Goal: Task Accomplishment & Management: Manage account settings

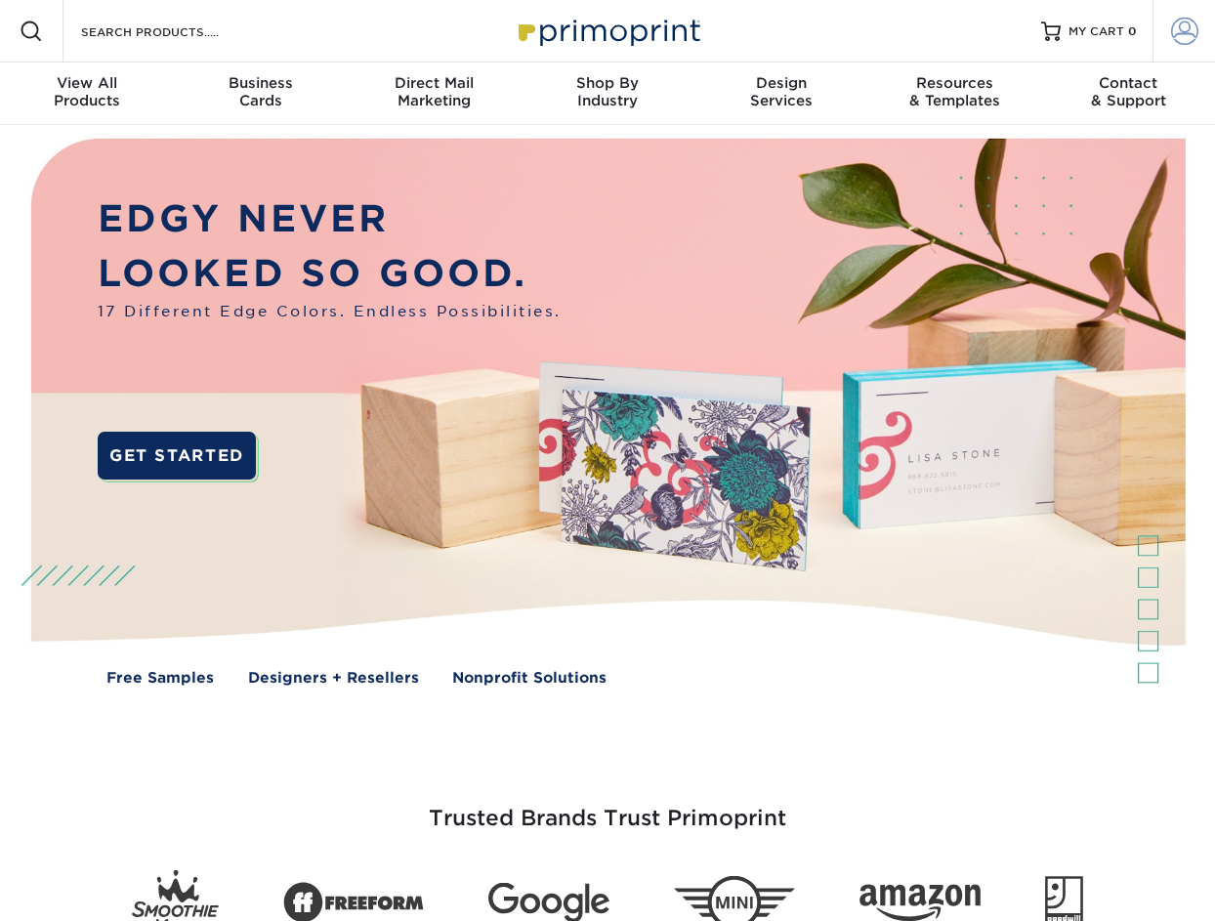
click at [1185, 40] on span at bounding box center [1184, 31] width 27 height 27
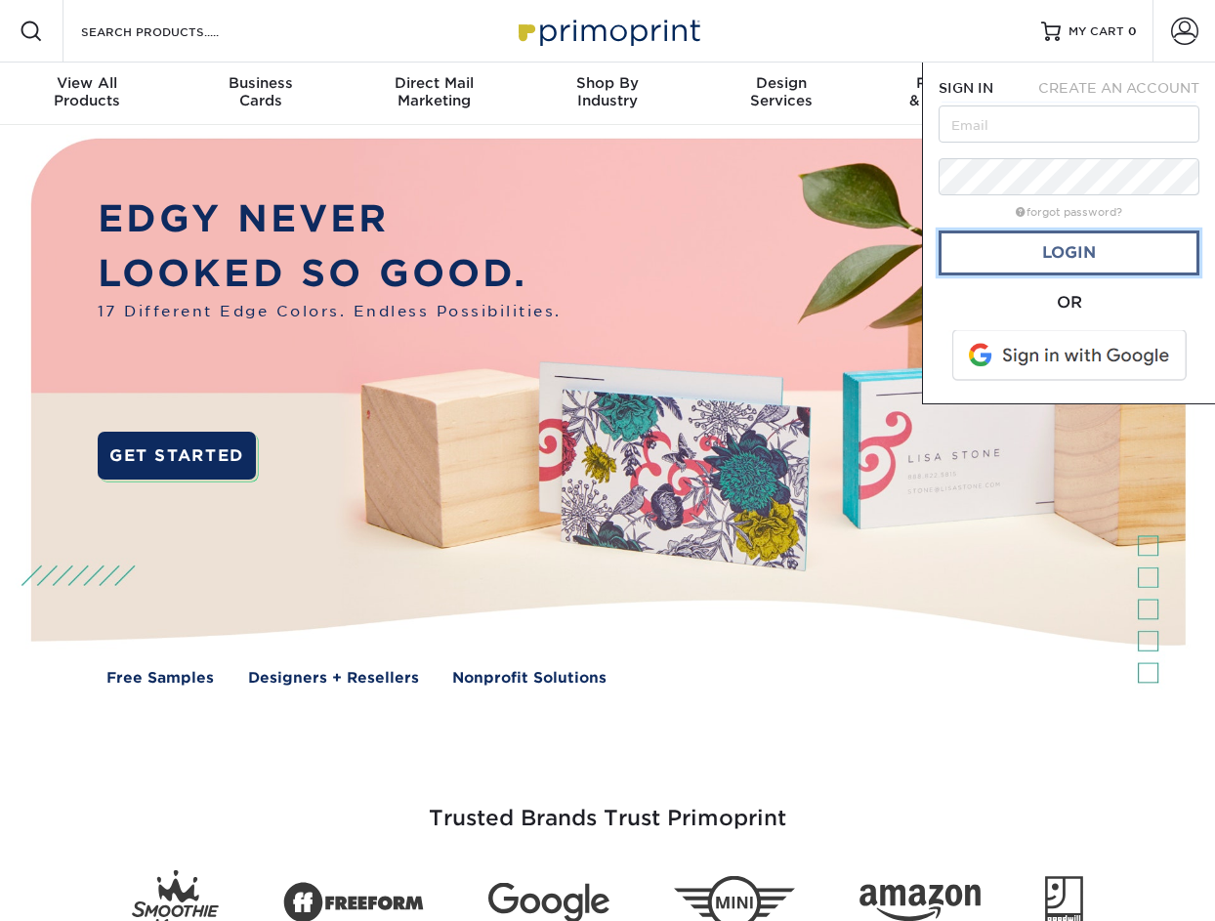
click at [1022, 272] on link "Login" at bounding box center [1069, 252] width 261 height 45
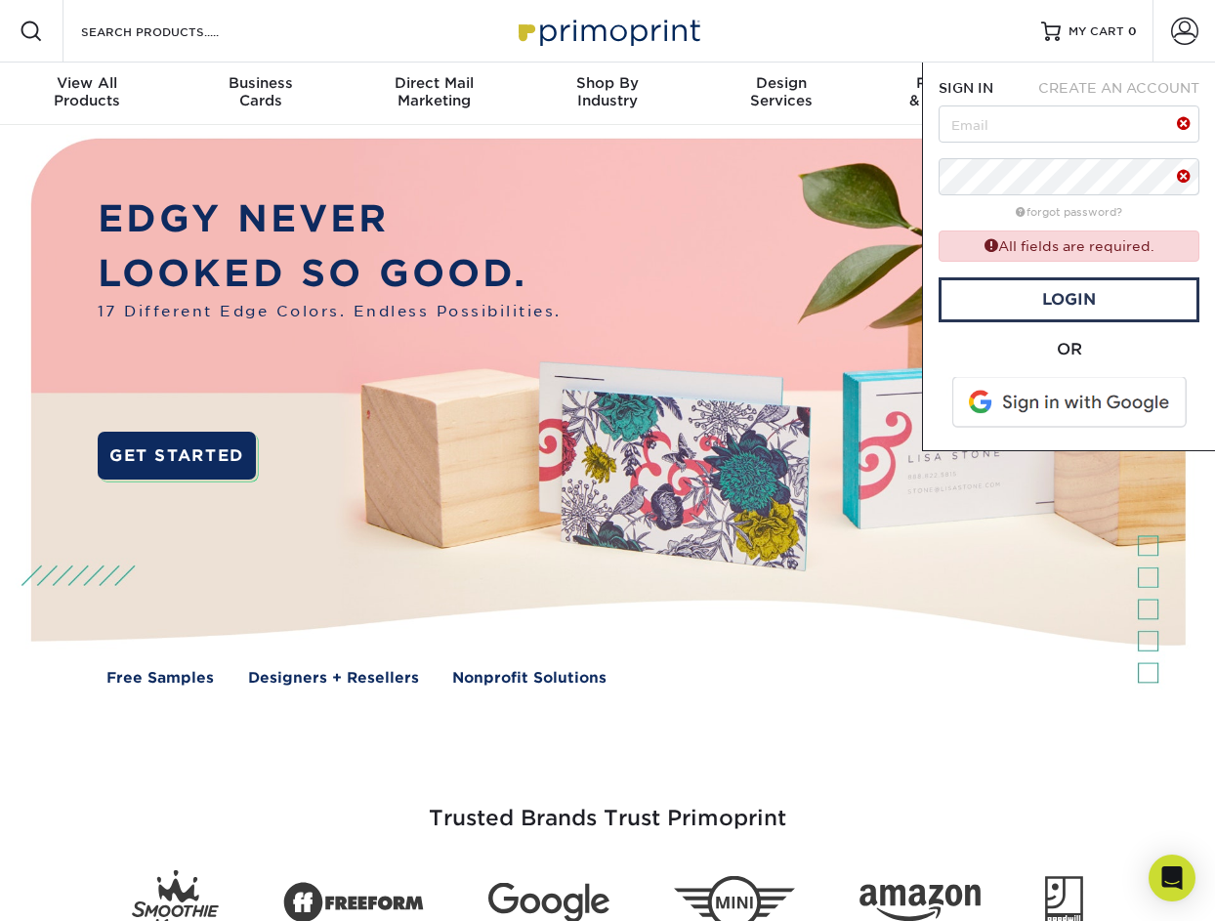
click at [1029, 392] on span at bounding box center [1070, 402] width 249 height 51
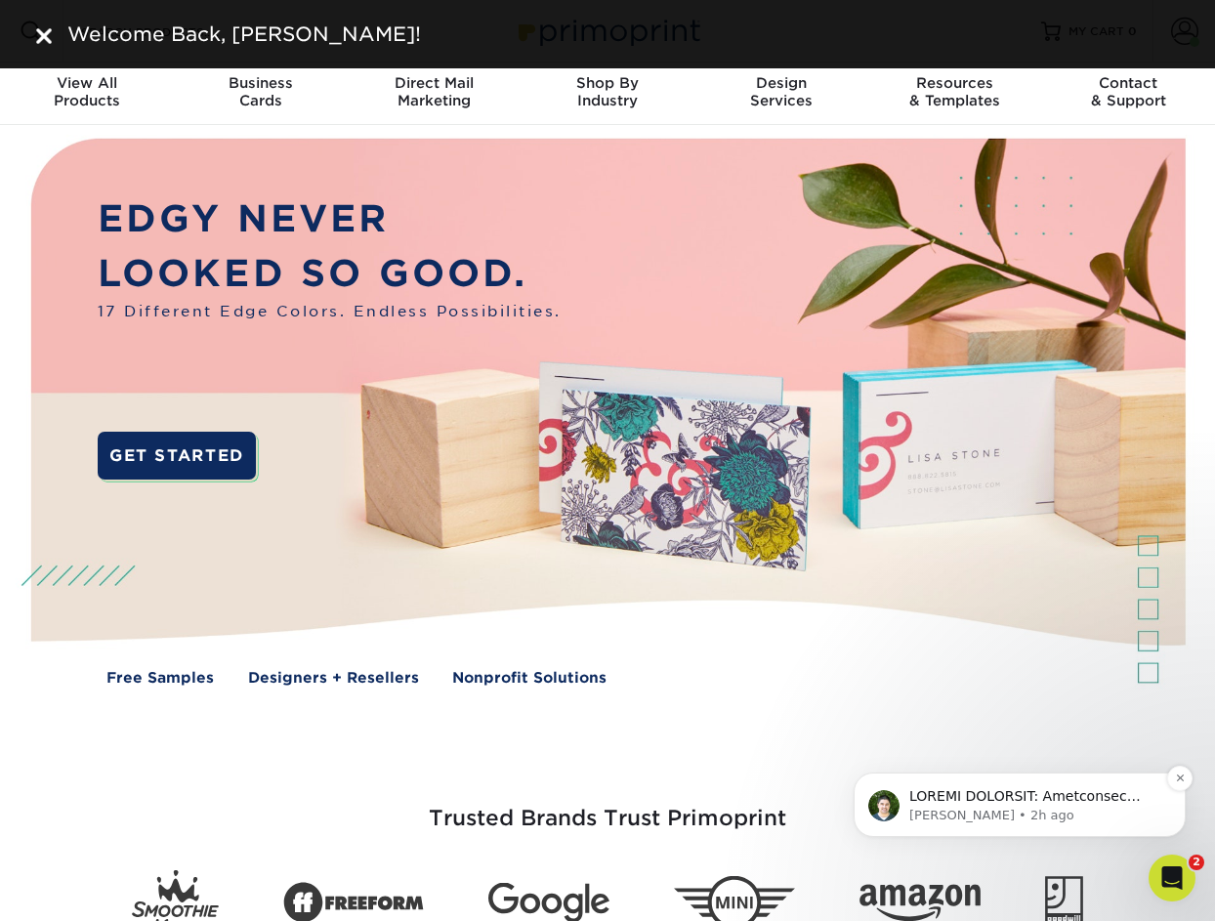
click at [1037, 787] on p "message notification from Matthew, 2h ago. ACTION REQUIRED: Primoprint Order 25…" at bounding box center [1035, 797] width 252 height 20
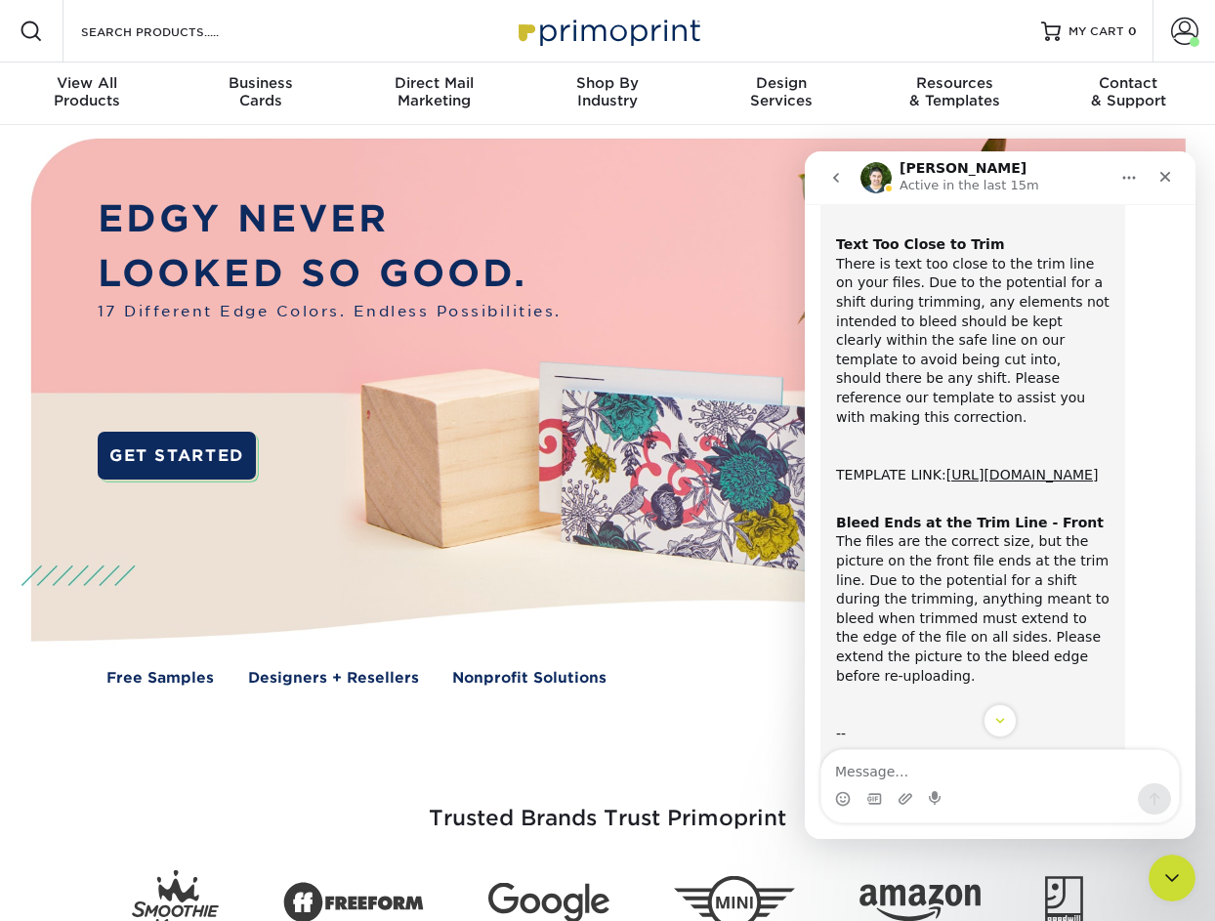
scroll to position [188, 0]
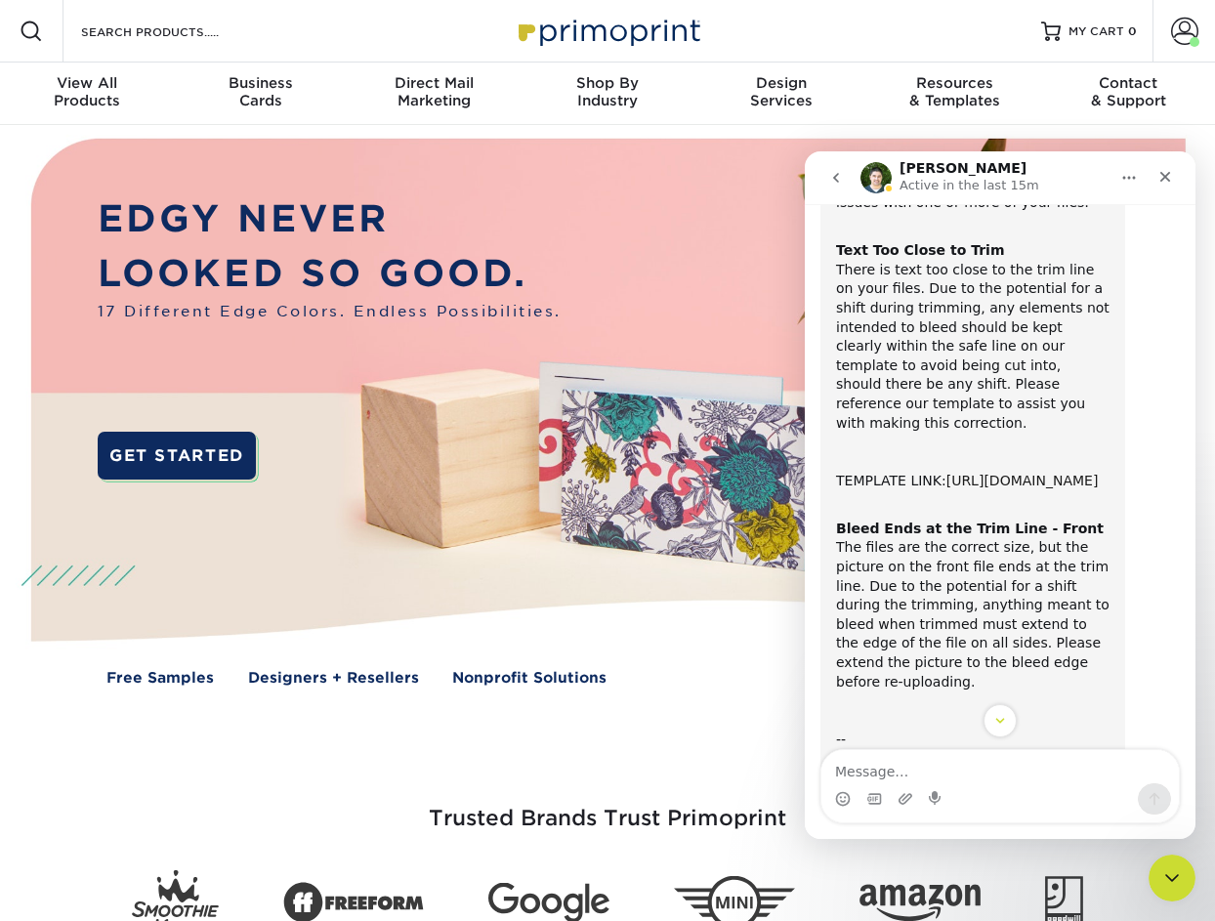
click at [946, 488] on link "[URL][DOMAIN_NAME]" at bounding box center [1022, 481] width 152 height 16
click at [1195, 29] on span at bounding box center [1184, 31] width 27 height 27
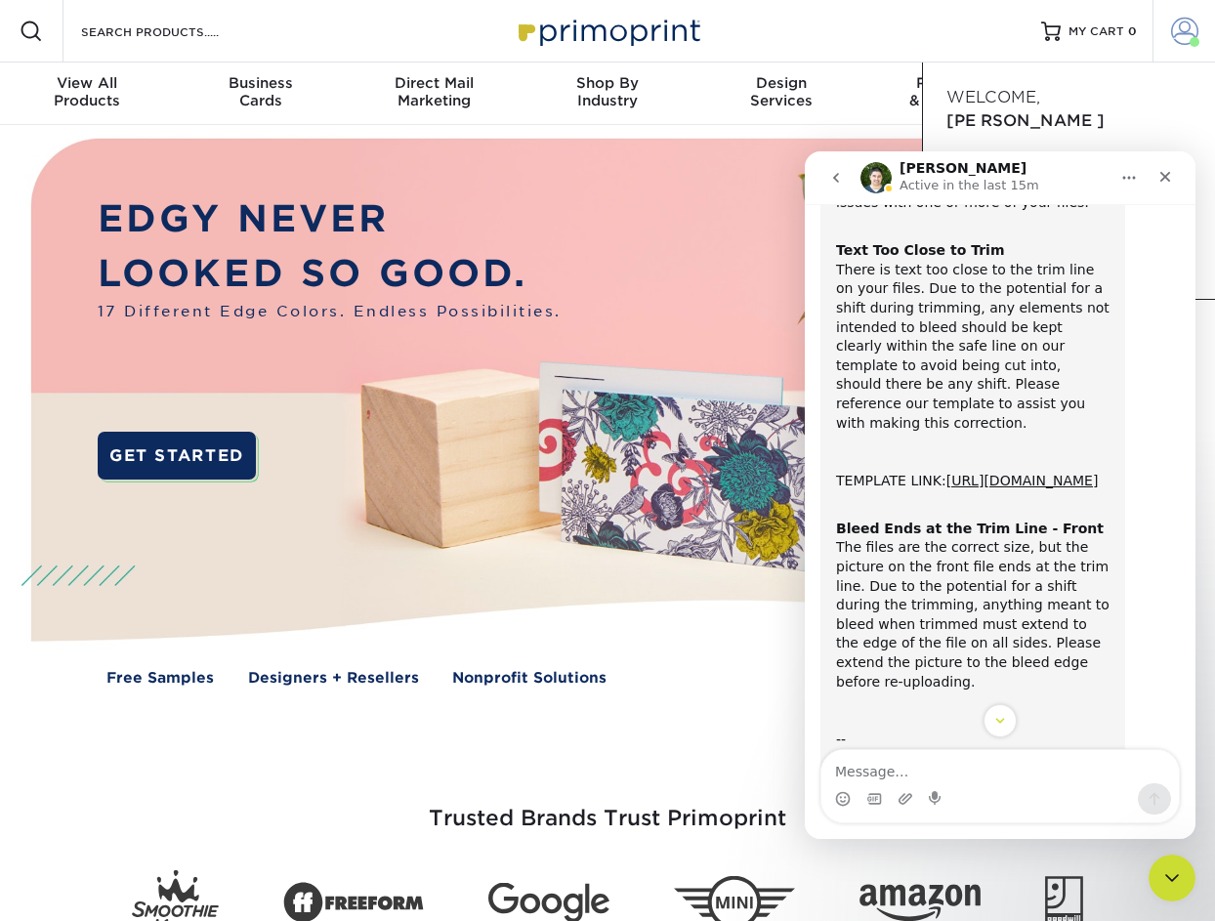
click at [1183, 33] on span at bounding box center [1184, 31] width 27 height 27
click at [1164, 176] on icon "Close" at bounding box center [1165, 177] width 11 height 11
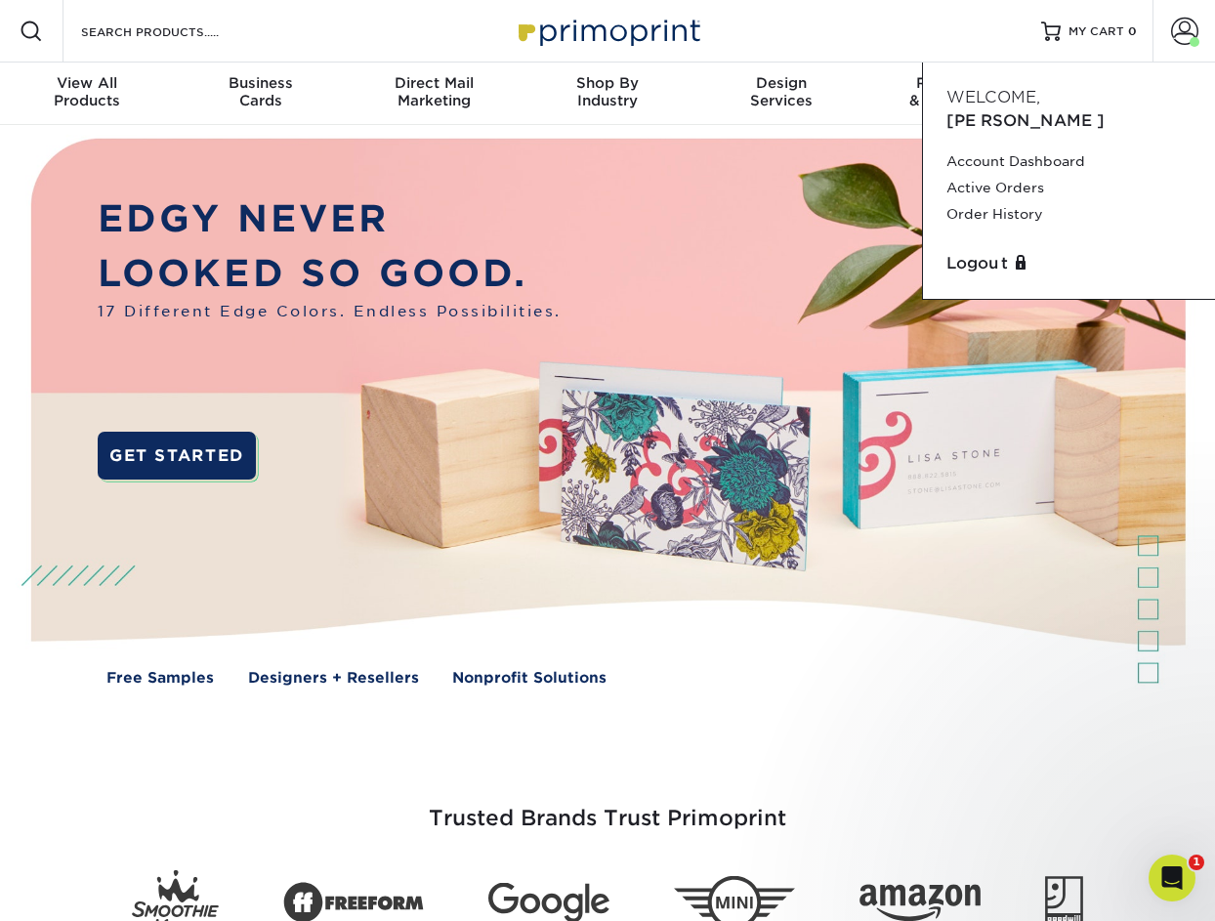
scroll to position [546, 0]
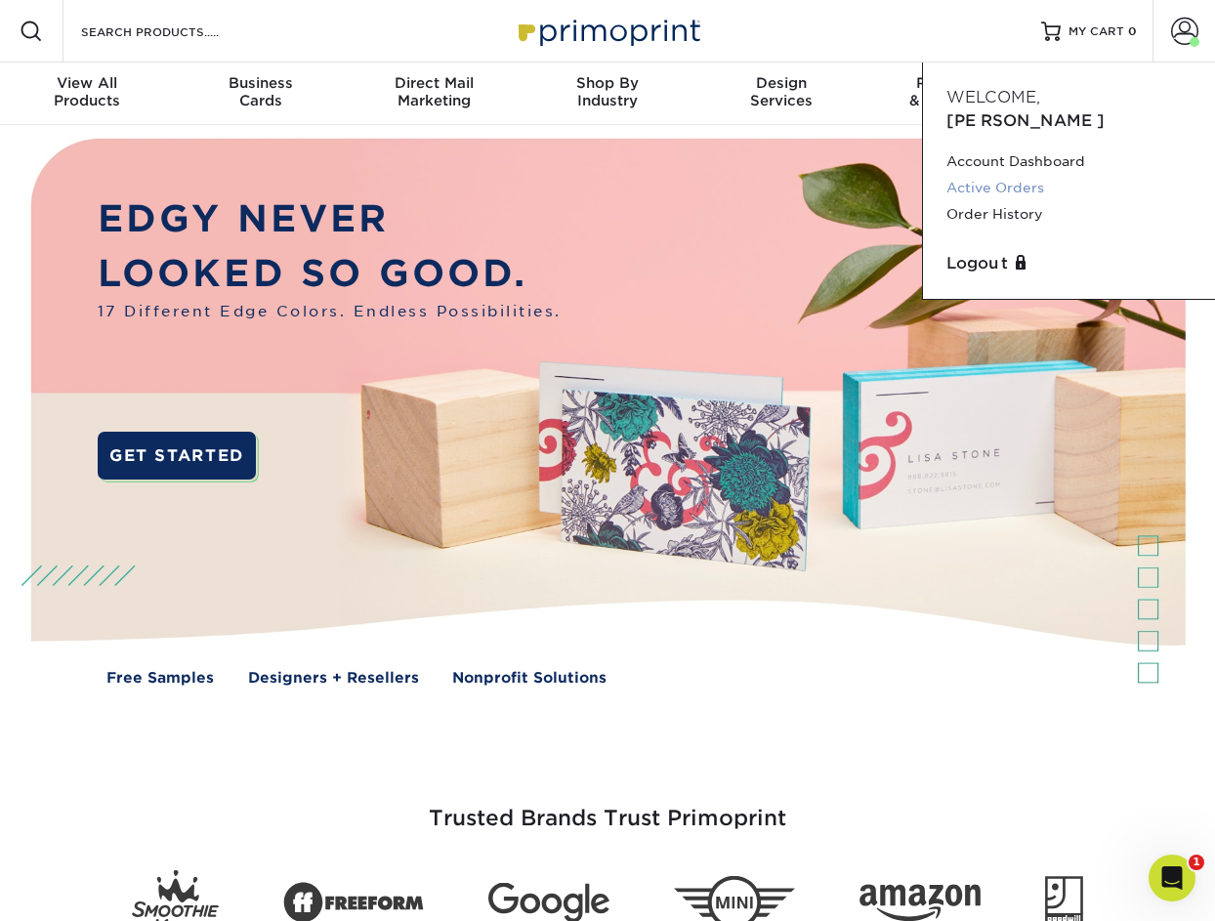
click at [1013, 175] on link "Active Orders" at bounding box center [1068, 188] width 245 height 26
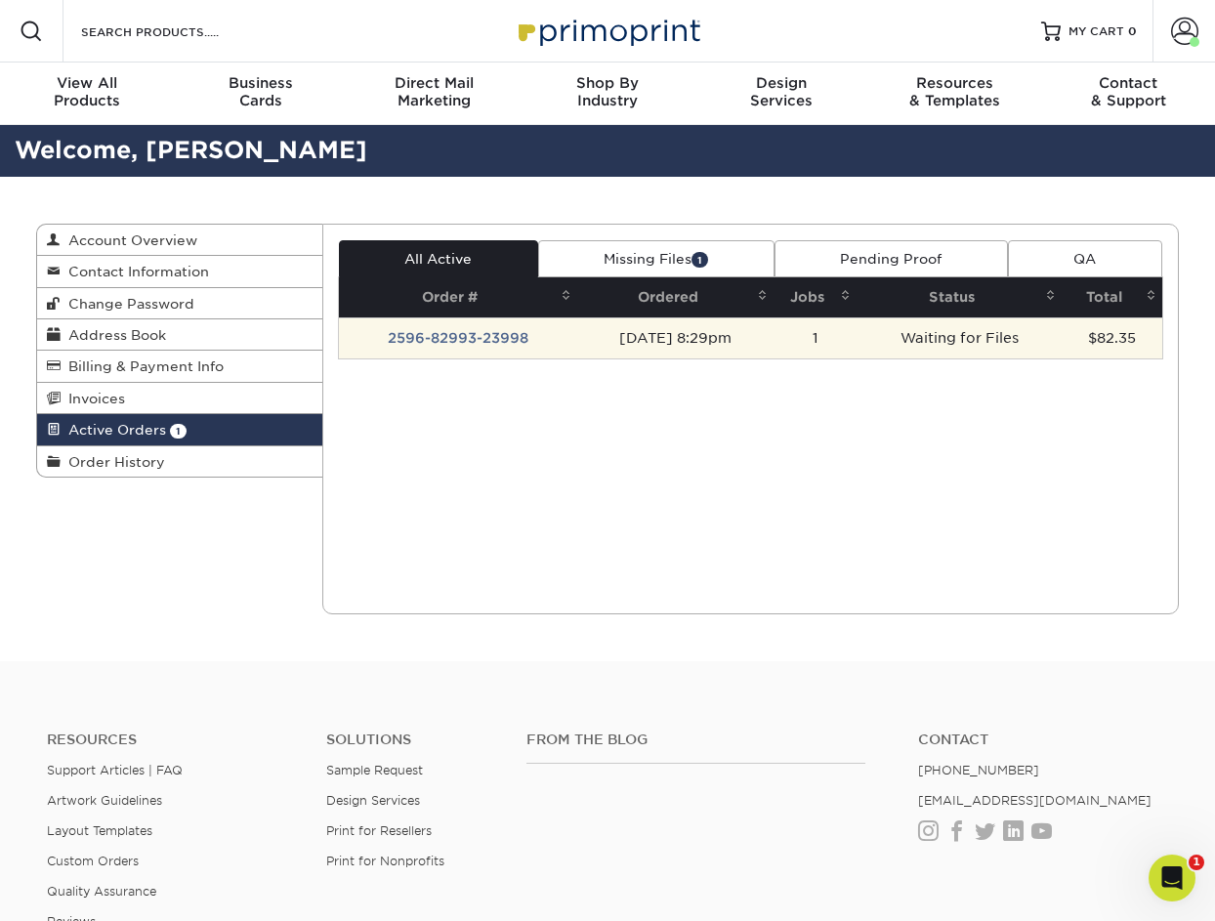
click at [481, 338] on td "2596-82993-23998" at bounding box center [458, 337] width 238 height 41
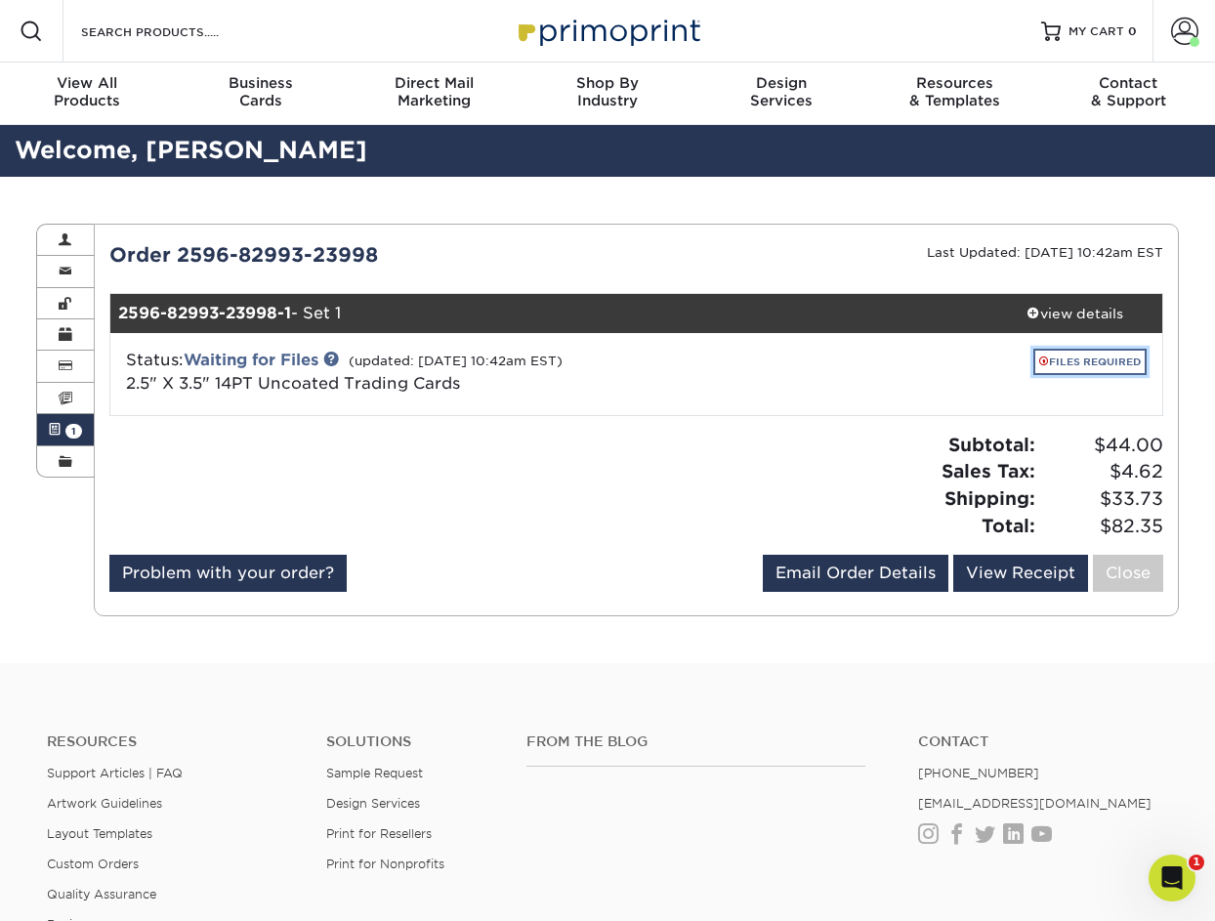
click at [1064, 362] on link "FILES REQUIRED" at bounding box center [1089, 362] width 113 height 26
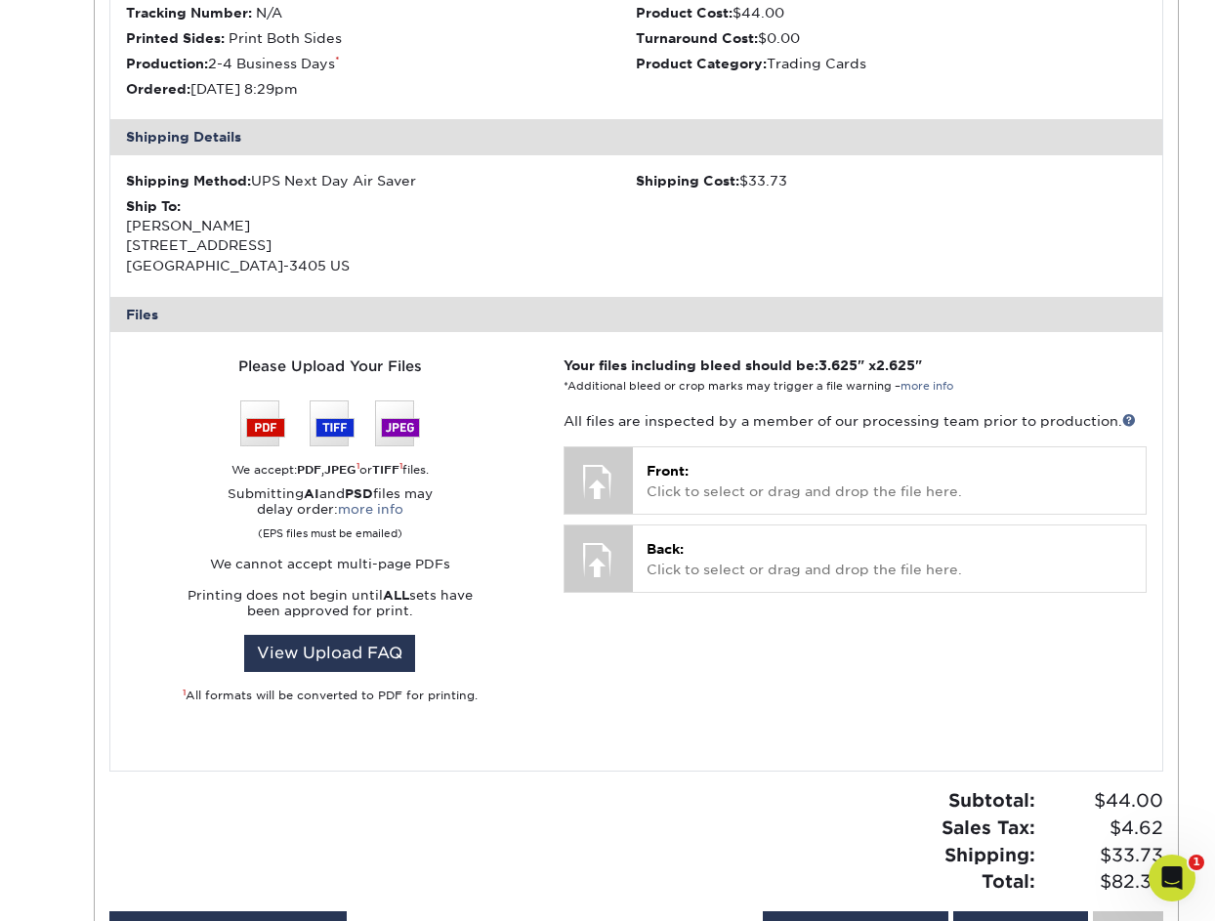
scroll to position [496, 0]
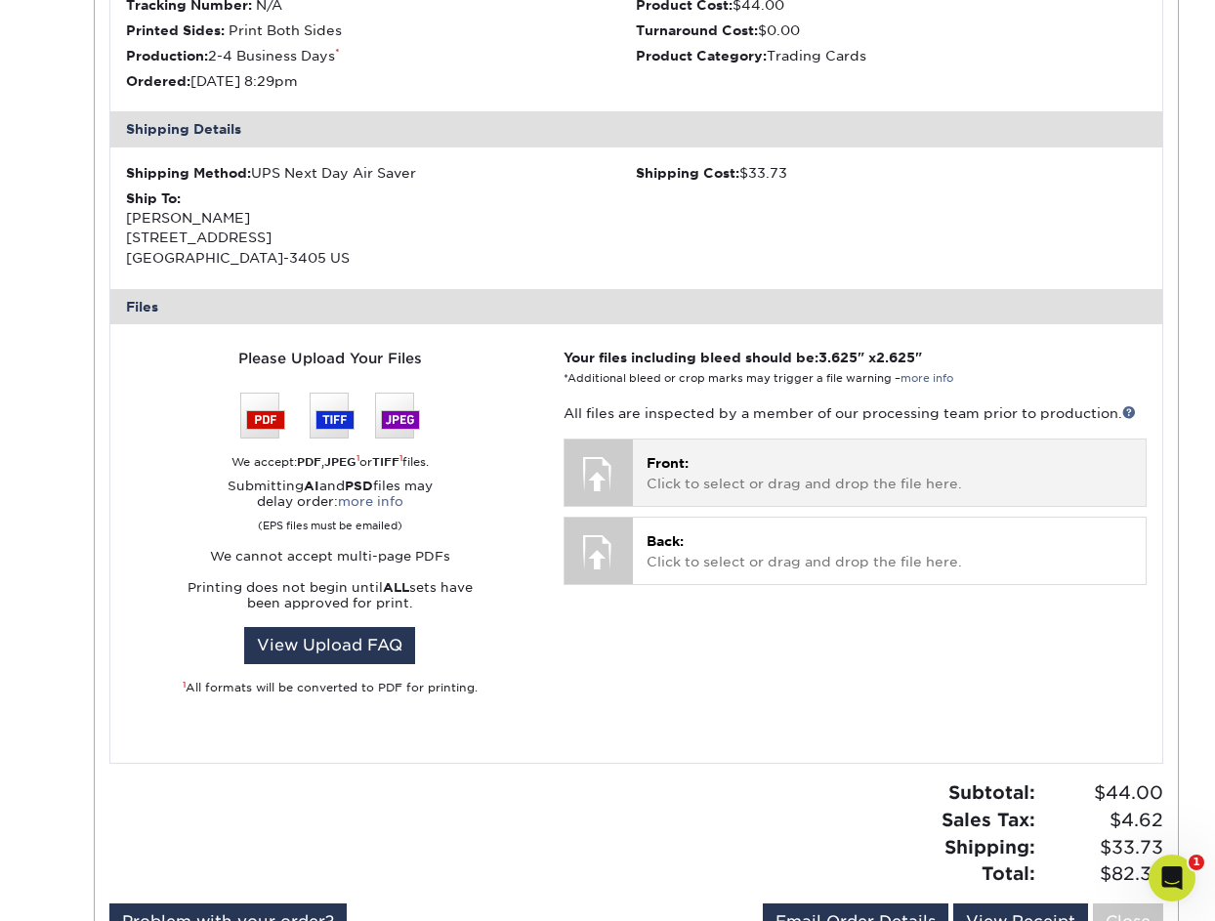
click at [582, 473] on div at bounding box center [599, 473] width 68 height 68
click at [621, 474] on div at bounding box center [599, 473] width 68 height 68
click at [733, 475] on p "Front: Click to select or drag and drop the file here." at bounding box center [889, 473] width 485 height 40
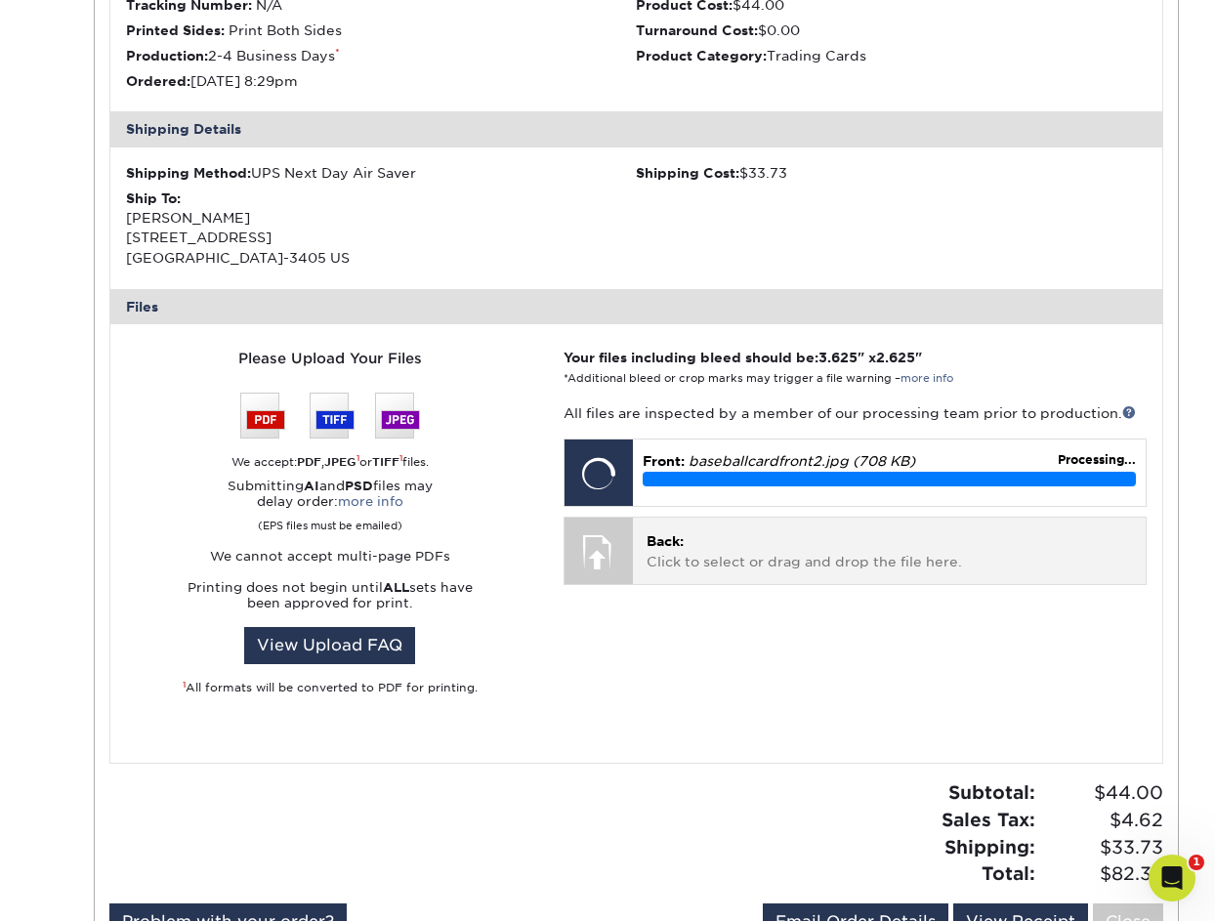
click at [600, 554] on div at bounding box center [599, 552] width 68 height 68
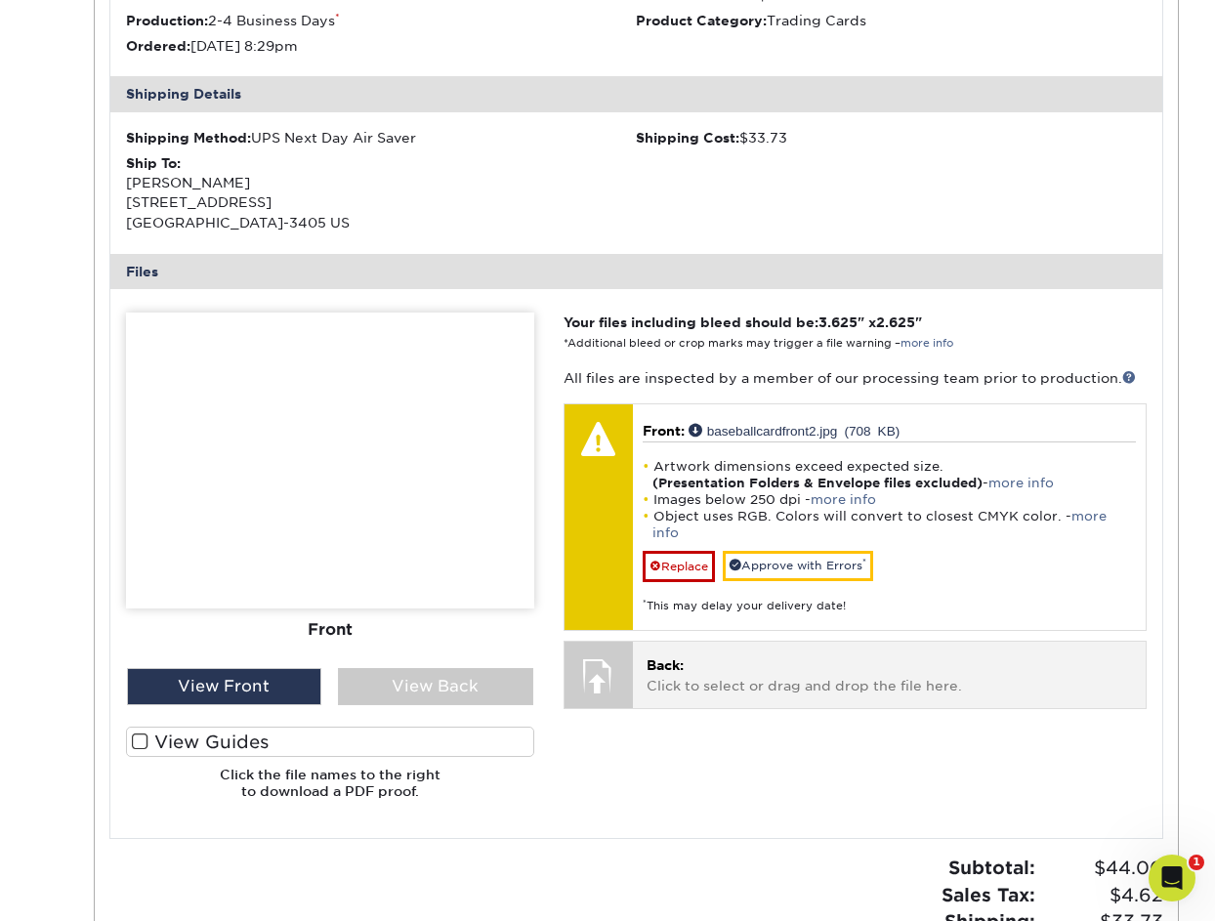
scroll to position [533, 0]
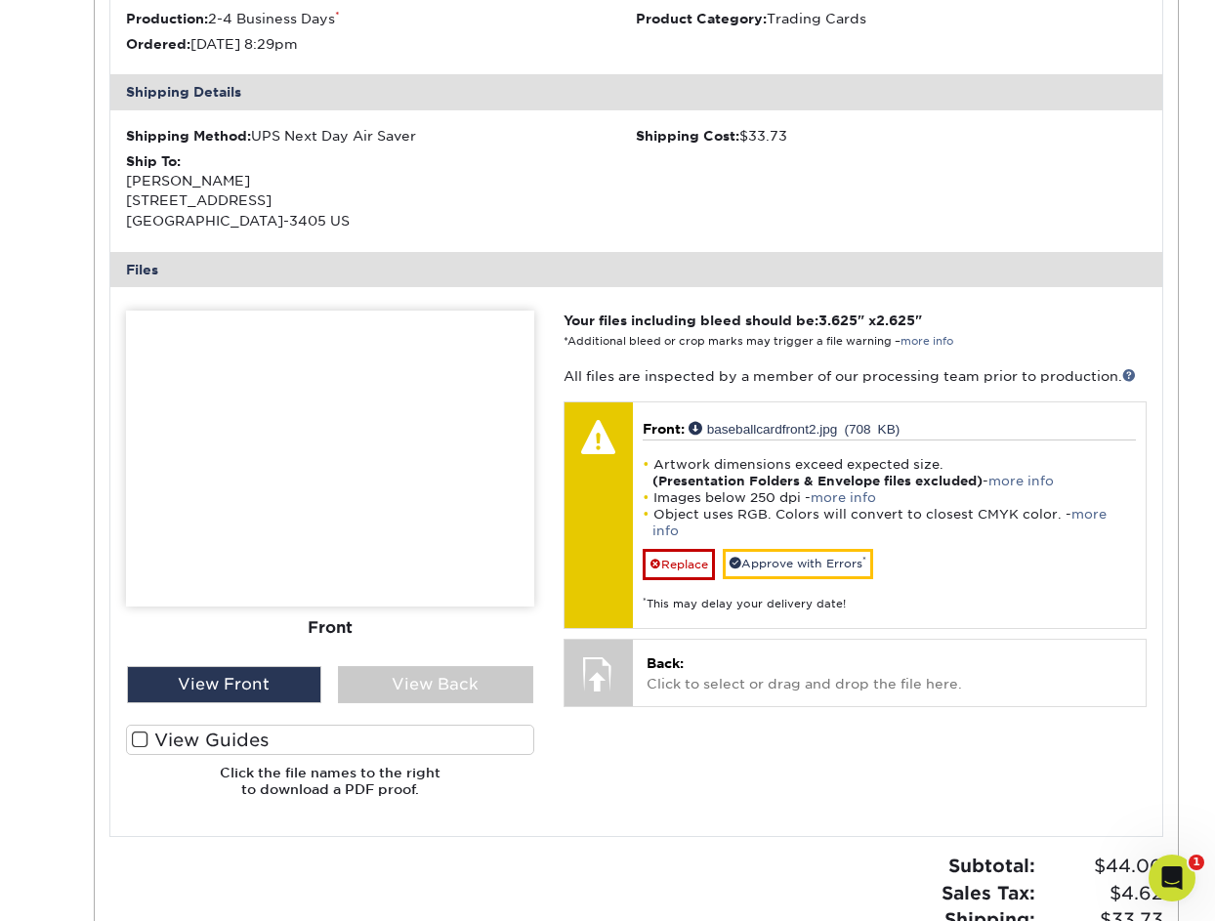
click at [362, 507] on img at bounding box center [330, 459] width 408 height 296
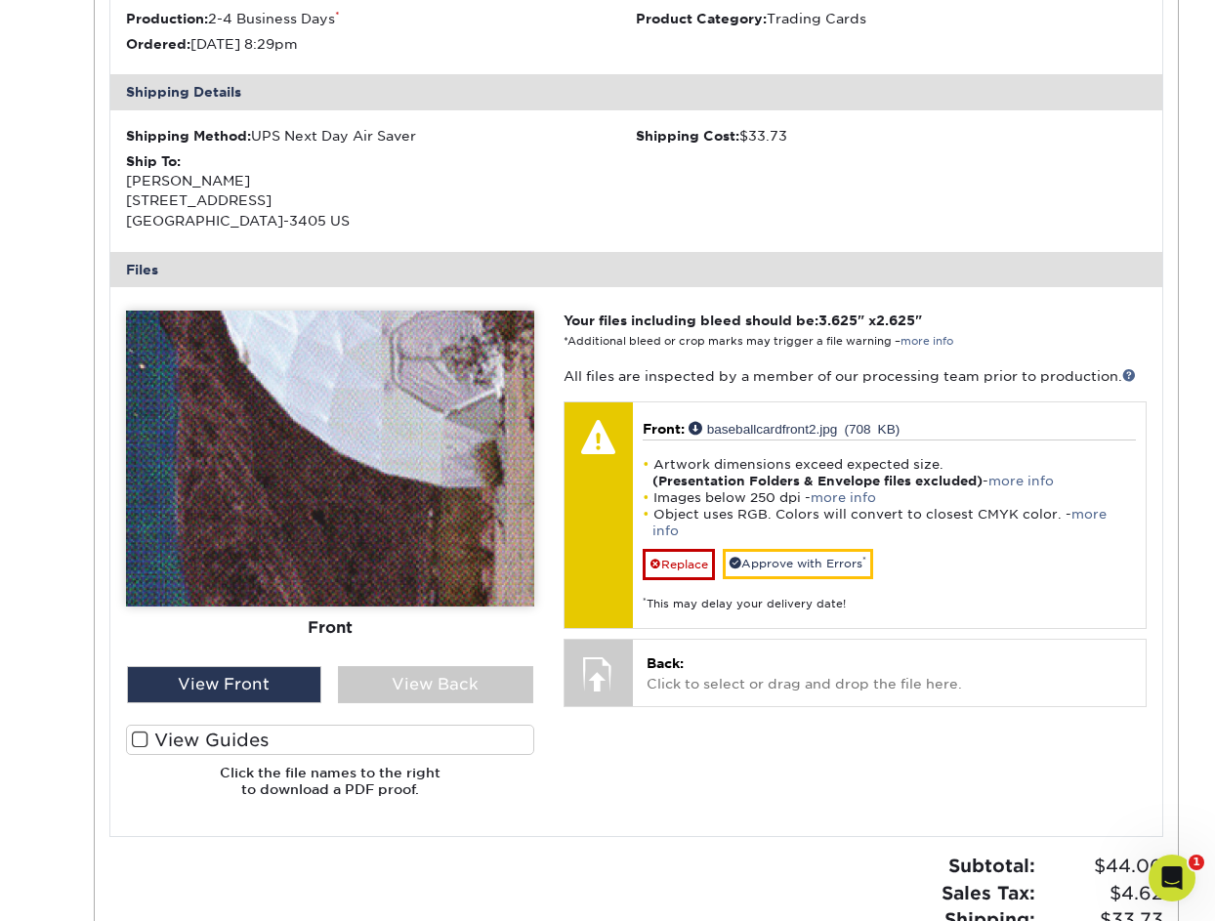
click at [360, 530] on img at bounding box center [330, 459] width 408 height 296
click at [260, 690] on div "View Front" at bounding box center [224, 684] width 195 height 37
click at [234, 688] on div "View Front" at bounding box center [224, 684] width 195 height 37
click at [382, 700] on div "View Back" at bounding box center [435, 684] width 195 height 37
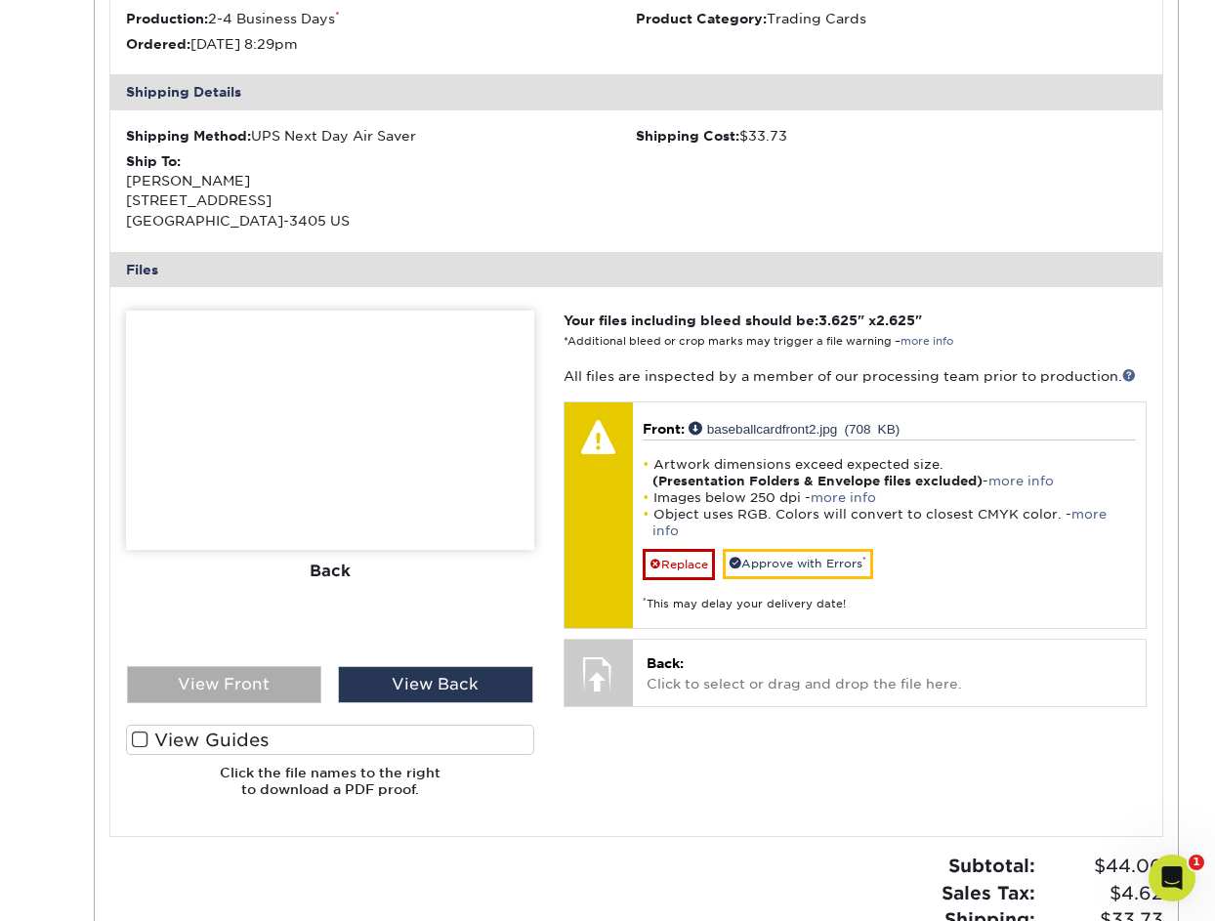
click at [263, 694] on div "View Front" at bounding box center [224, 684] width 195 height 37
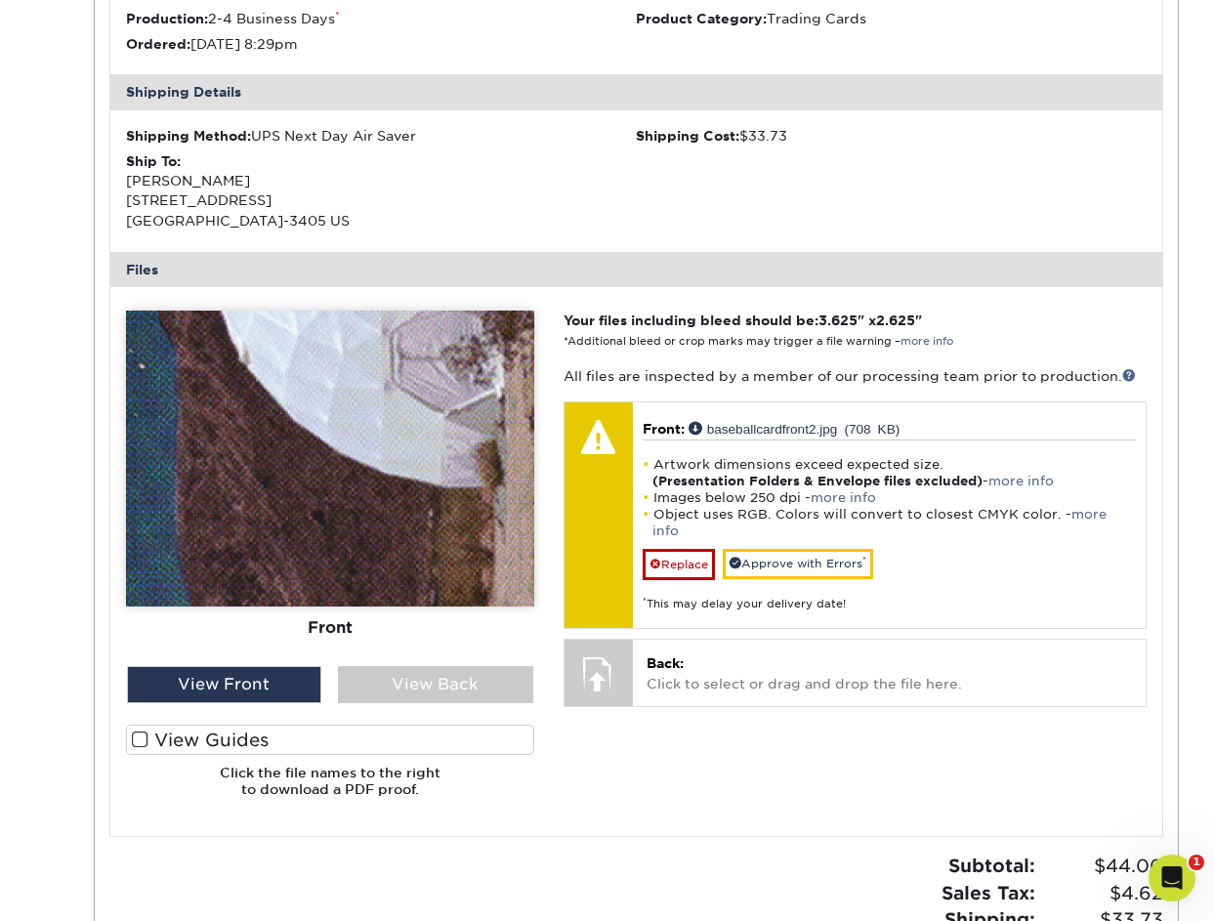
click at [312, 500] on img at bounding box center [330, 459] width 408 height 296
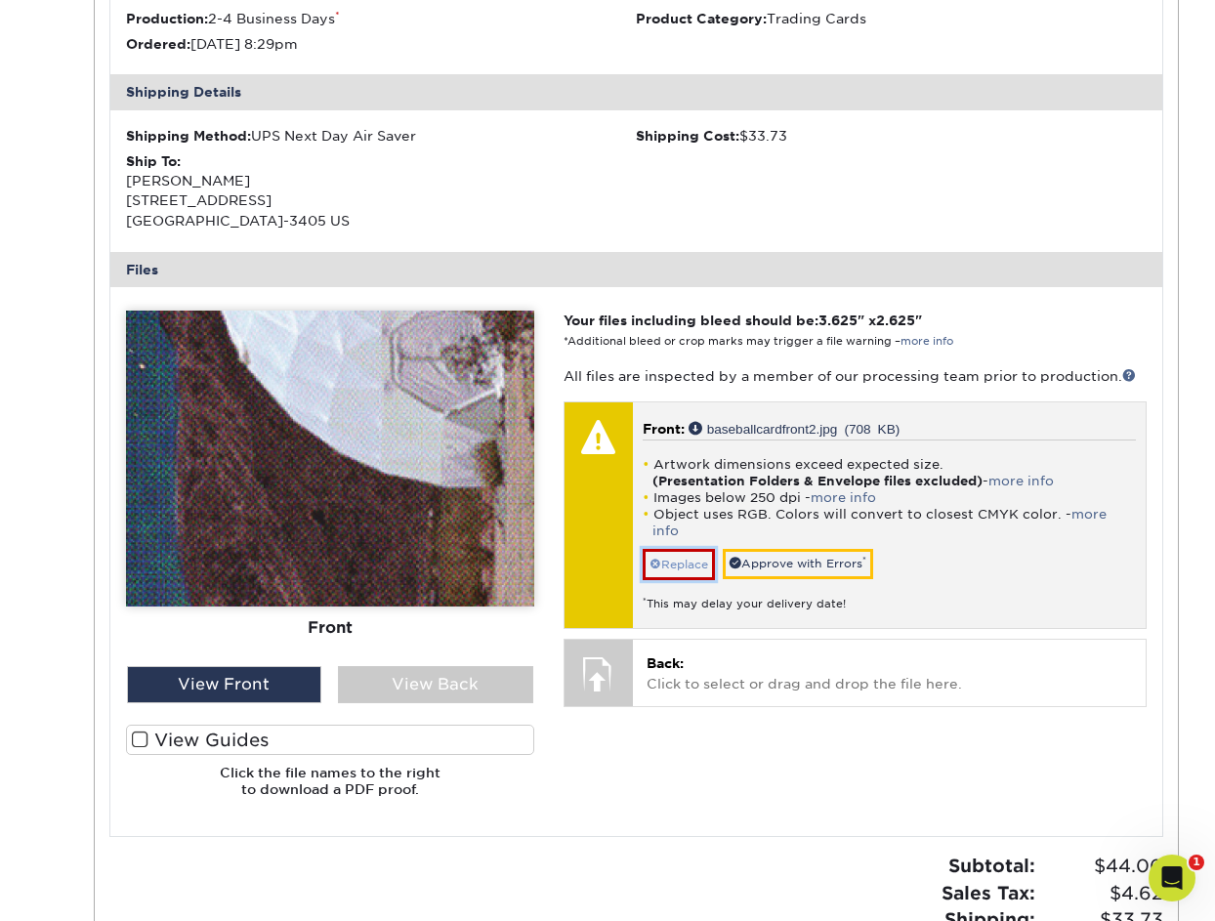
click at [685, 549] on link "Replace" at bounding box center [679, 564] width 72 height 31
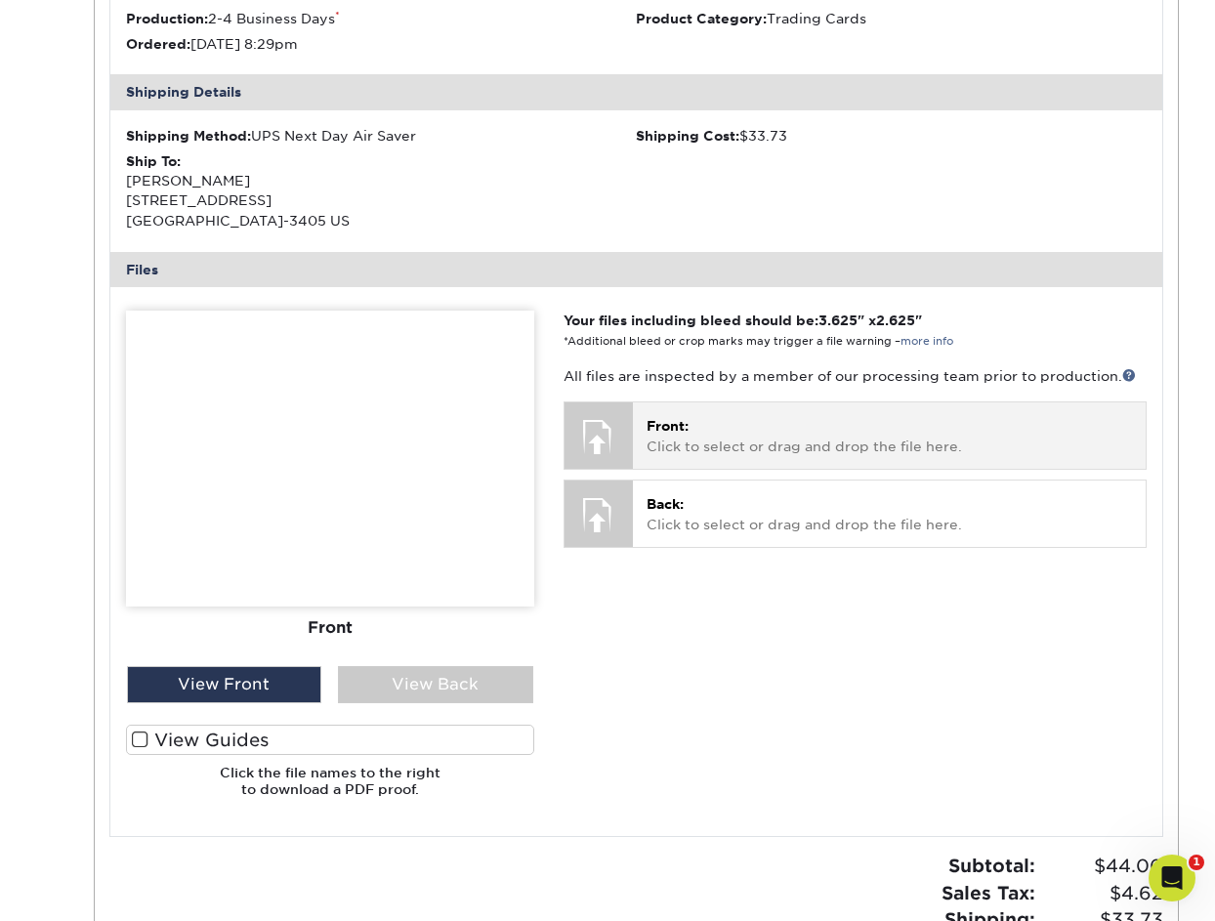
click at [616, 439] on div at bounding box center [599, 436] width 68 height 68
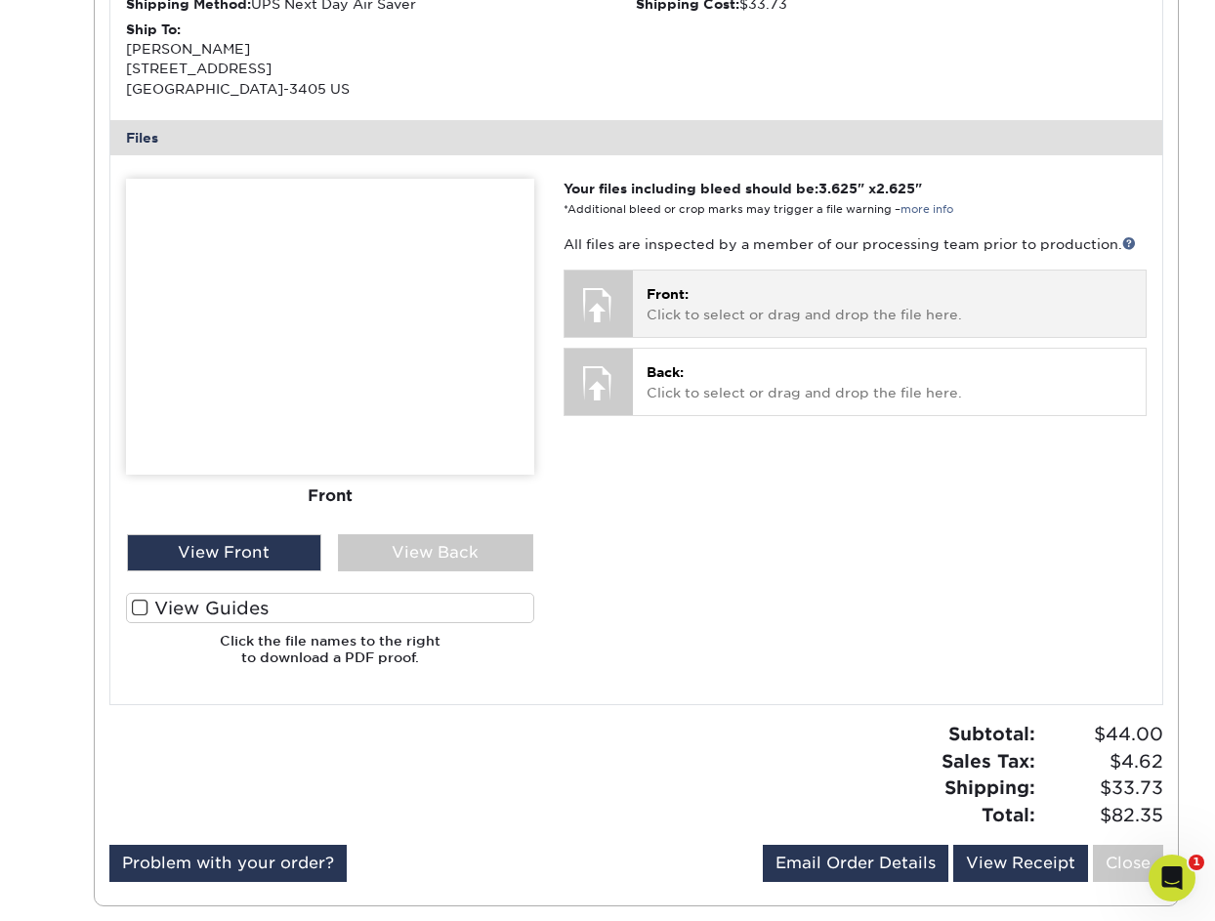
scroll to position [669, 0]
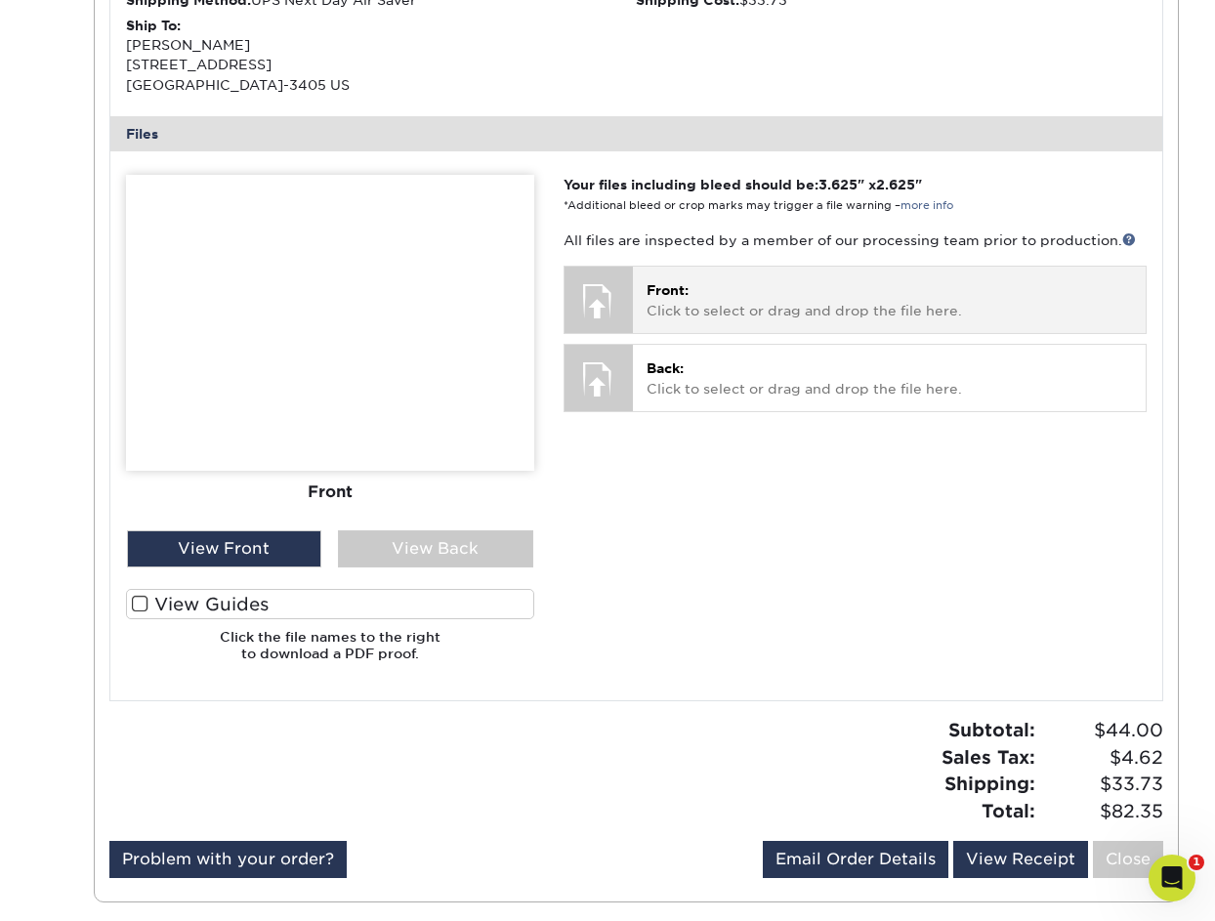
click at [684, 297] on span "Front:" at bounding box center [668, 290] width 42 height 16
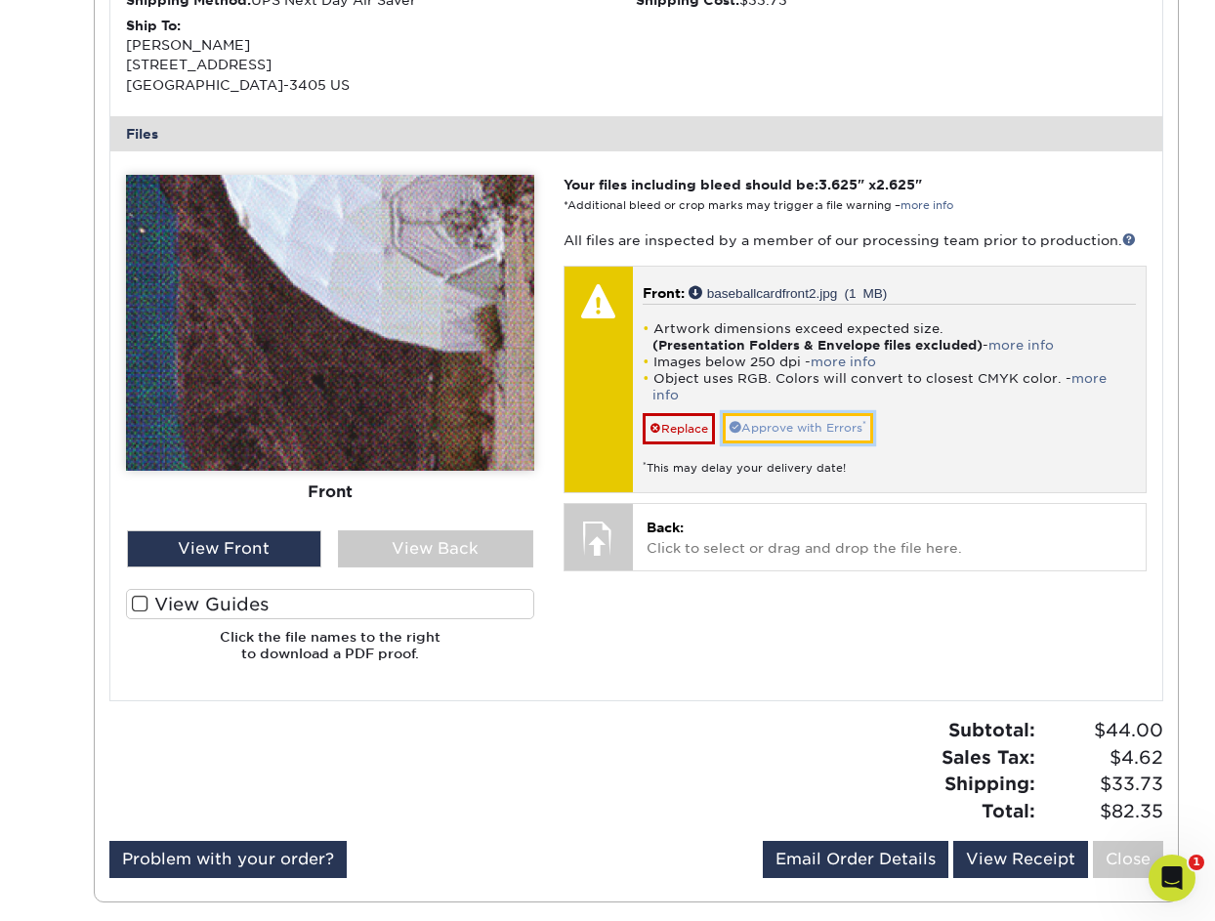
click at [831, 417] on link "Approve with Errors *" at bounding box center [798, 428] width 150 height 30
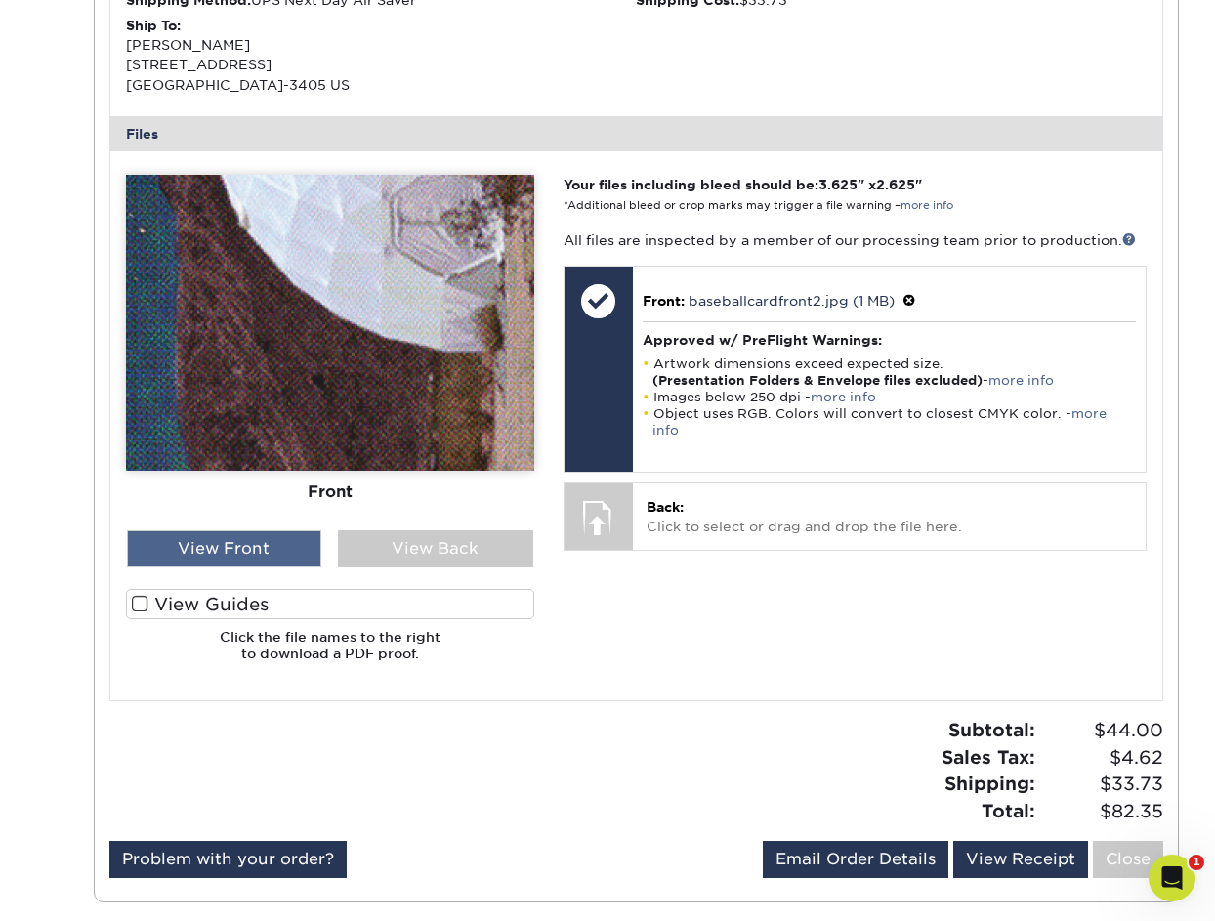
click at [198, 543] on div "View Front" at bounding box center [224, 548] width 195 height 37
click at [288, 321] on img at bounding box center [330, 323] width 408 height 296
click at [220, 326] on img at bounding box center [330, 323] width 408 height 296
click at [341, 327] on img at bounding box center [330, 323] width 408 height 296
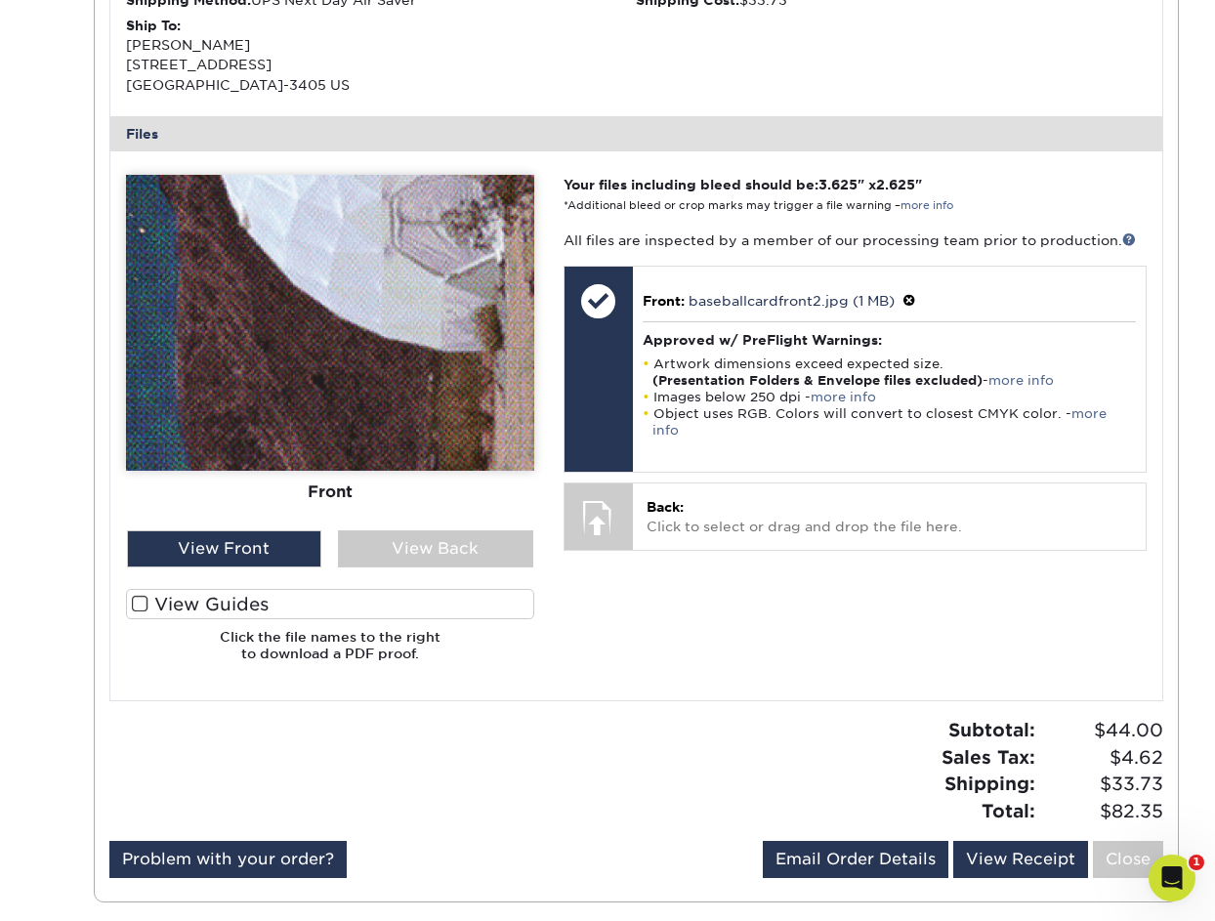
click at [341, 327] on img at bounding box center [330, 323] width 408 height 296
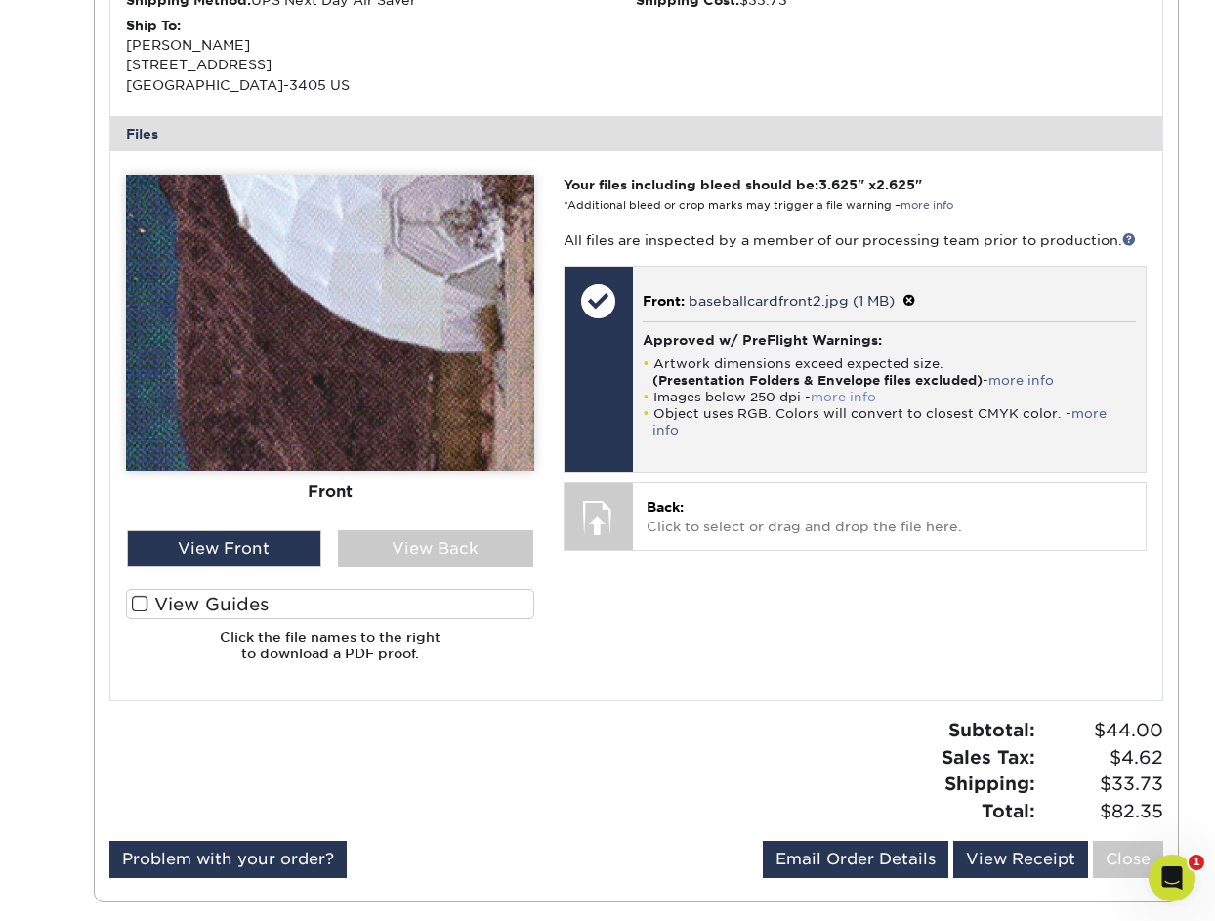
click at [845, 398] on link "more info" at bounding box center [843, 397] width 65 height 15
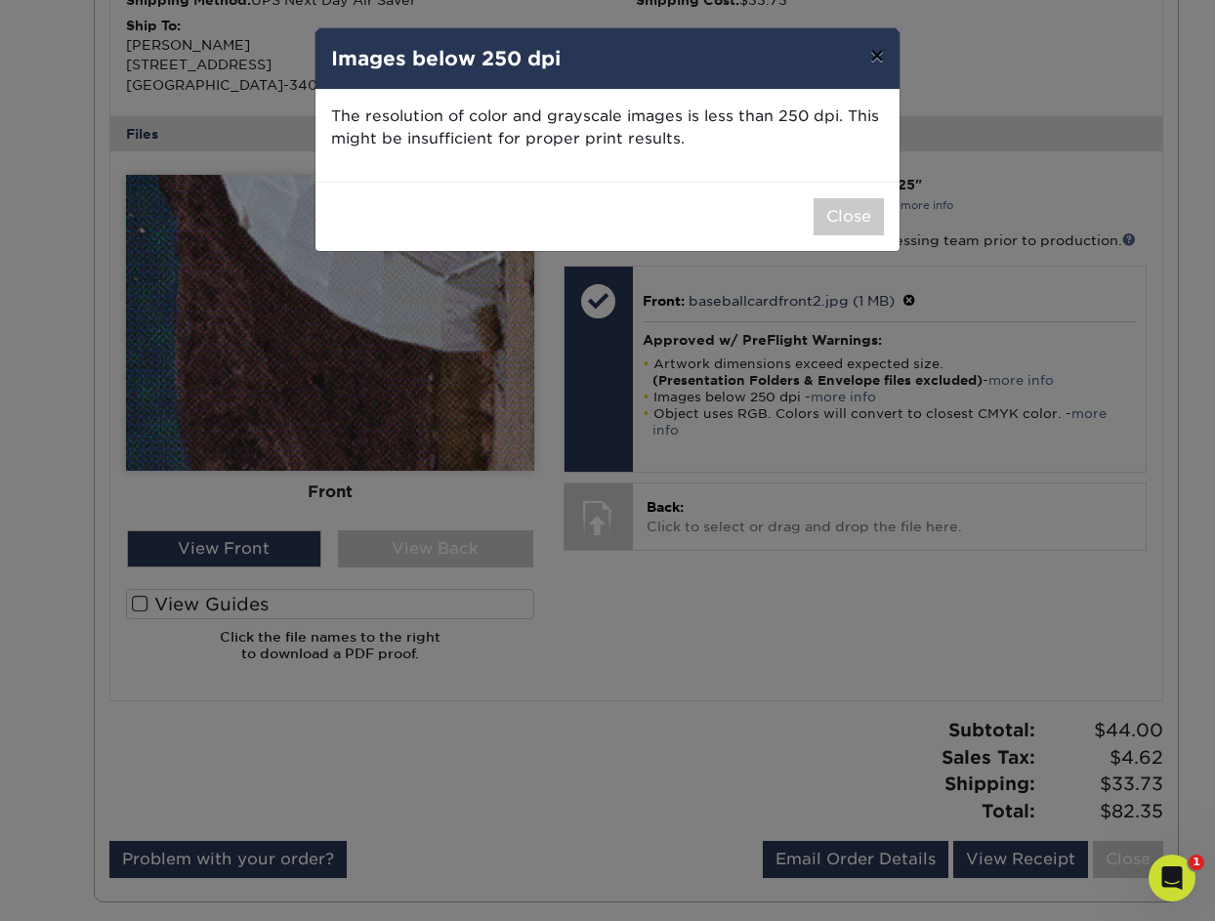
click at [879, 65] on button "×" at bounding box center [877, 55] width 45 height 55
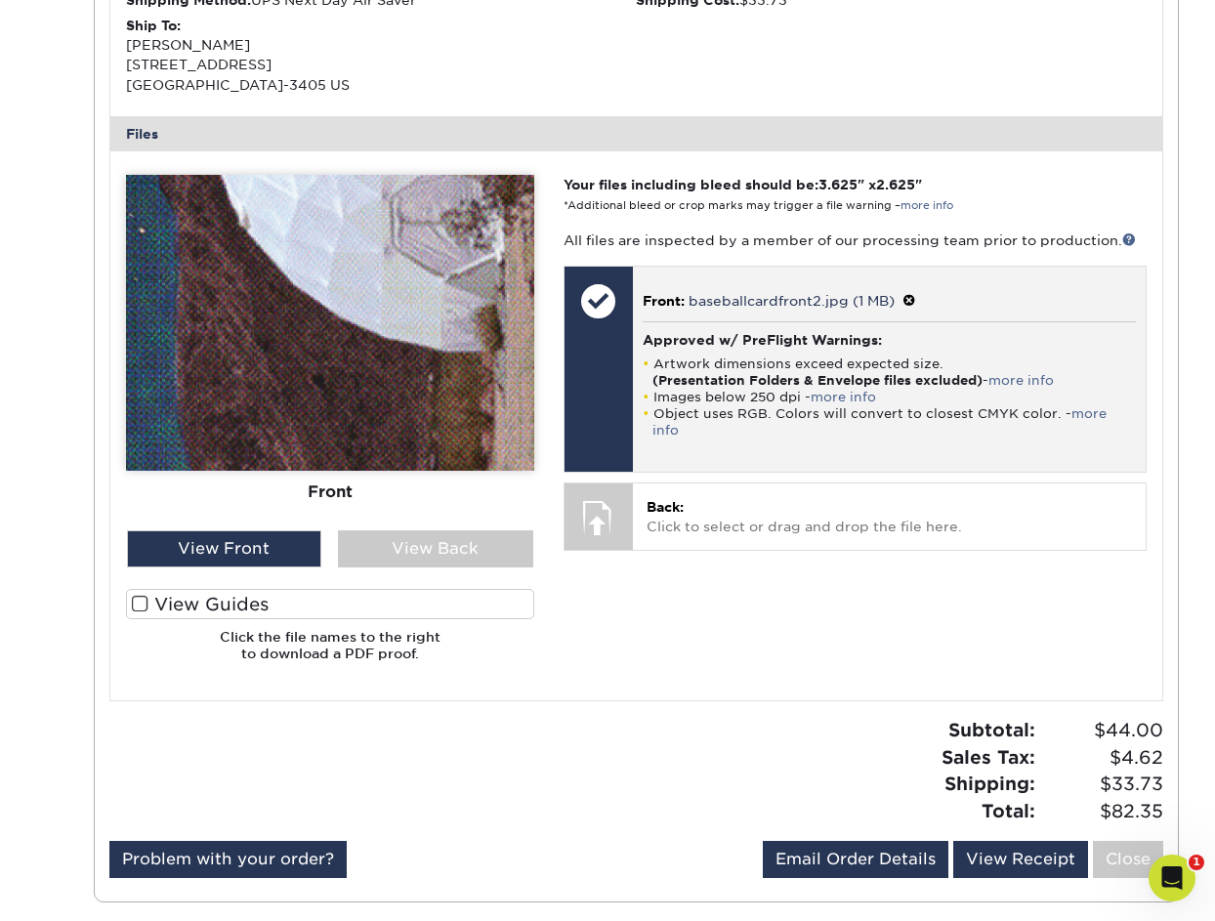
click at [908, 295] on span at bounding box center [909, 301] width 14 height 16
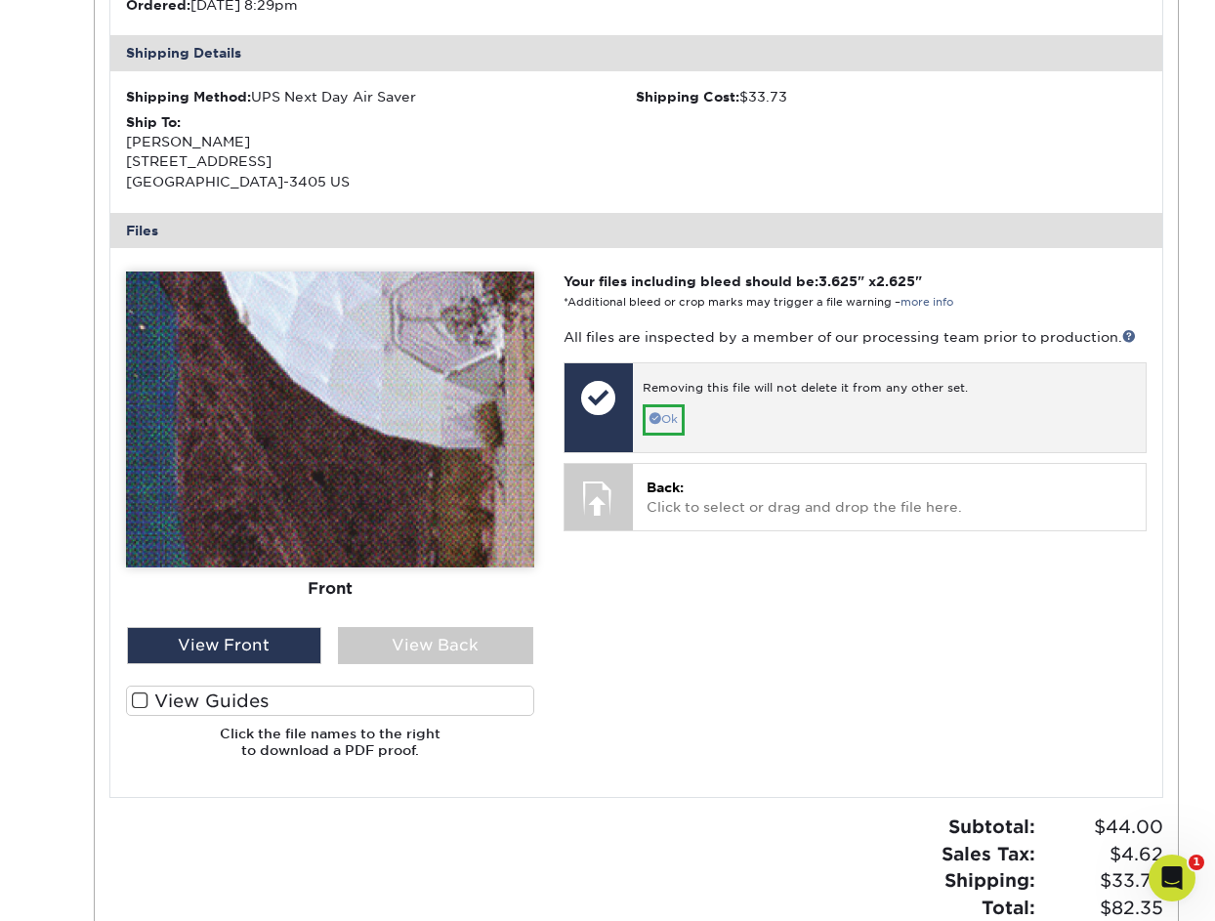
scroll to position [542, 0]
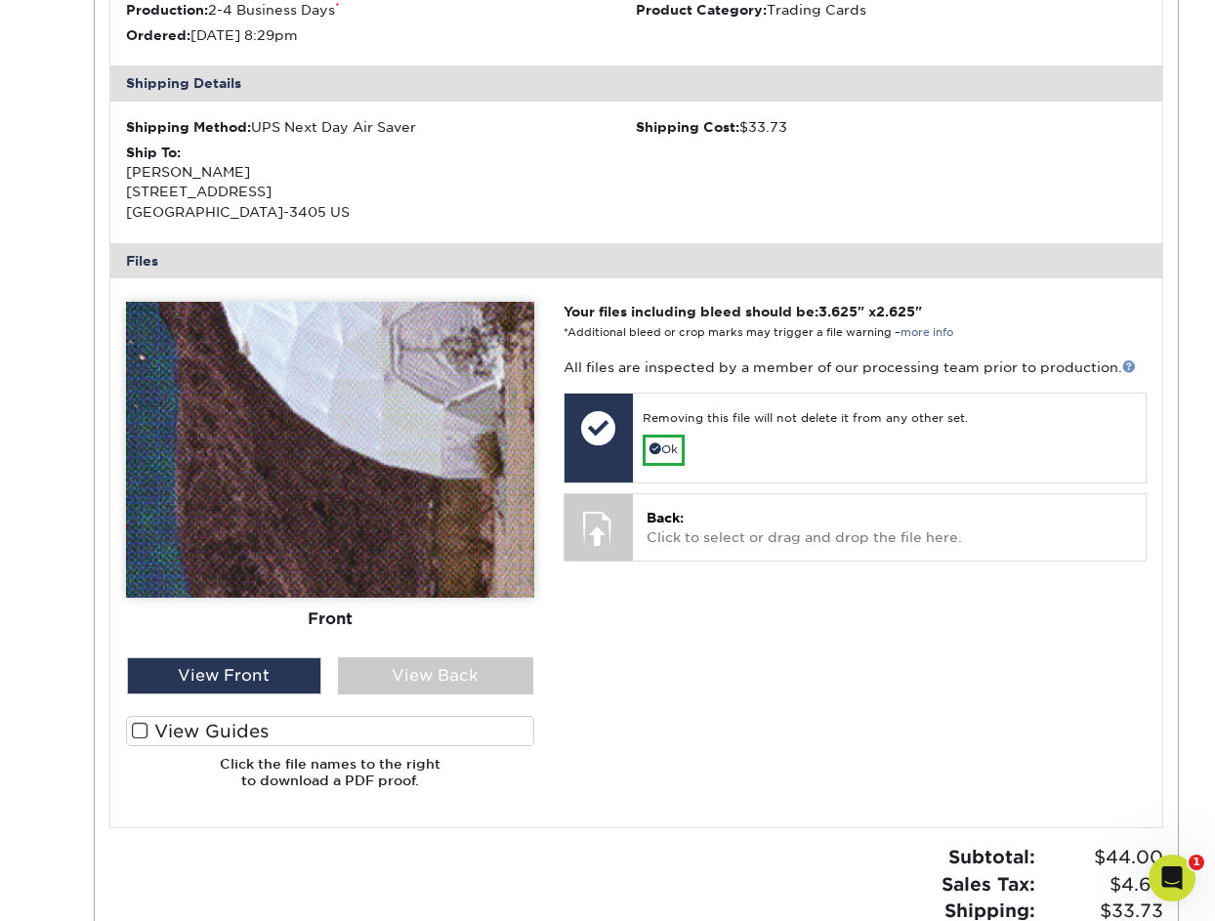
click at [1124, 365] on link at bounding box center [1129, 366] width 14 height 14
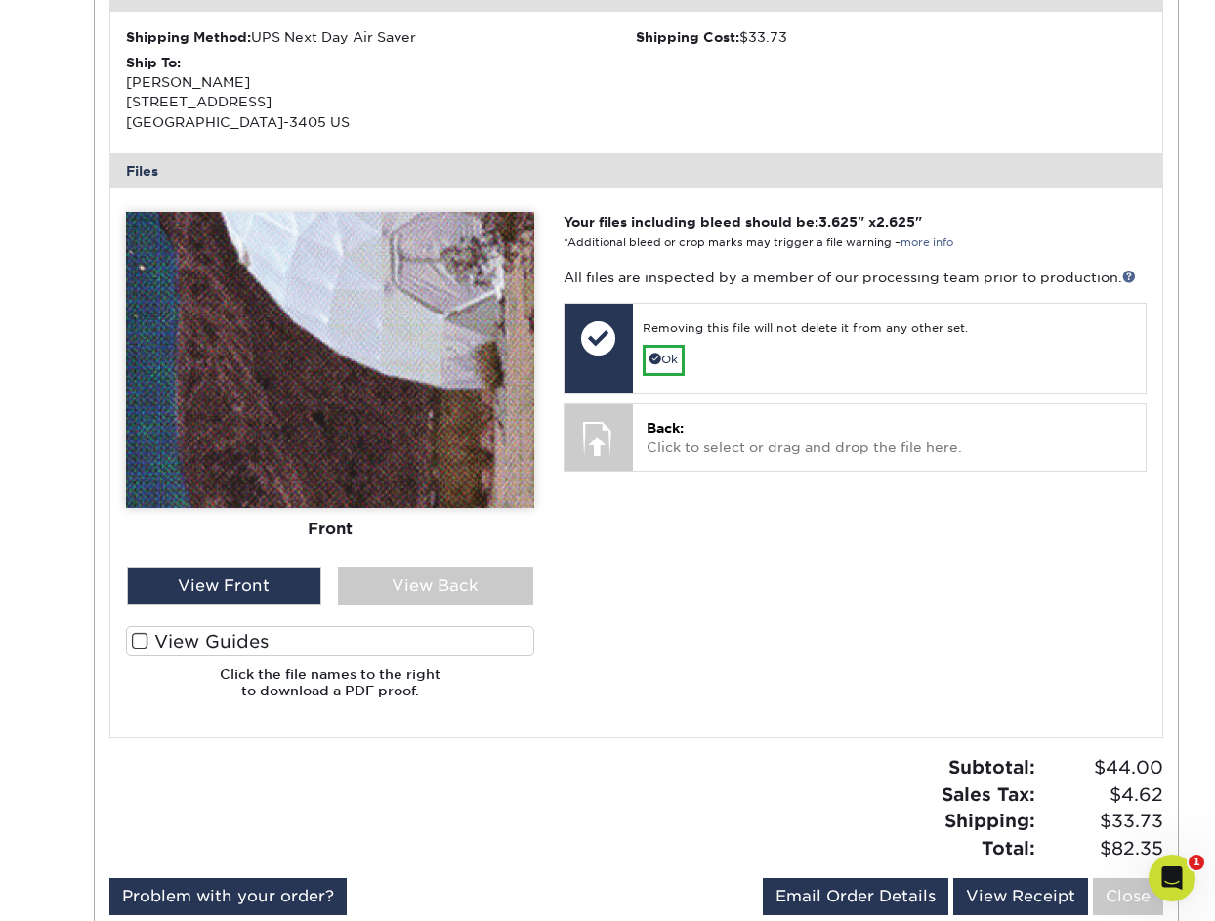
scroll to position [634, 0]
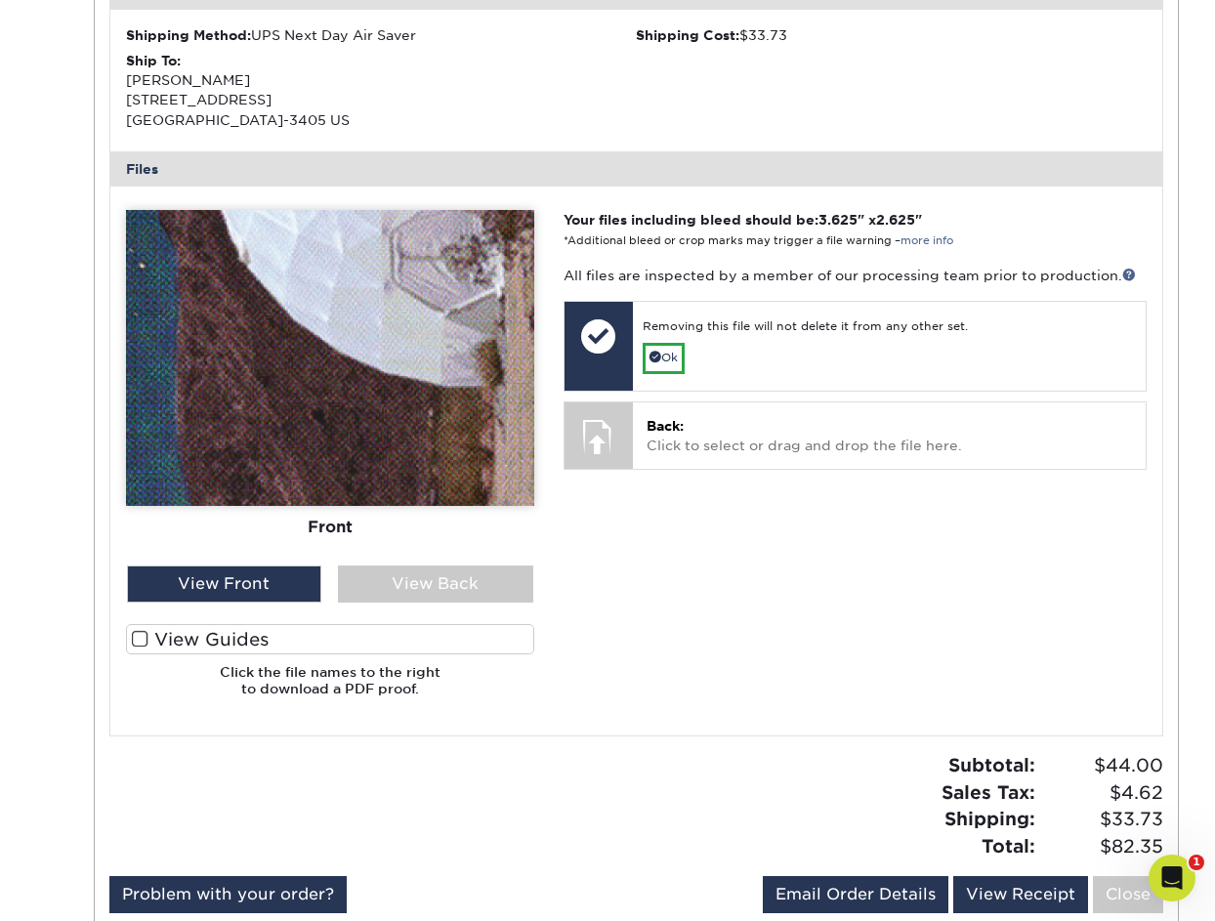
click at [134, 640] on span at bounding box center [140, 639] width 17 height 19
click at [0, 0] on input "View Guides" at bounding box center [0, 0] width 0 height 0
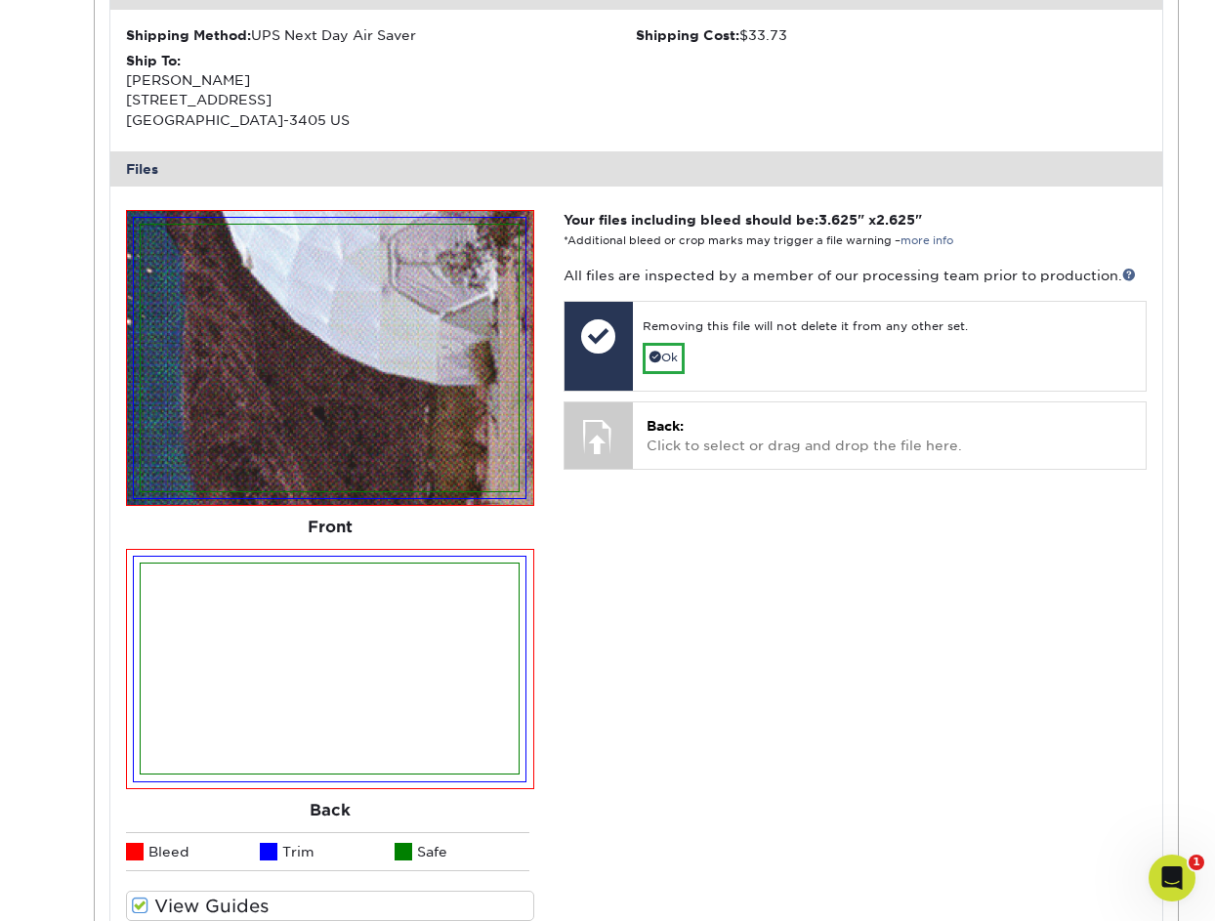
scroll to position [677, 0]
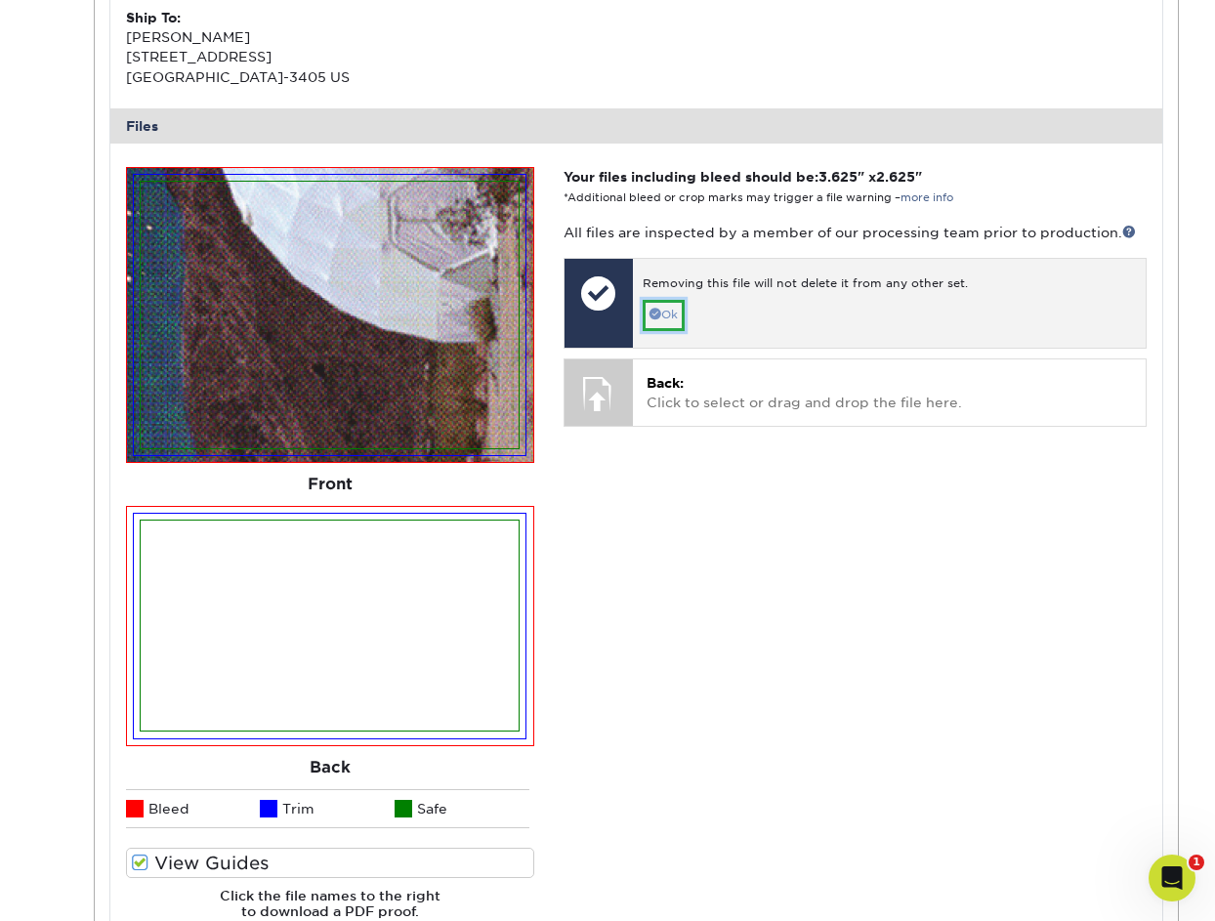
click at [666, 315] on link "Ok" at bounding box center [664, 315] width 42 height 30
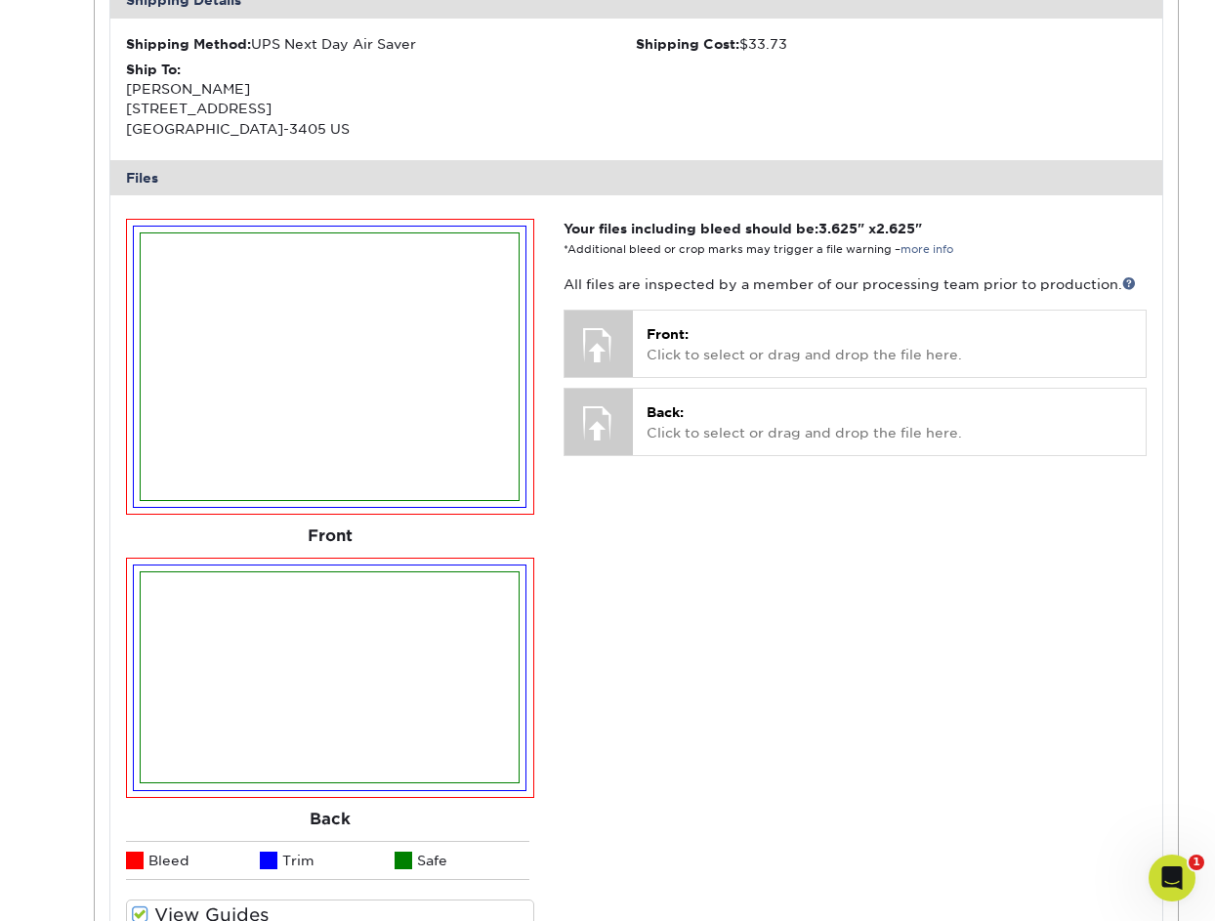
scroll to position [584, 0]
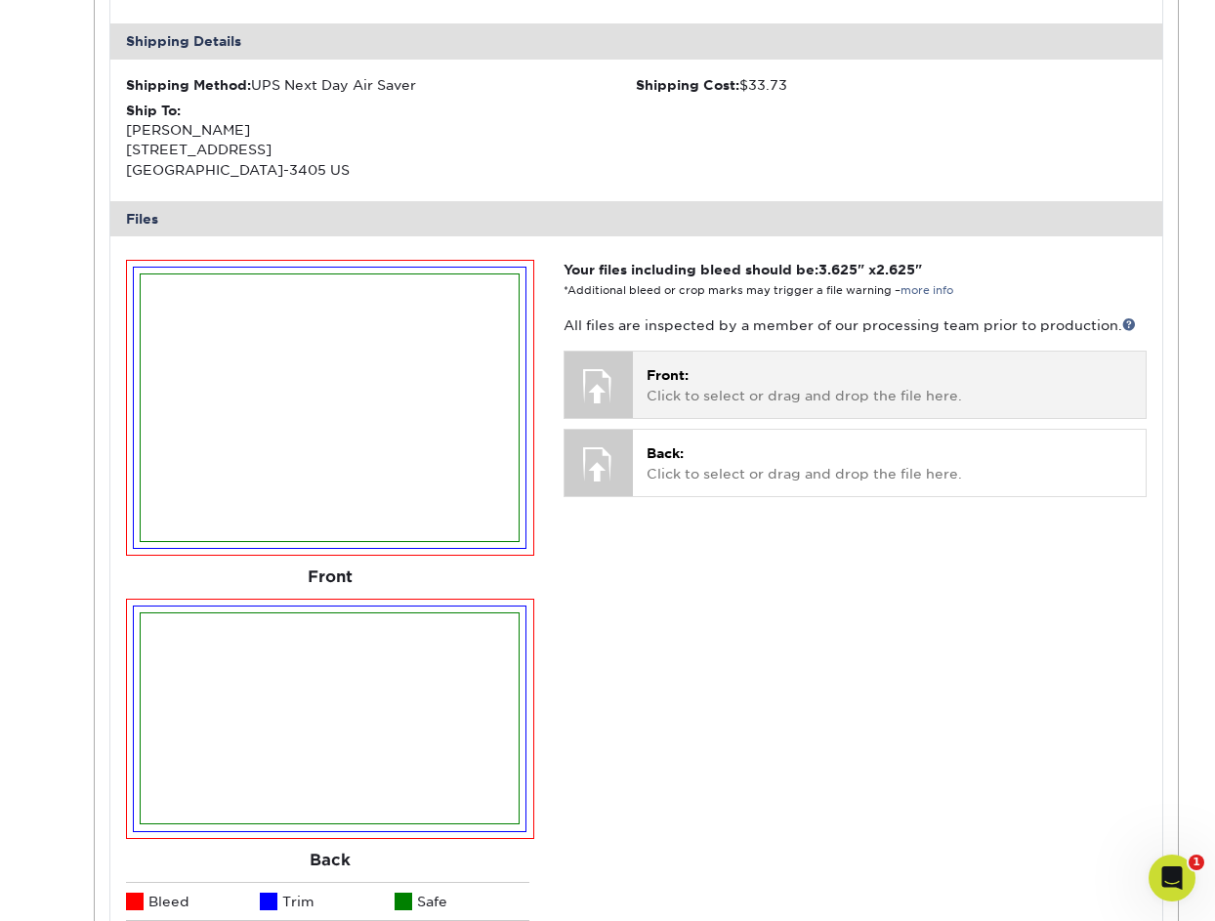
click at [672, 368] on span "Front:" at bounding box center [668, 375] width 42 height 16
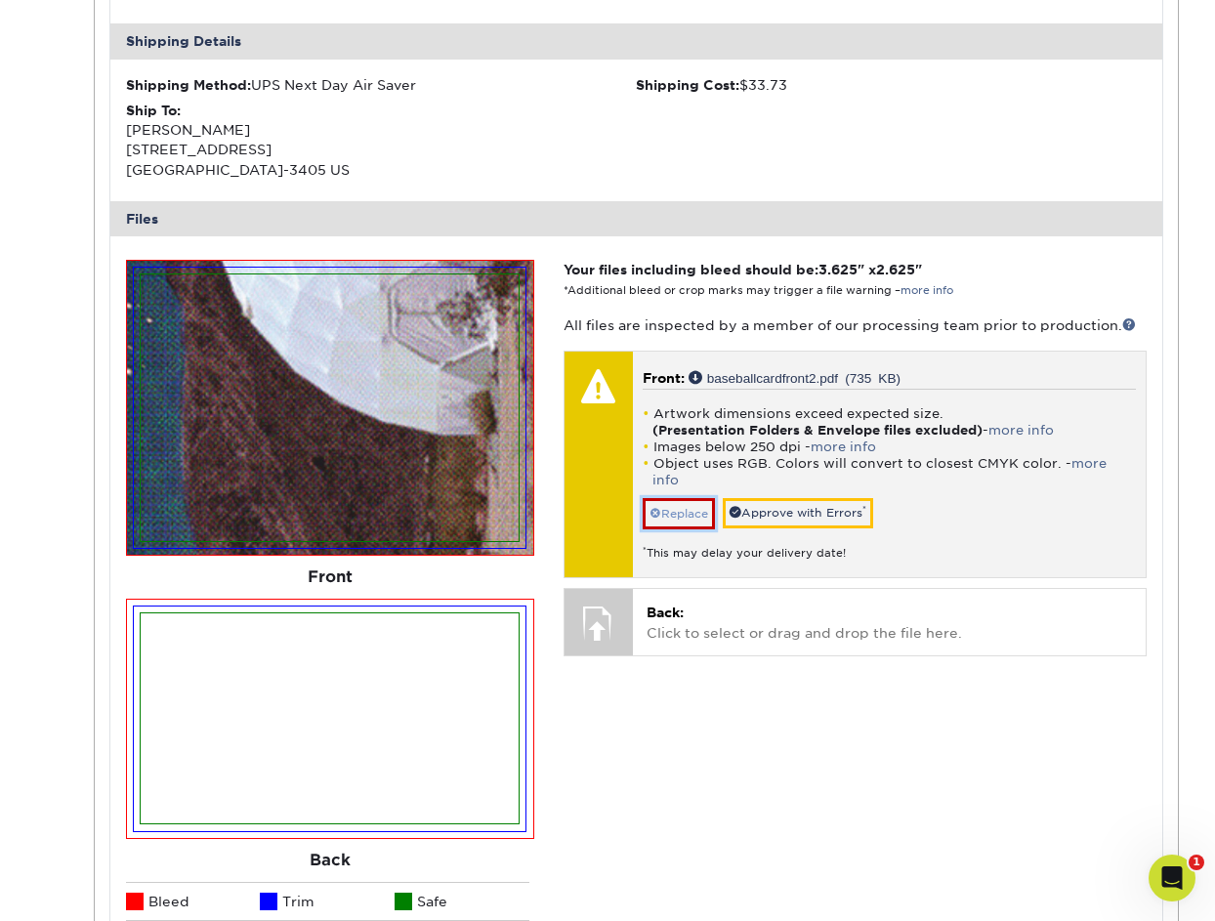
click at [694, 499] on link "Replace" at bounding box center [679, 513] width 72 height 31
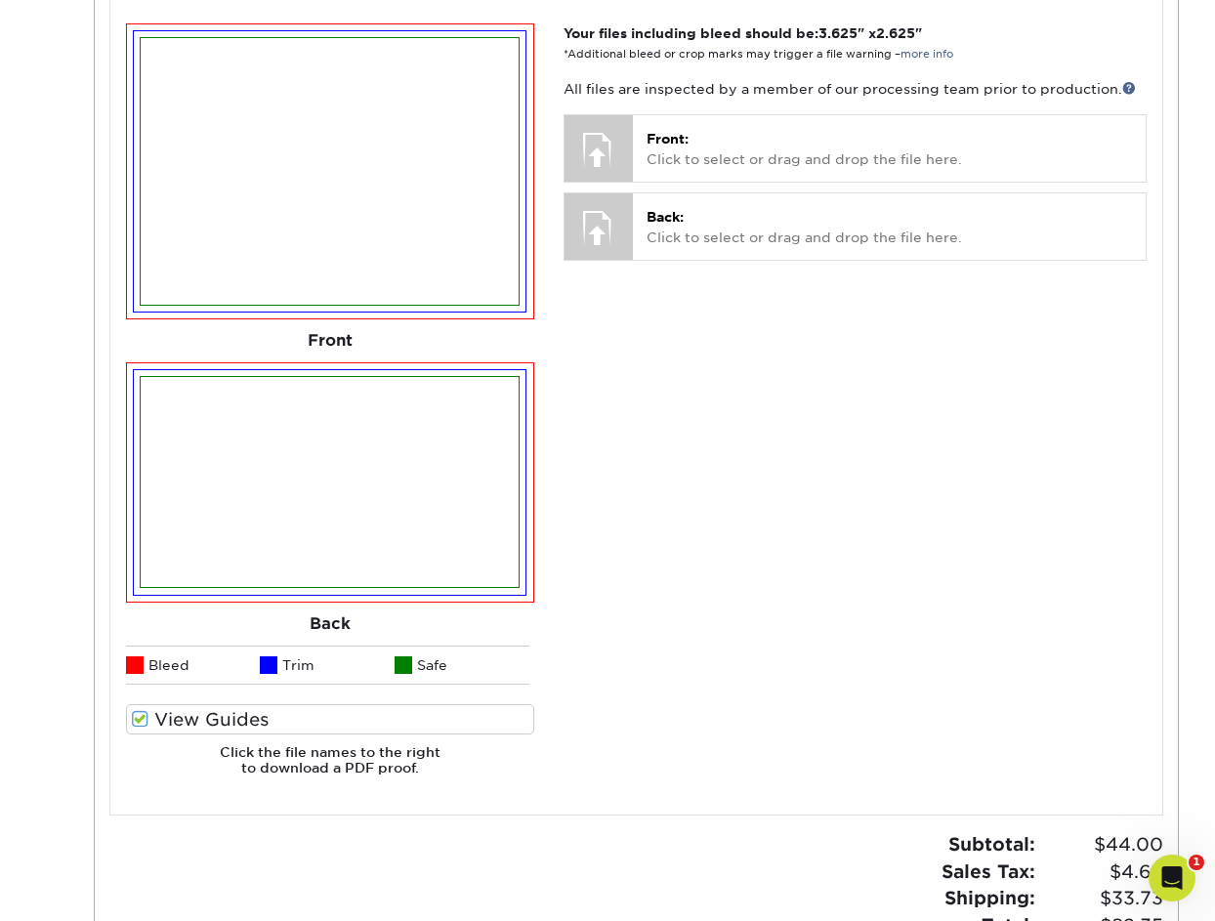
scroll to position [870, 0]
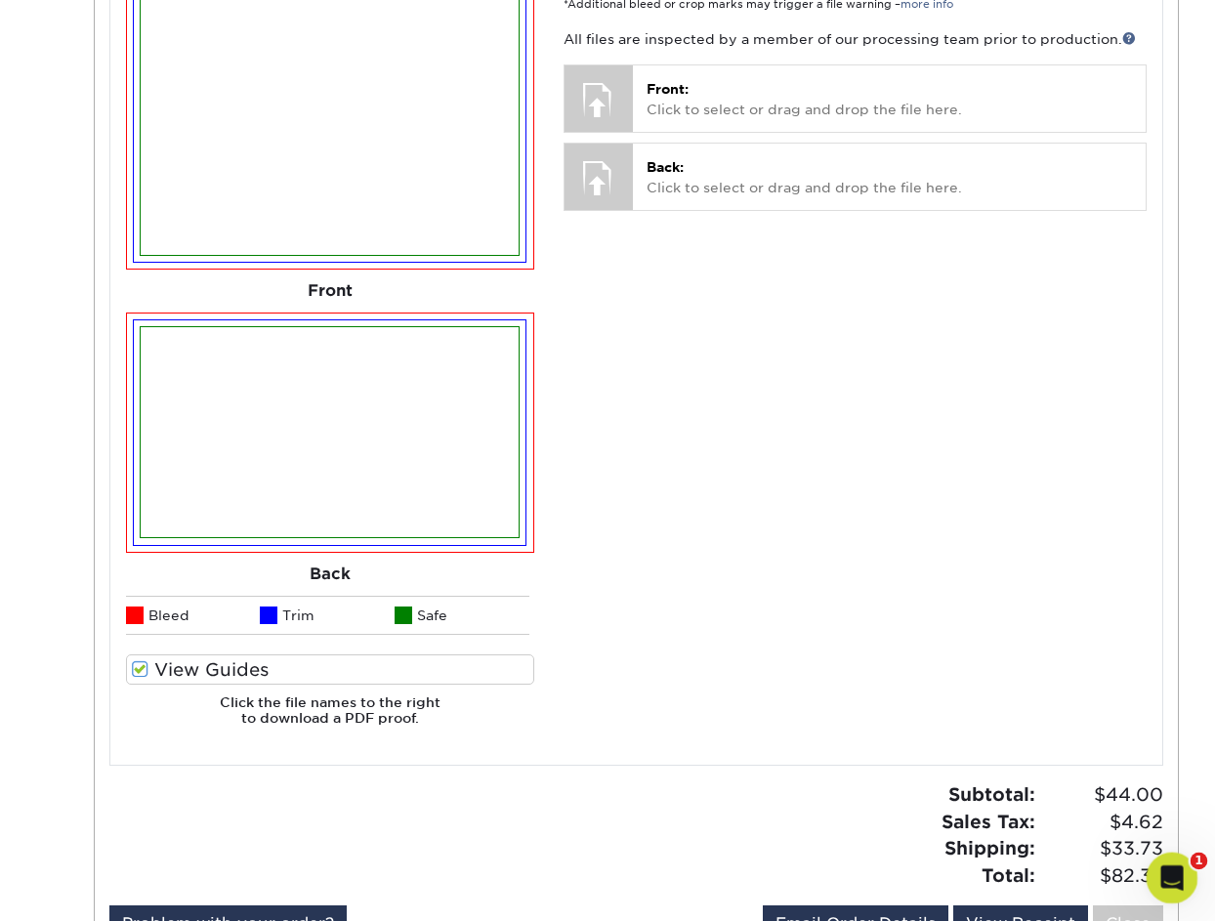
click at [1169, 865] on icon "Open Intercom Messenger" at bounding box center [1169, 875] width 32 height 32
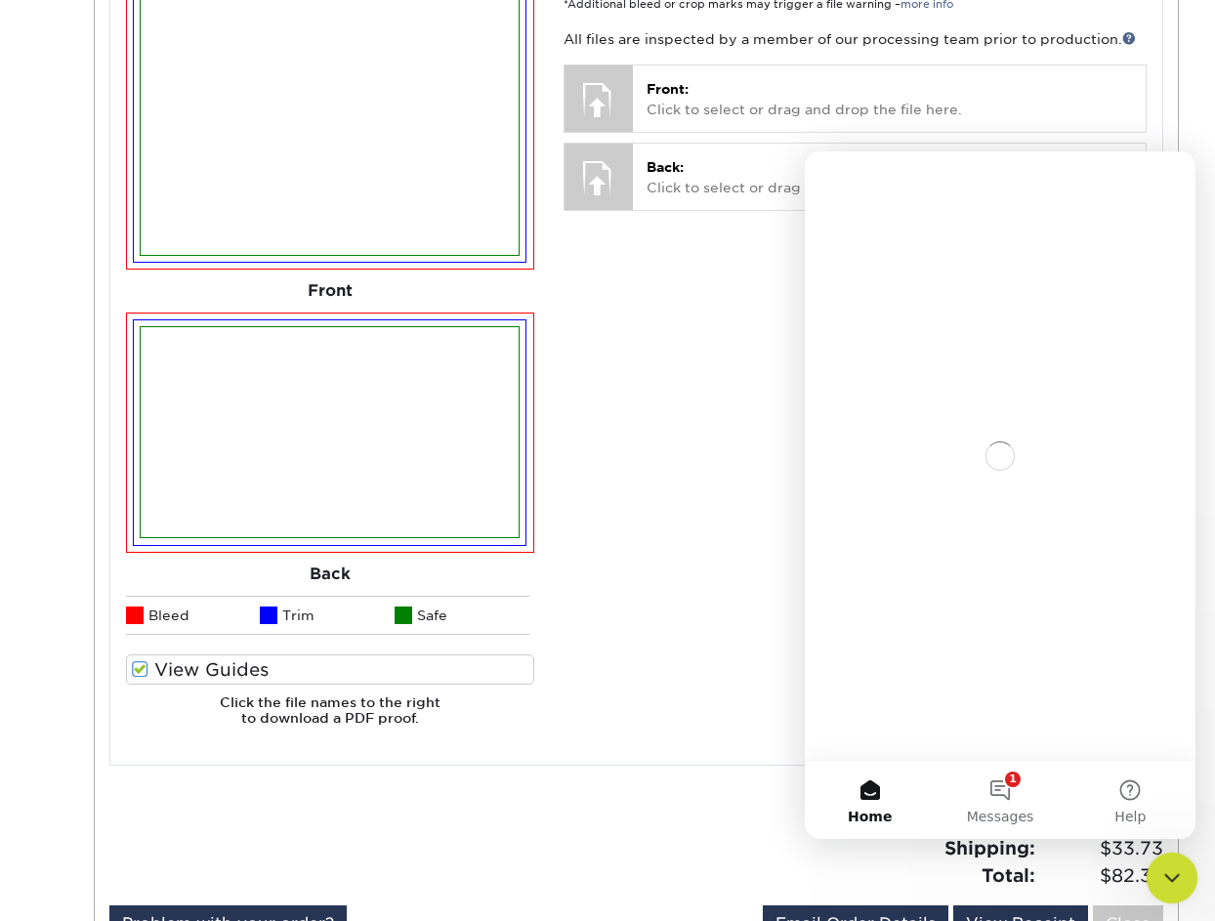
scroll to position [0, 0]
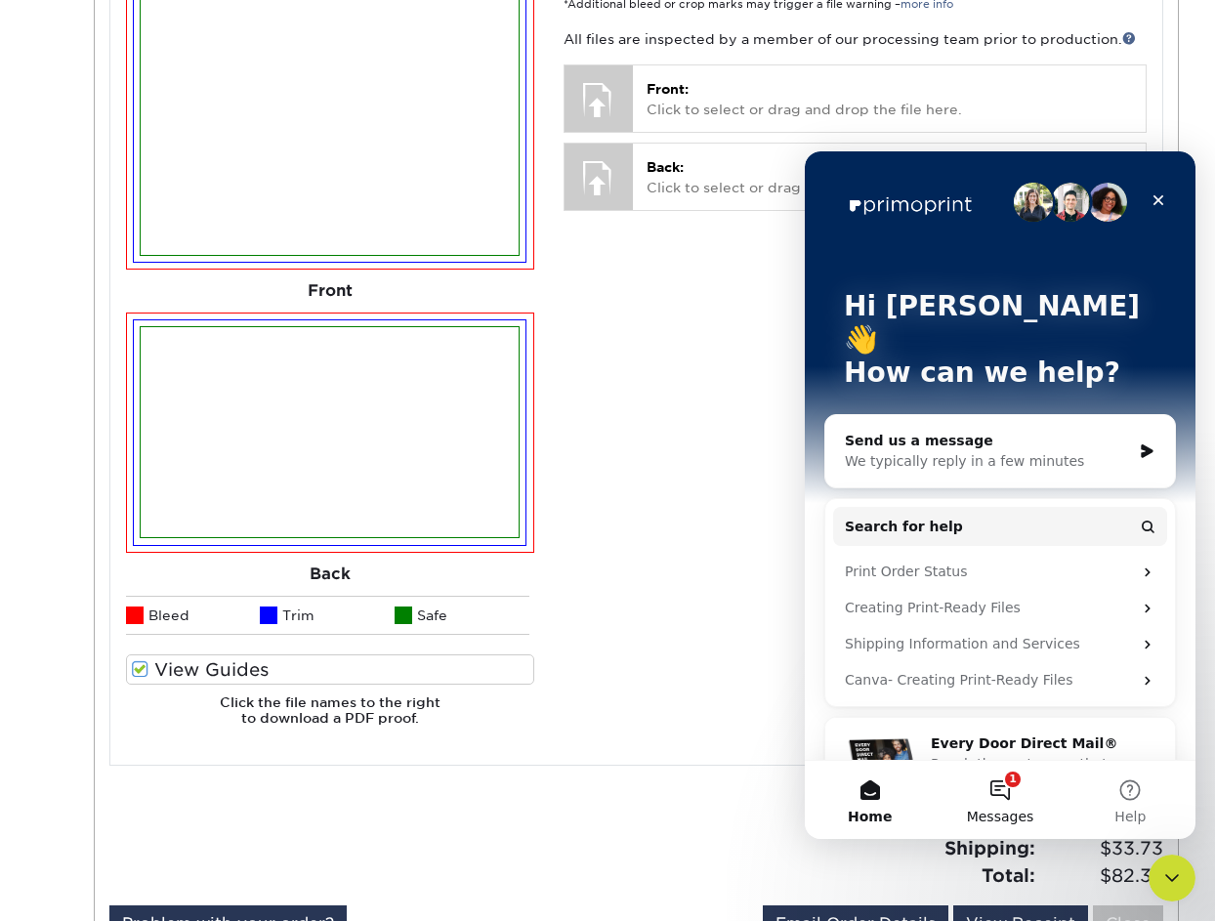
click at [1004, 799] on button "1 Messages" at bounding box center [1000, 800] width 130 height 78
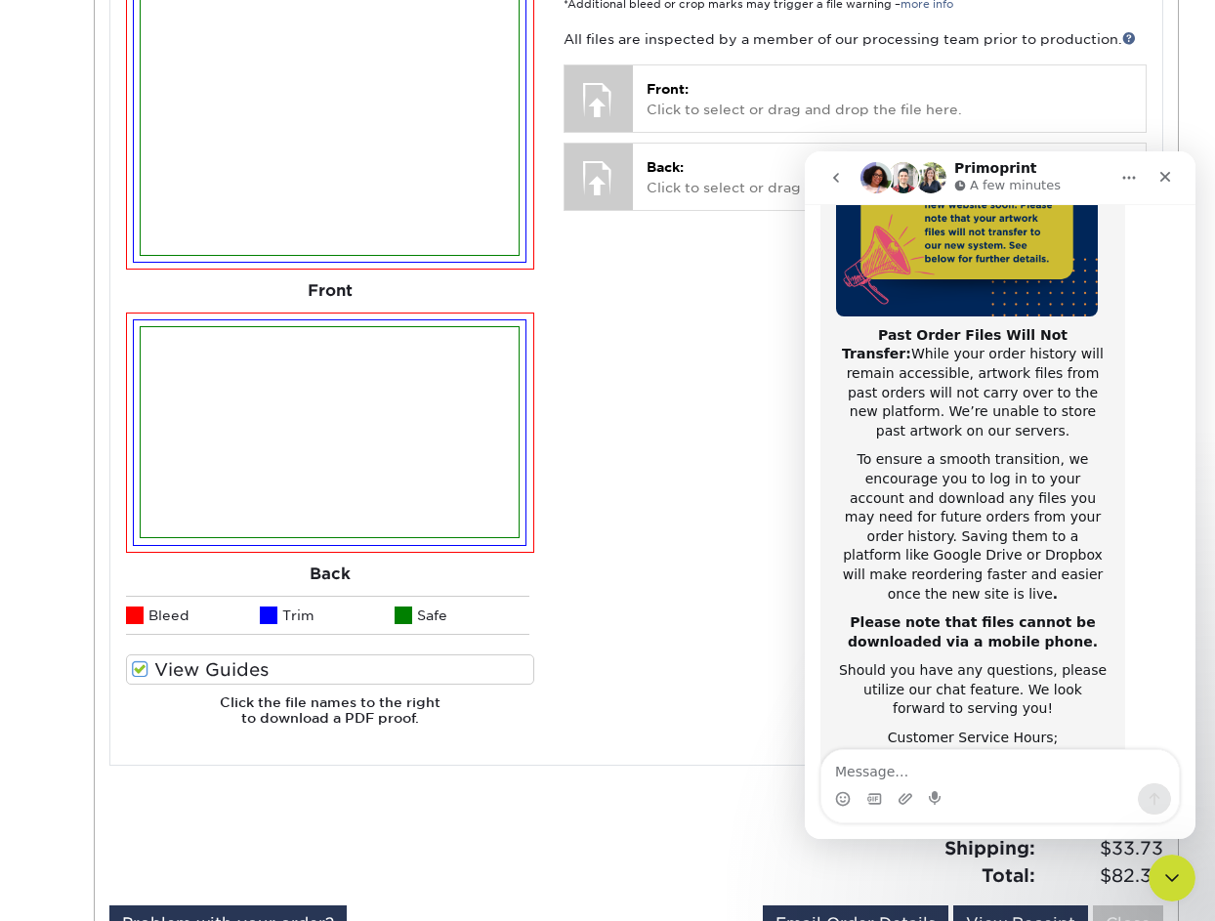
scroll to position [310, 0]
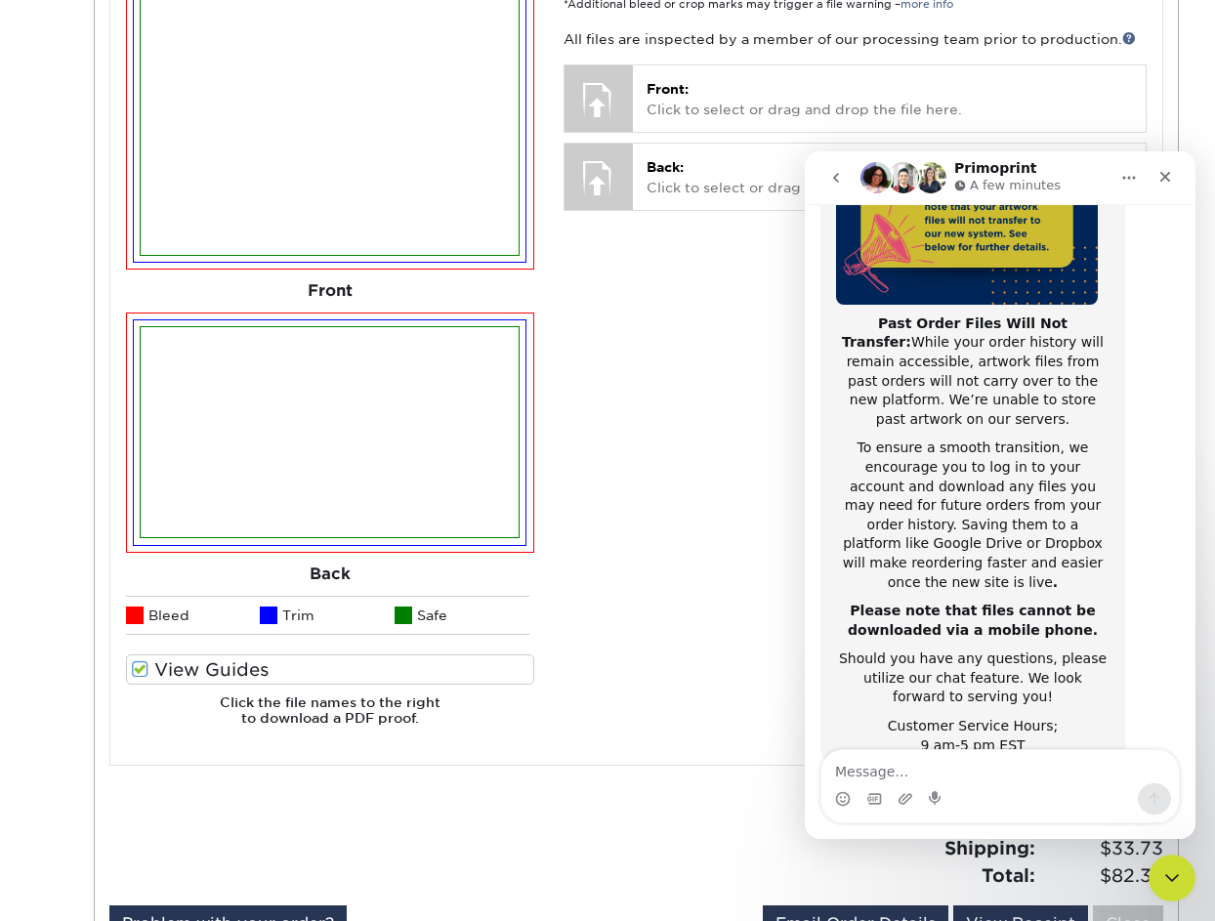
click at [842, 189] on button "go back" at bounding box center [835, 177] width 37 height 37
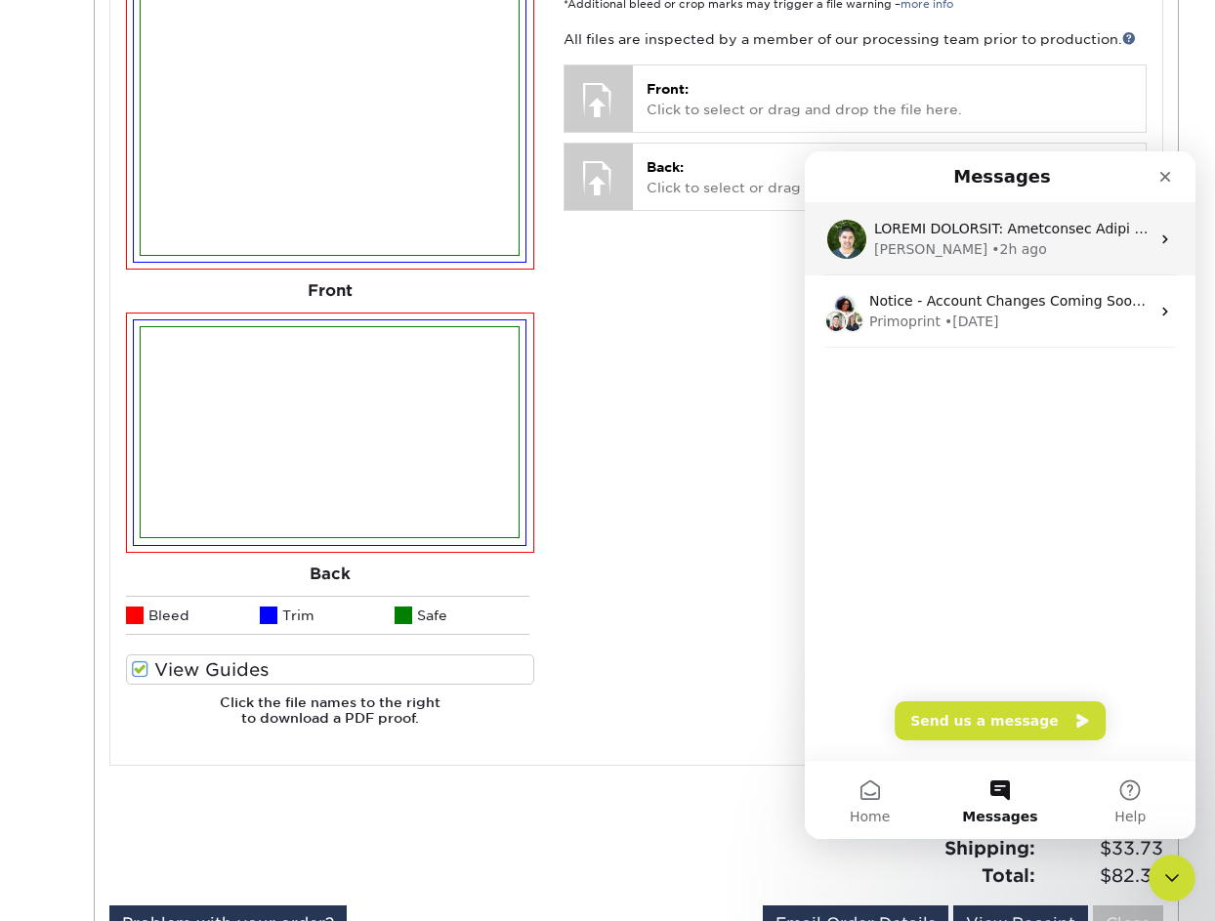
click at [916, 239] on div "Matthew" at bounding box center [930, 249] width 113 height 21
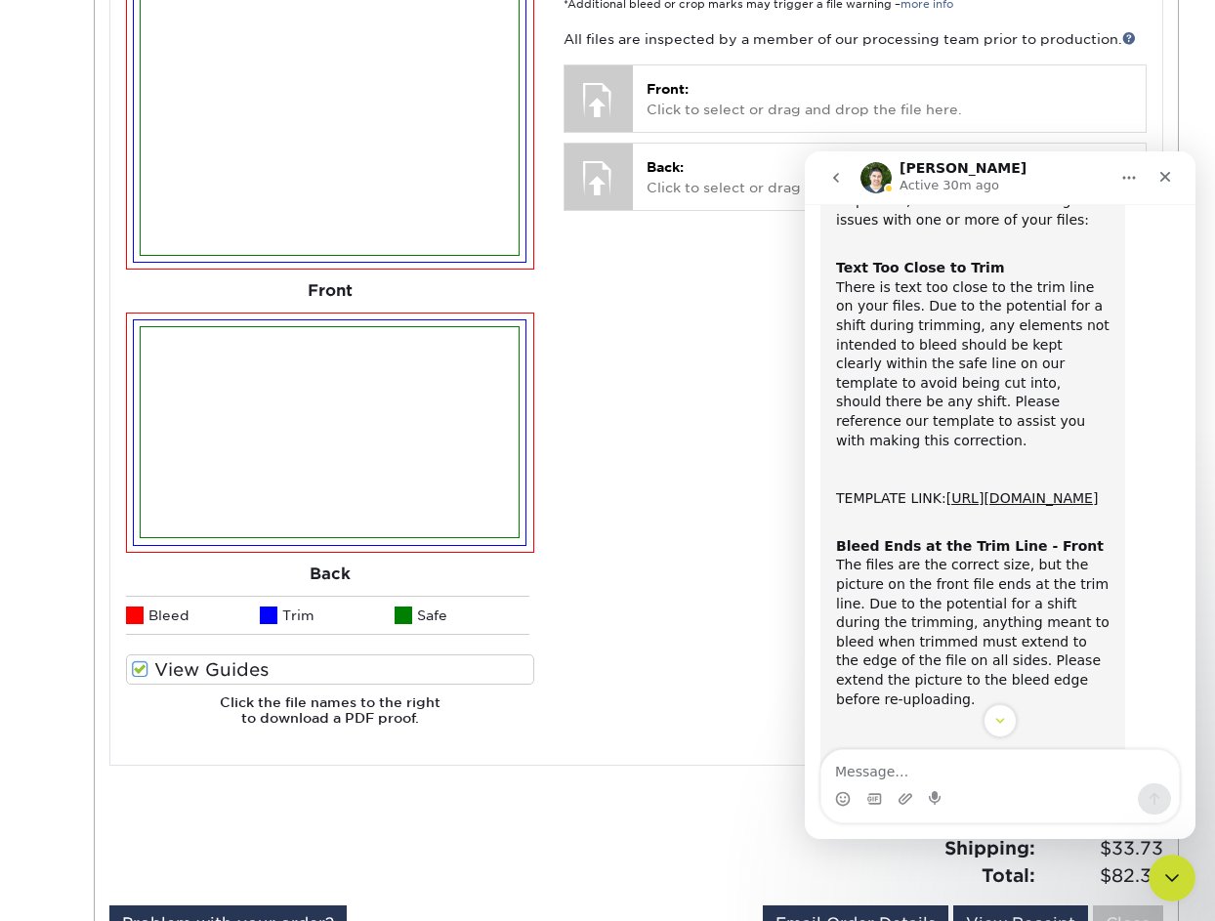
scroll to position [160, 0]
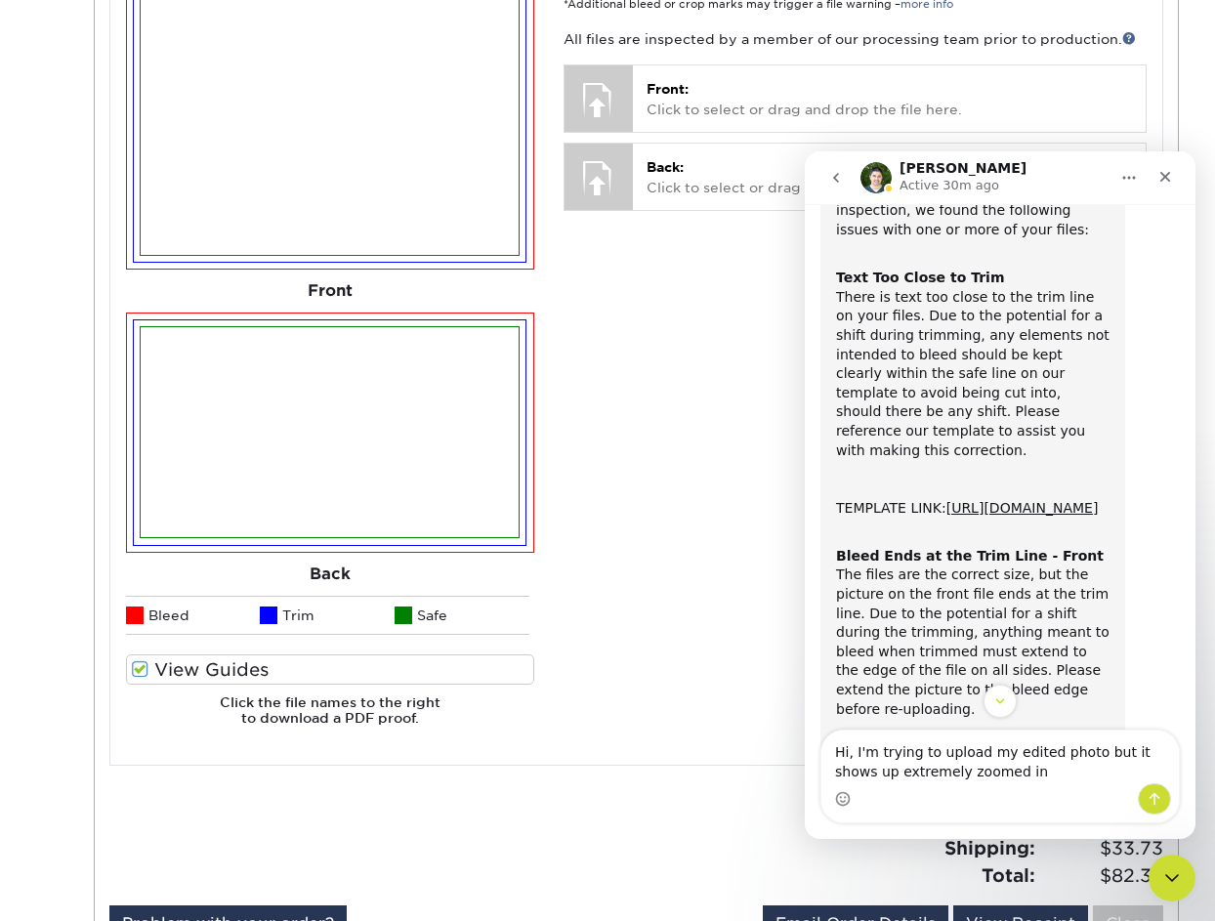
drag, startPoint x: 920, startPoint y: 775, endPoint x: 869, endPoint y: 768, distance: 51.4
click at [869, 768] on textarea "Hi, I'm trying to upload my edited photo but it shows up extremely zoomed in" at bounding box center [999, 757] width 357 height 53
click at [926, 771] on textarea "Hi, I'm trying to upload my edited photo but it shows up zoomed in" at bounding box center [999, 757] width 357 height 53
click at [935, 767] on textarea "Hi, I'm trying to upload my edited photo but it shows up zoomed in X50" at bounding box center [999, 757] width 357 height 53
click at [960, 769] on textarea "Hi, I'm trying to upload my edited photo but it shows up zoomed in x50" at bounding box center [999, 757] width 357 height 53
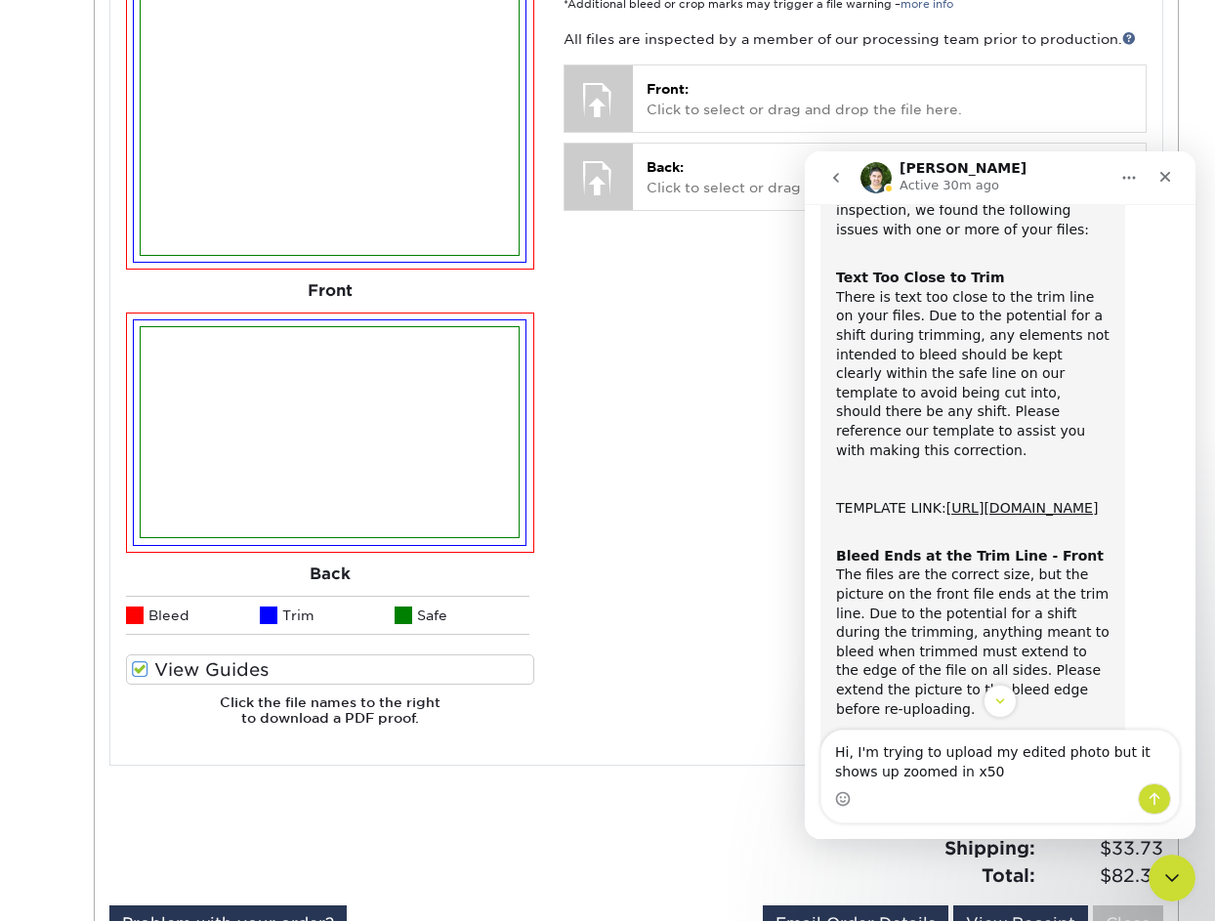
click at [960, 769] on textarea "Hi, I'm trying to upload my edited photo but it shows up zoomed in x50" at bounding box center [999, 757] width 357 height 53
click at [917, 765] on textarea "Hi, I'm trying to upload my edited photo but it shows up zoomed in 400%. I see …" at bounding box center [999, 747] width 357 height 72
click at [917, 769] on textarea "Hi, I'm trying to upload my edited photo but it shows up zoomed in 400%. I see …" at bounding box center [999, 747] width 357 height 72
click at [914, 774] on textarea "Hi, I'm trying to upload my edited photo but it shows up zoomed in 400%. I see …" at bounding box center [999, 747] width 357 height 72
click at [962, 781] on textarea "Hi, I'm trying to upload my edited photo but it shows up zoomed in 400%. I see …" at bounding box center [999, 747] width 357 height 72
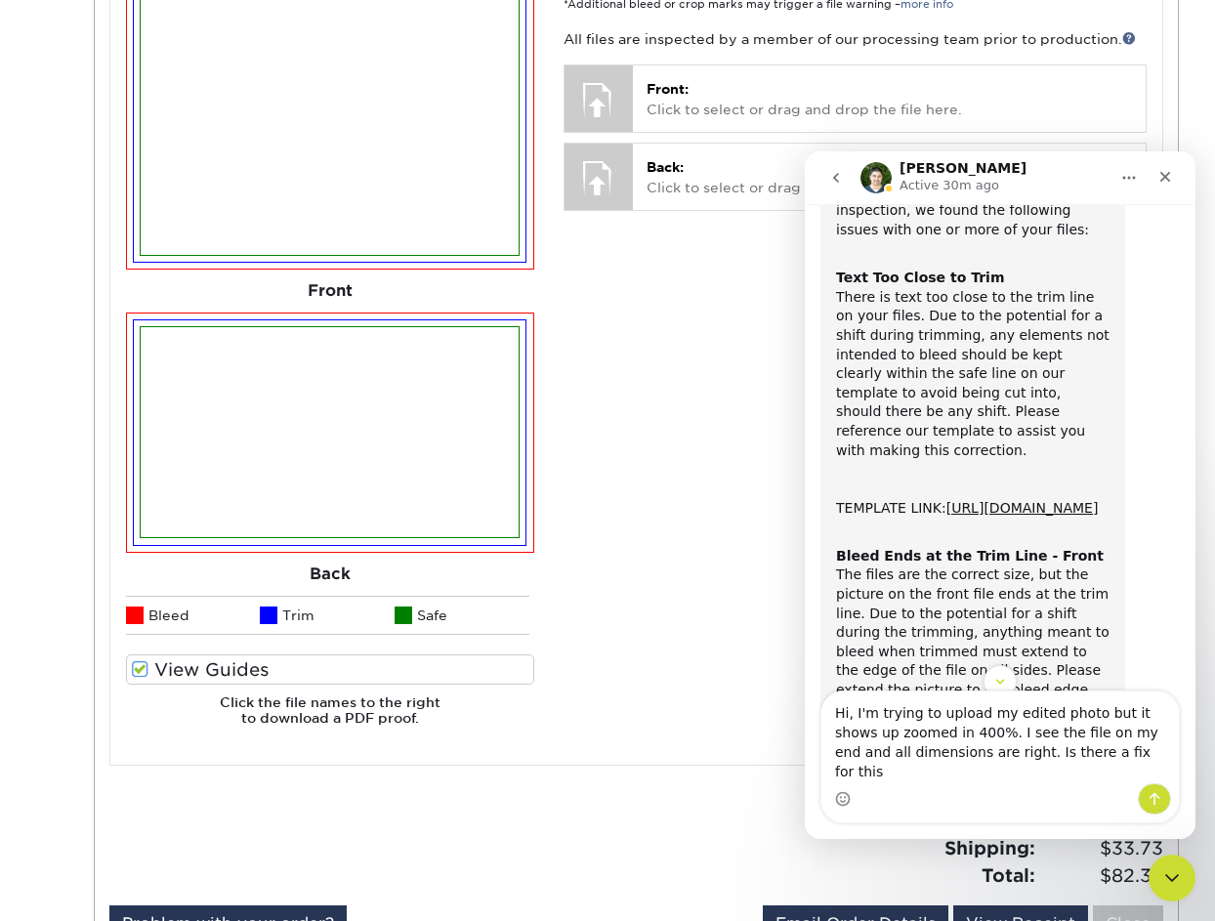
type textarea "Hi, I'm trying to upload my edited photo but it shows up zoomed in 400%. I see …"
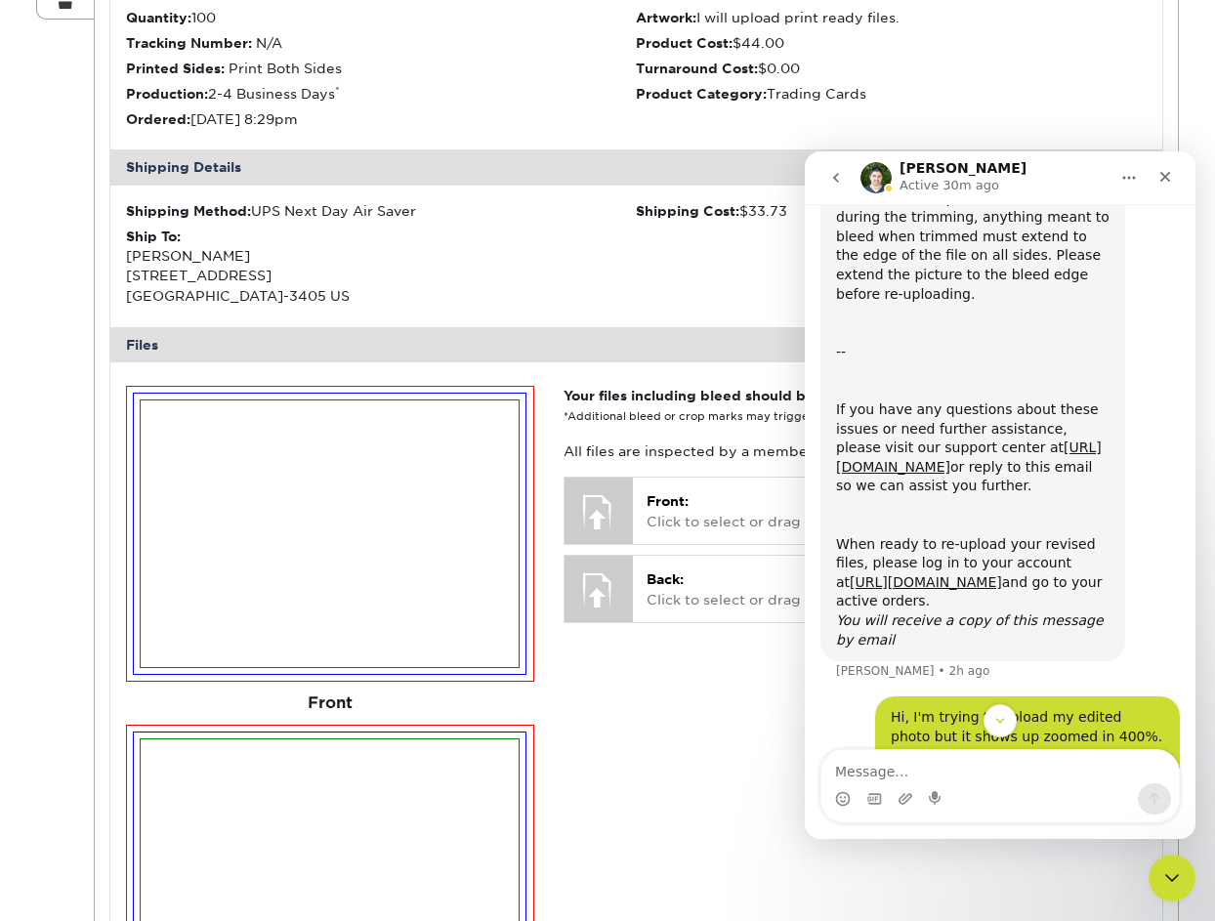
scroll to position [465, 0]
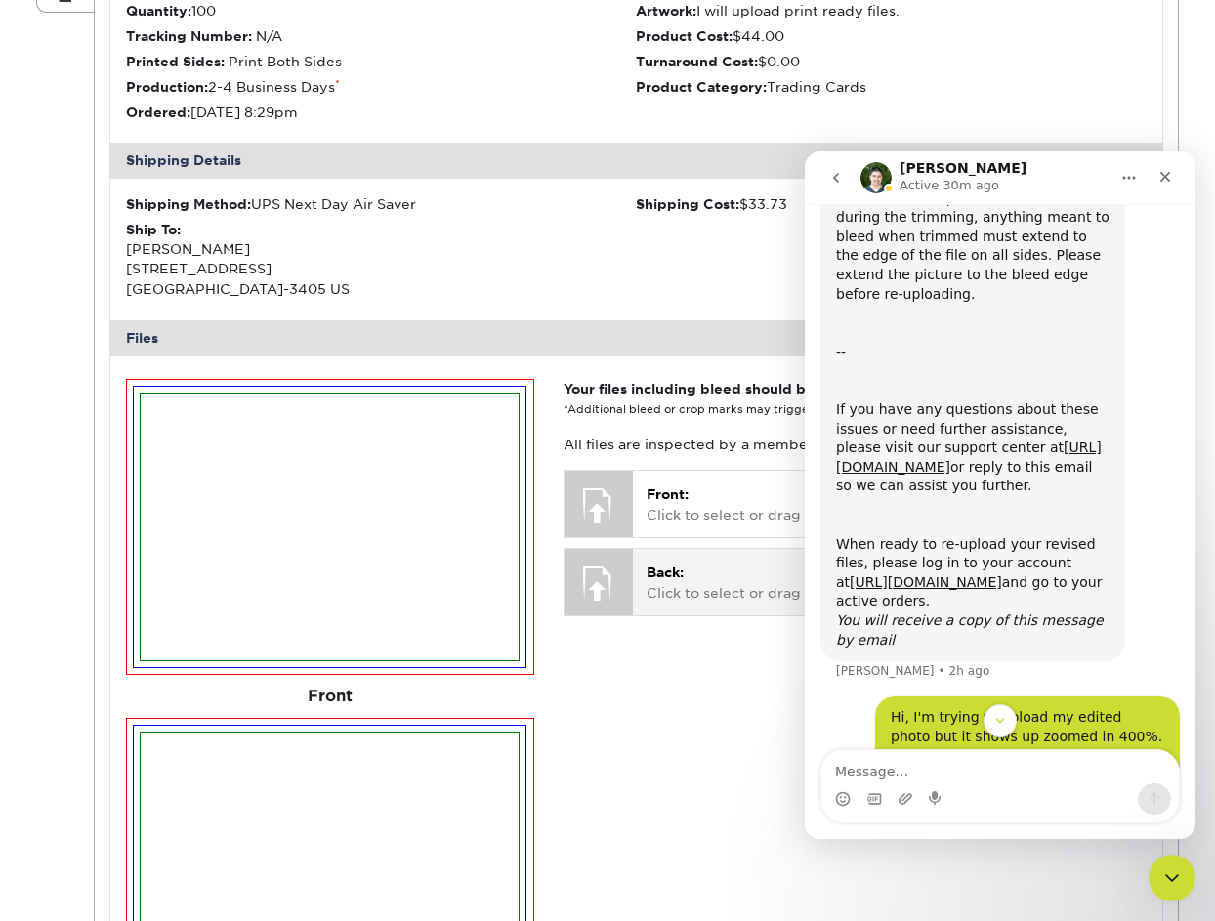
click at [604, 567] on div at bounding box center [599, 583] width 68 height 68
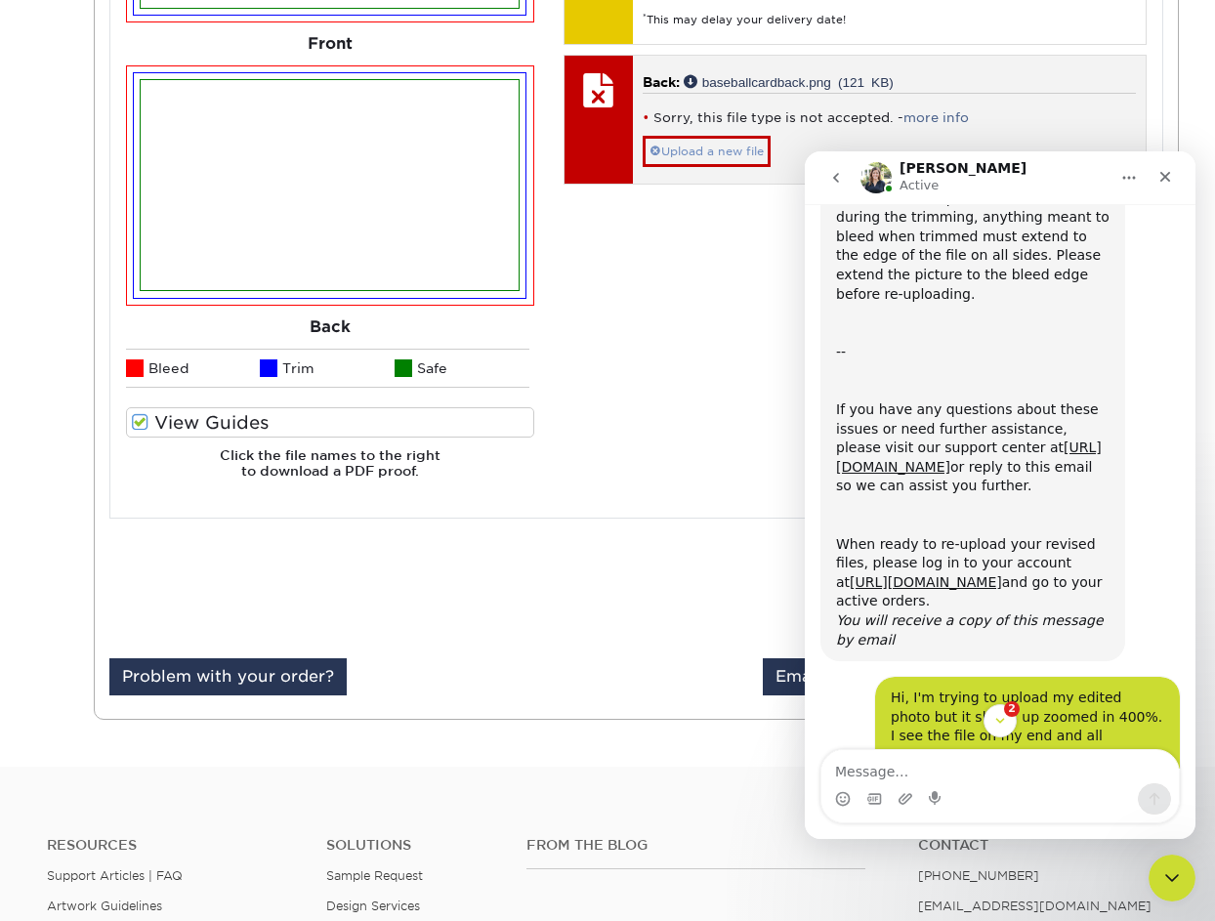
scroll to position [1139, 0]
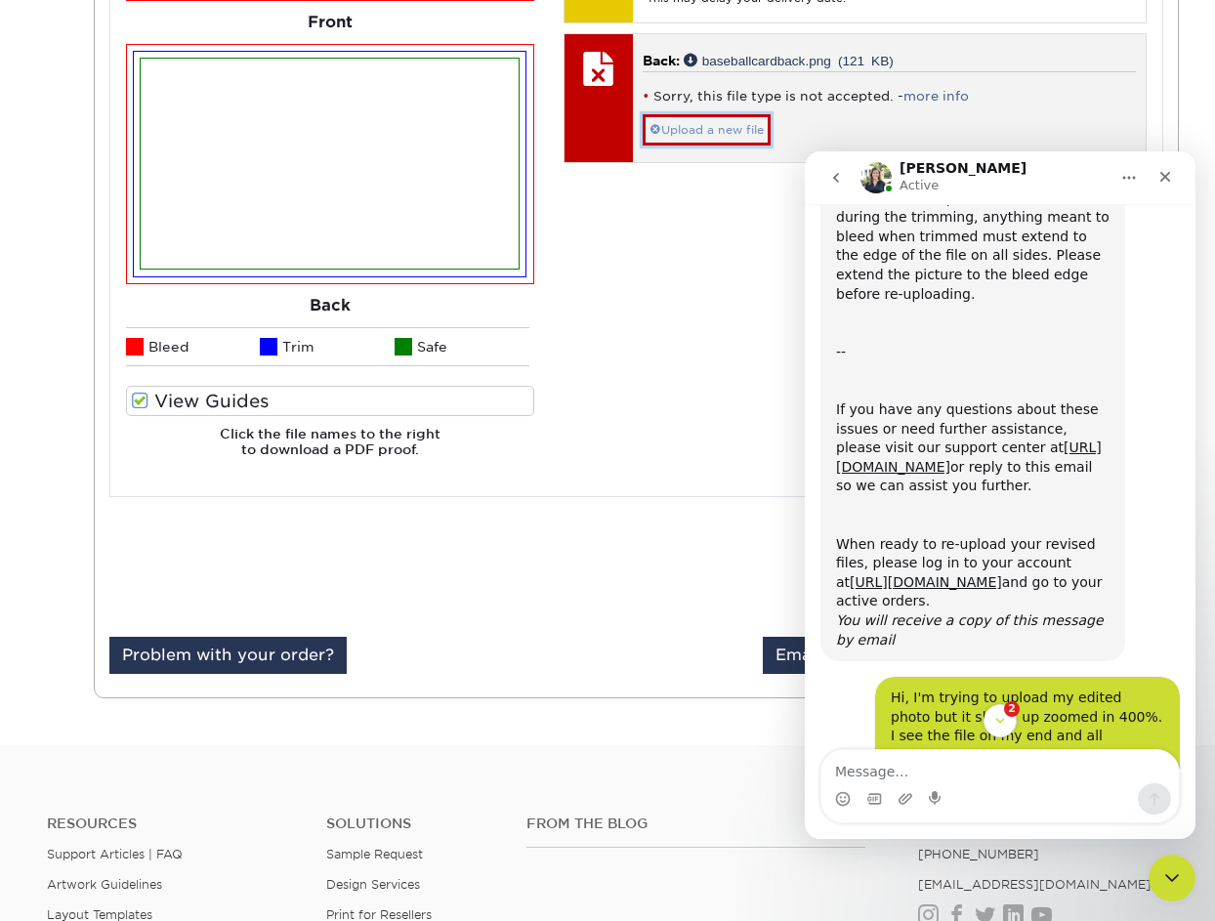
click at [692, 117] on link "Upload a new file" at bounding box center [707, 129] width 128 height 31
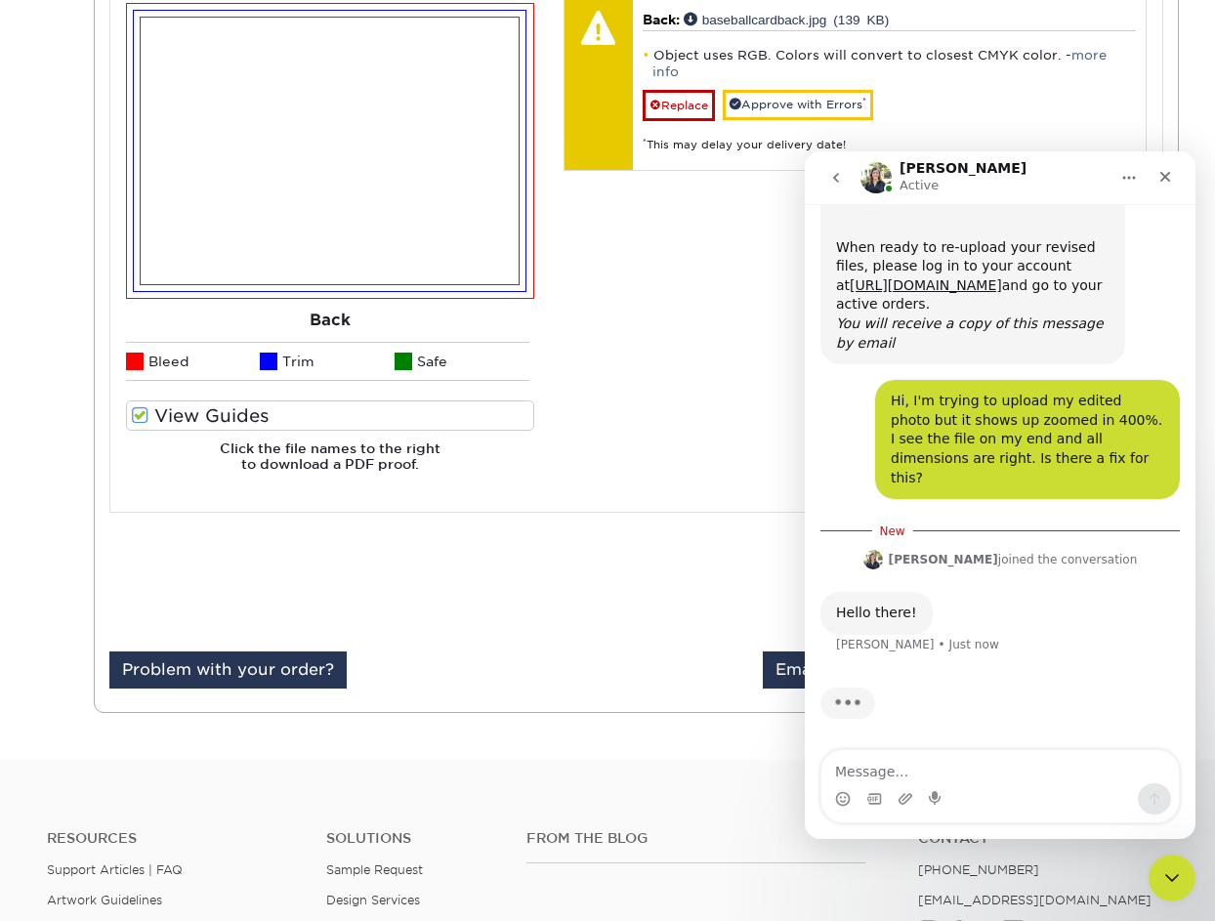
scroll to position [1187, 0]
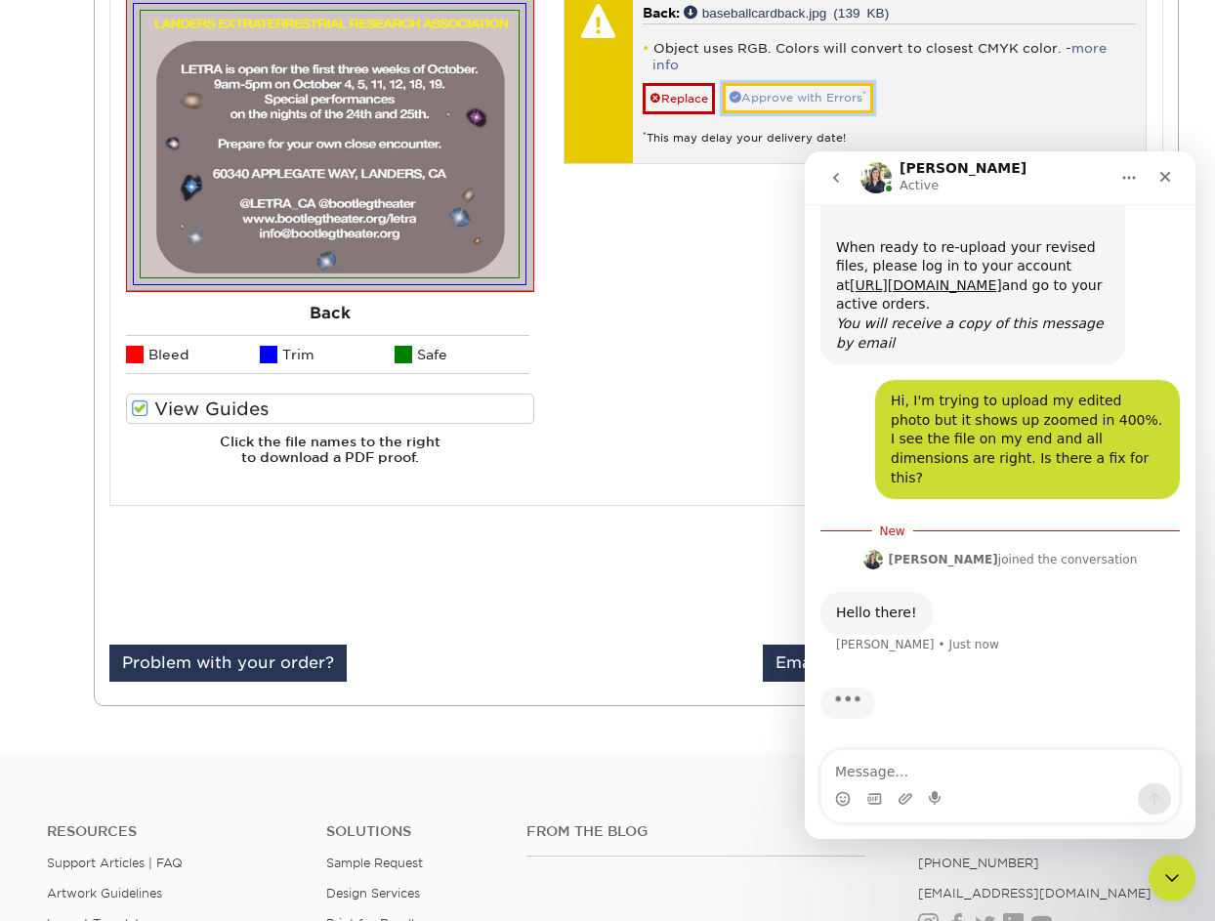
click at [775, 83] on link "Approve with Errors *" at bounding box center [798, 98] width 150 height 30
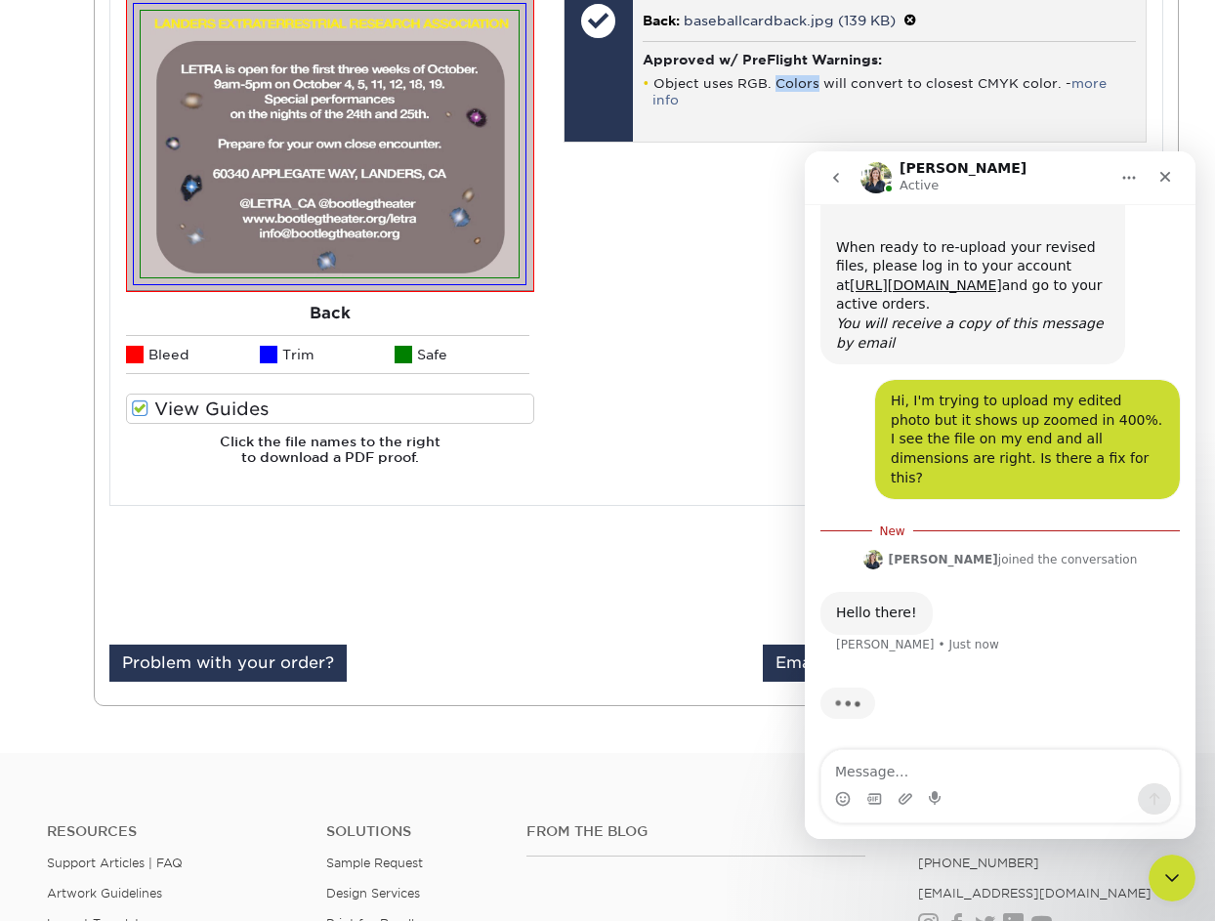
click at [775, 75] on li "Object uses RGB. Colors will convert to closest CMYK color. - more info" at bounding box center [889, 91] width 493 height 33
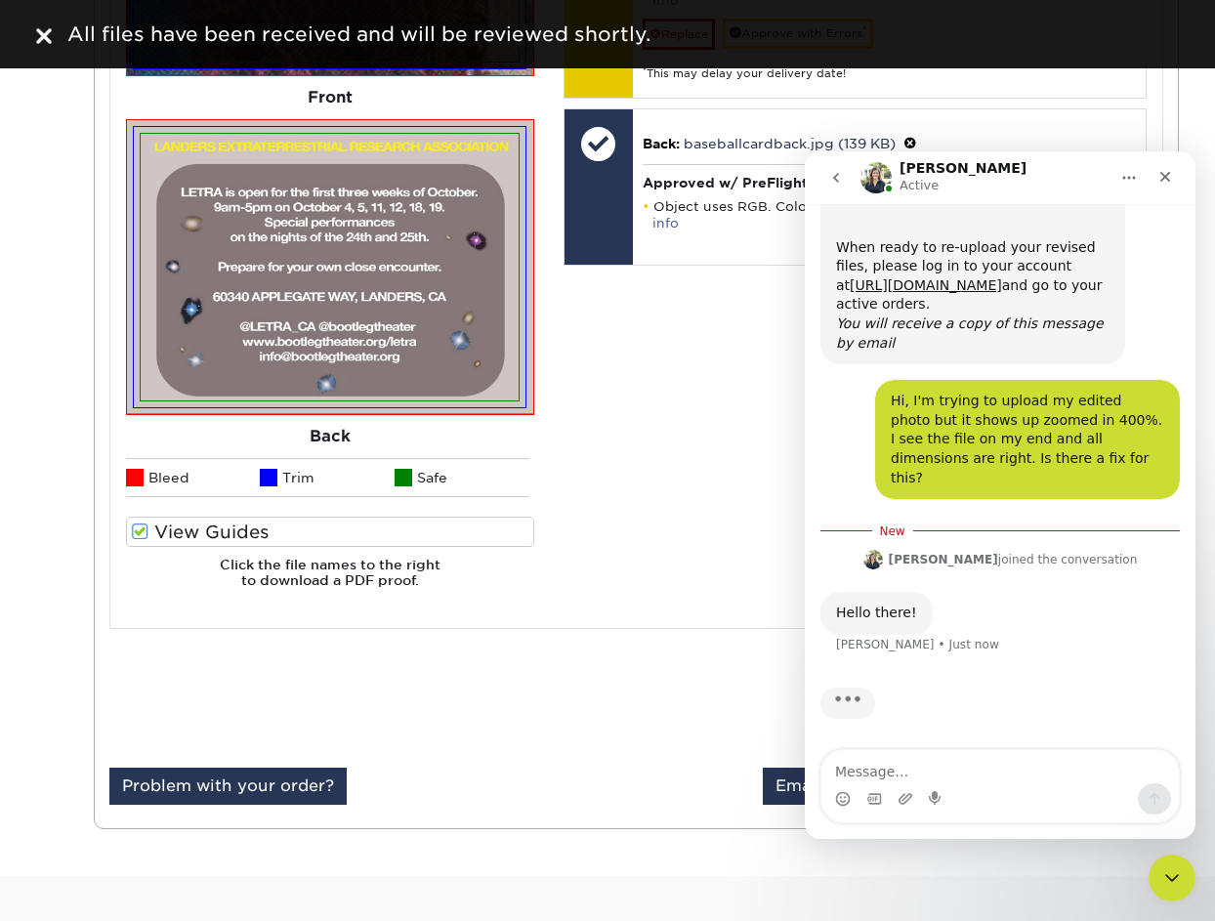
click at [681, 273] on div "Your files including bleed should be: 3.625 " x 2.625 " *Additional bleed or cr…" at bounding box center [855, 192] width 612 height 824
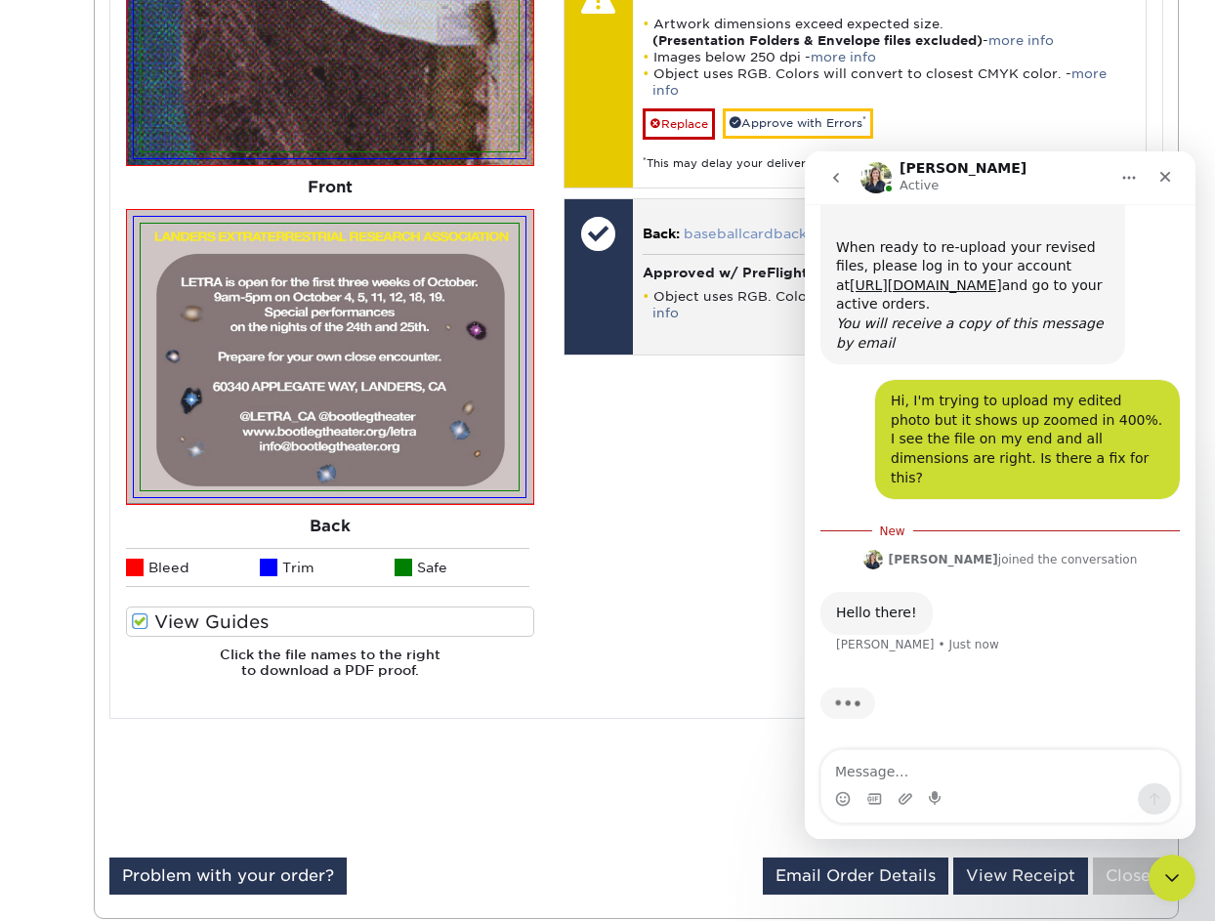
scroll to position [976, 0]
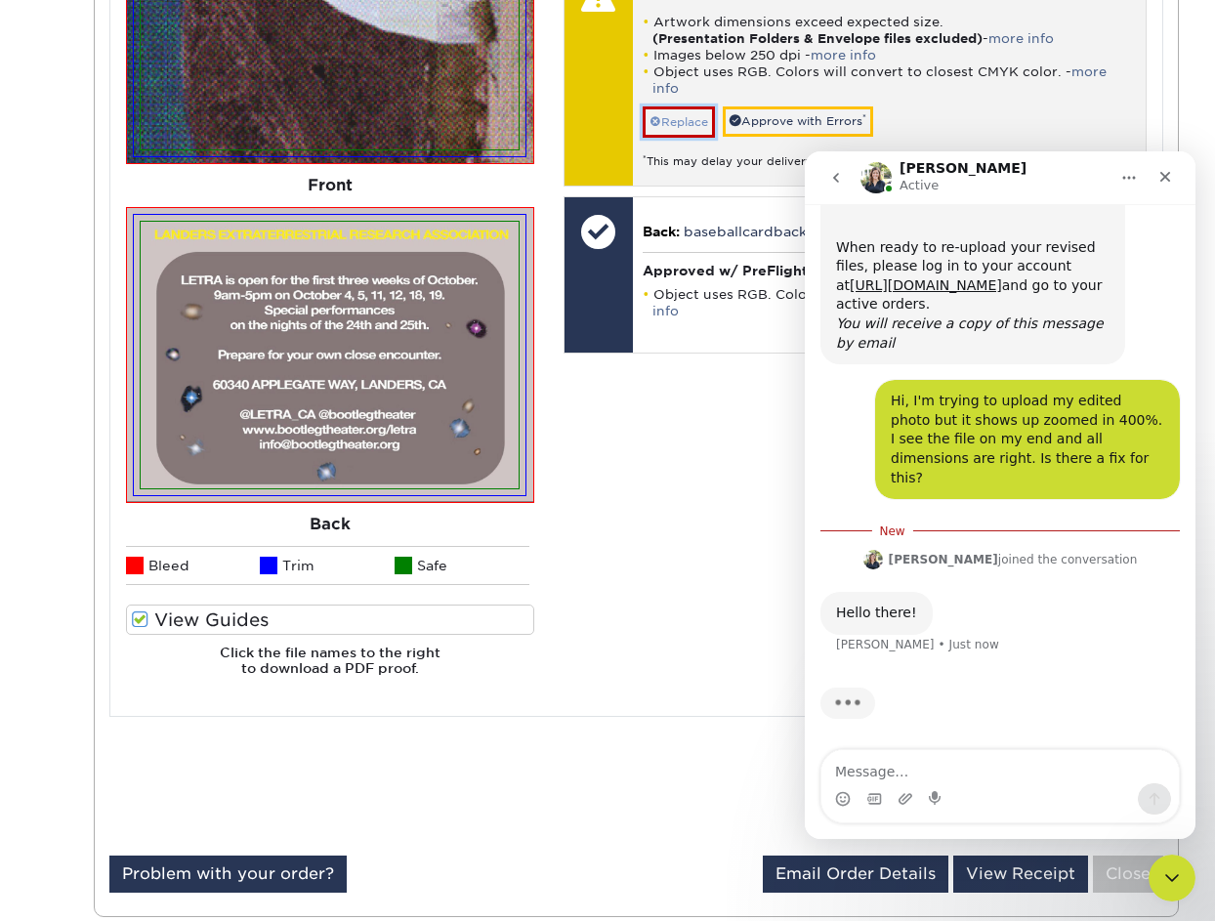
click at [690, 117] on link "Replace" at bounding box center [679, 121] width 72 height 31
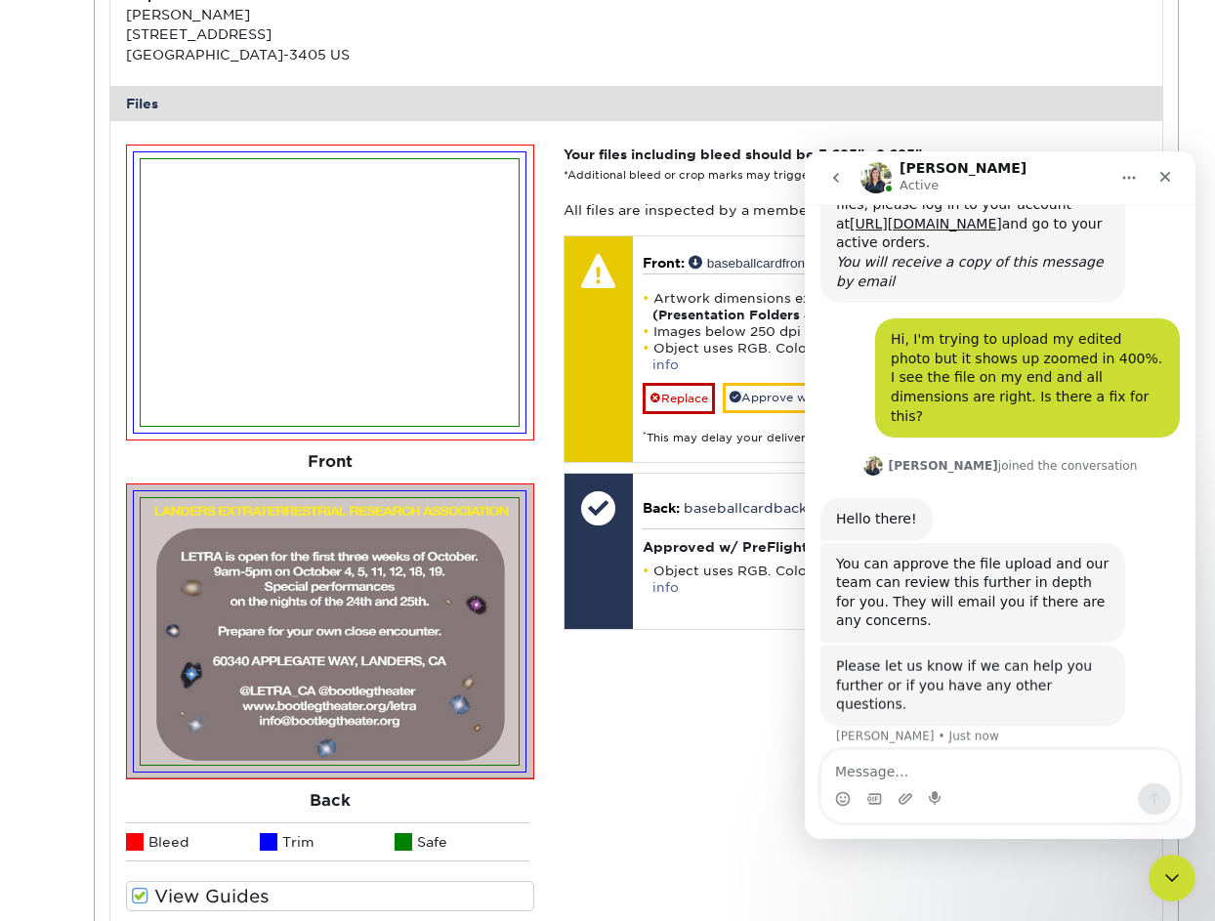
scroll to position [931, 0]
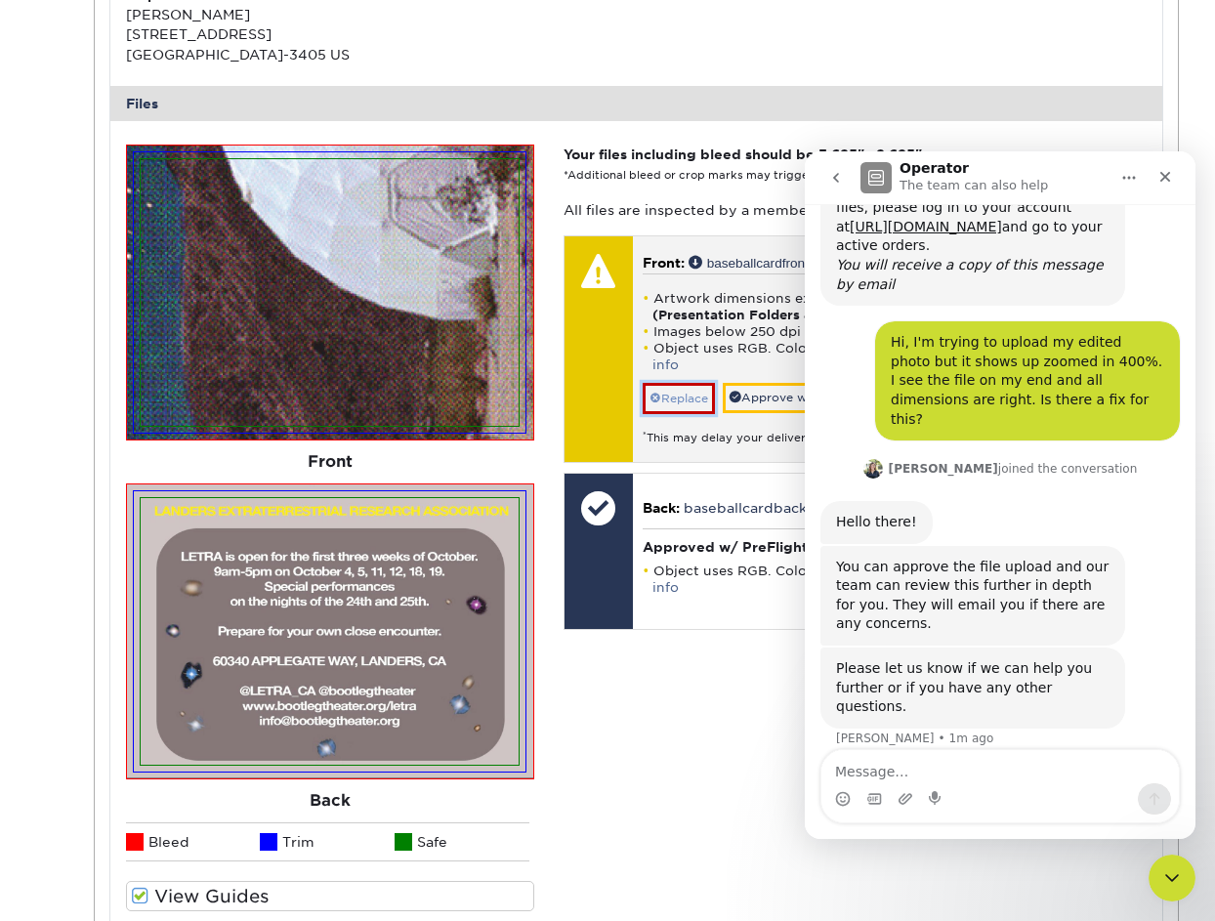
click at [674, 383] on link "Replace" at bounding box center [679, 398] width 72 height 31
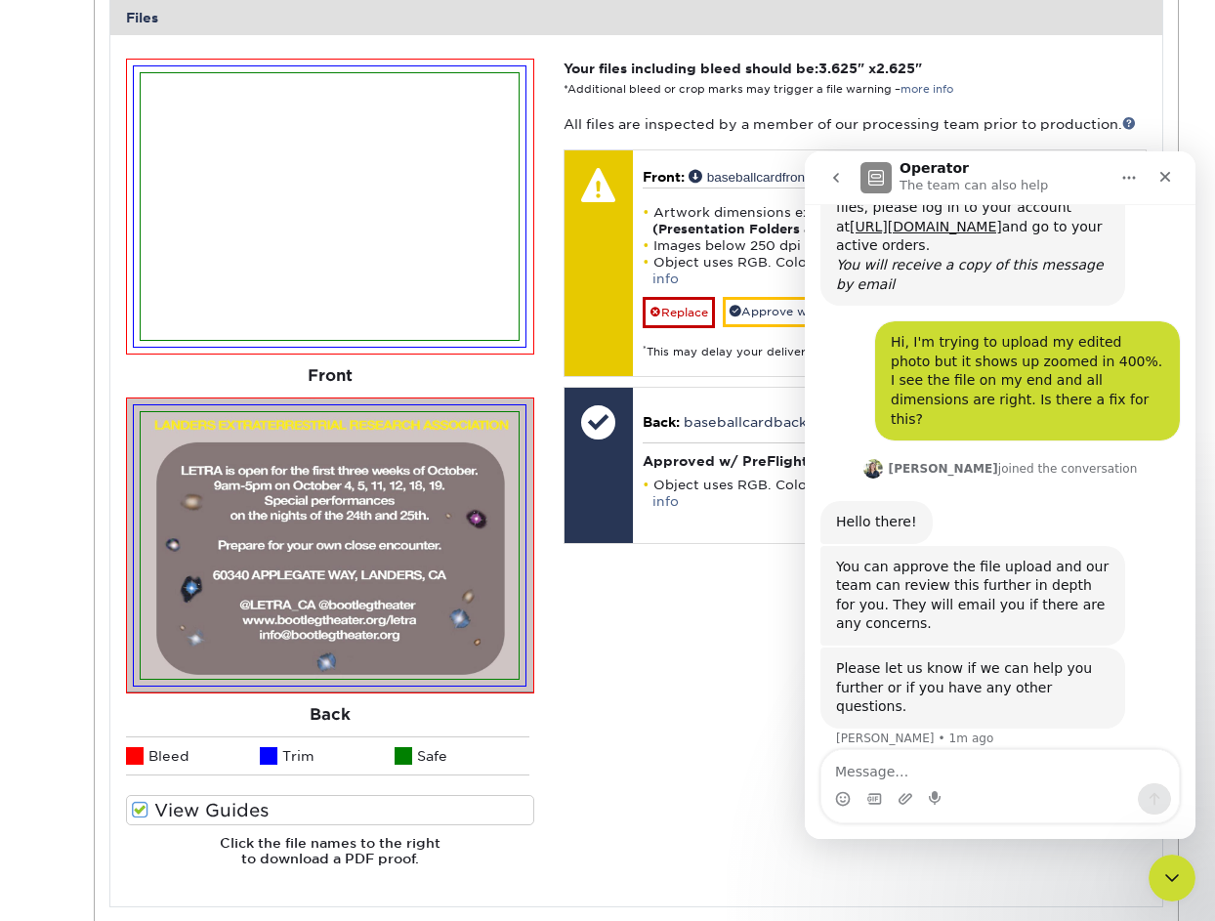
scroll to position [790, 0]
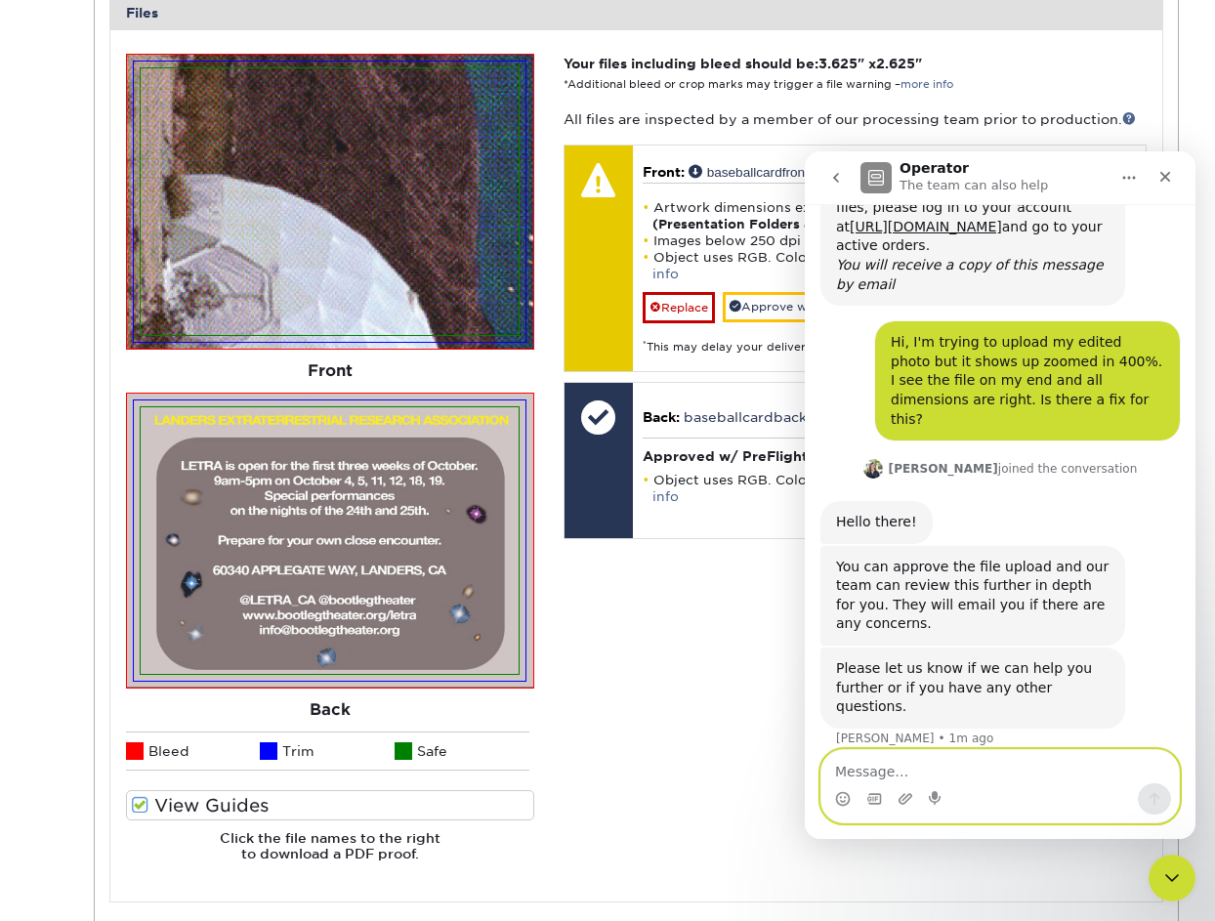
click at [967, 764] on textarea "Message…" at bounding box center [999, 766] width 357 height 33
type textarea "ok!"
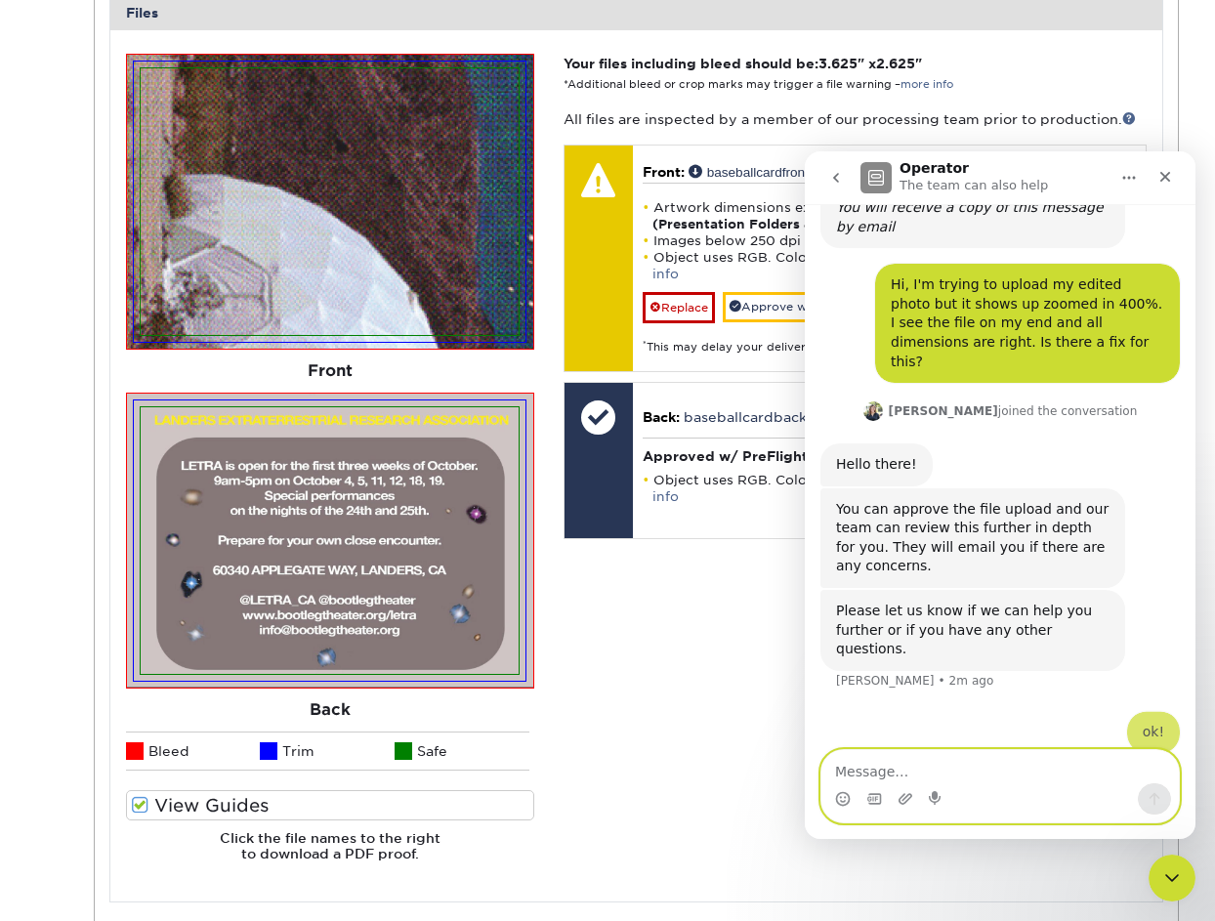
scroll to position [989, 0]
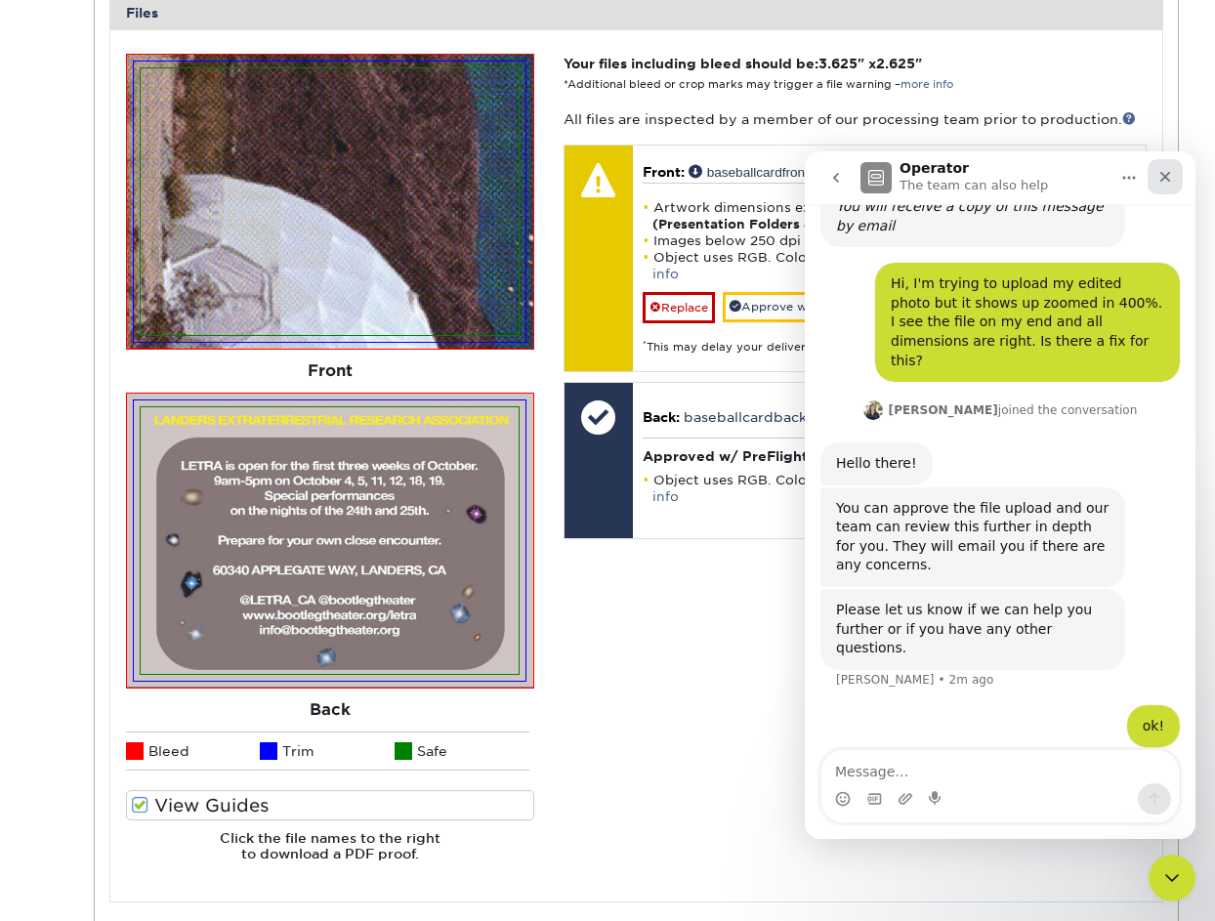
click at [1161, 188] on div "Close" at bounding box center [1165, 176] width 35 height 35
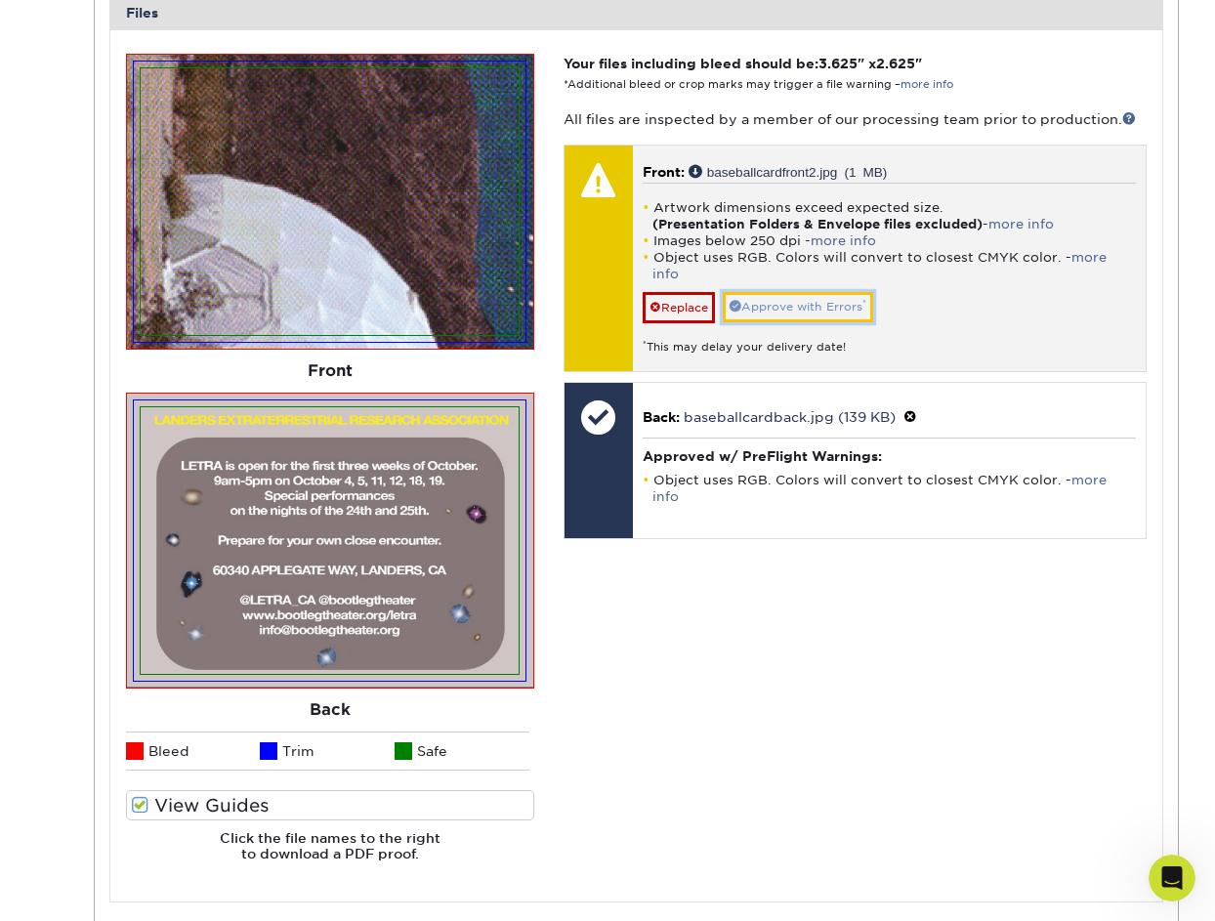
click at [832, 292] on link "Approve with Errors *" at bounding box center [798, 307] width 150 height 30
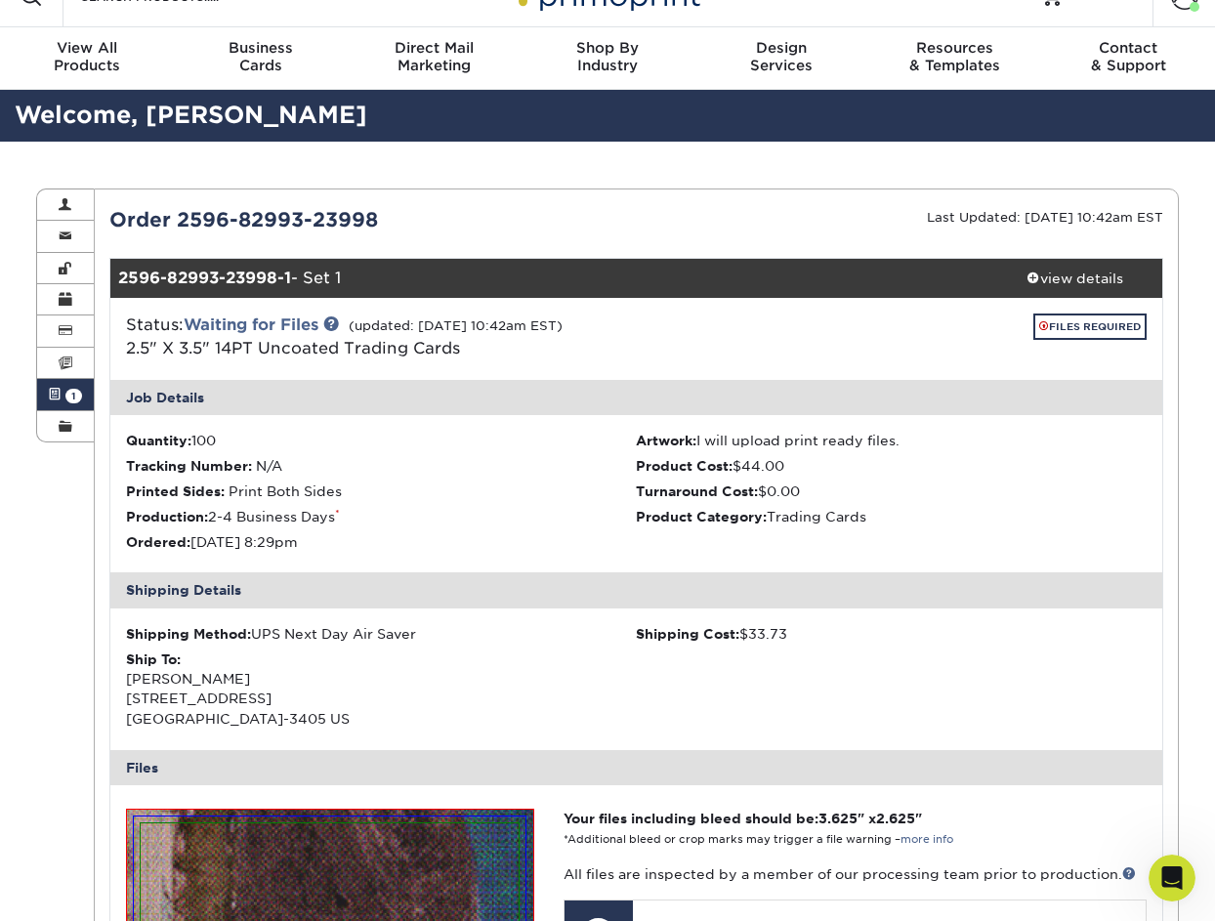
scroll to position [0, 0]
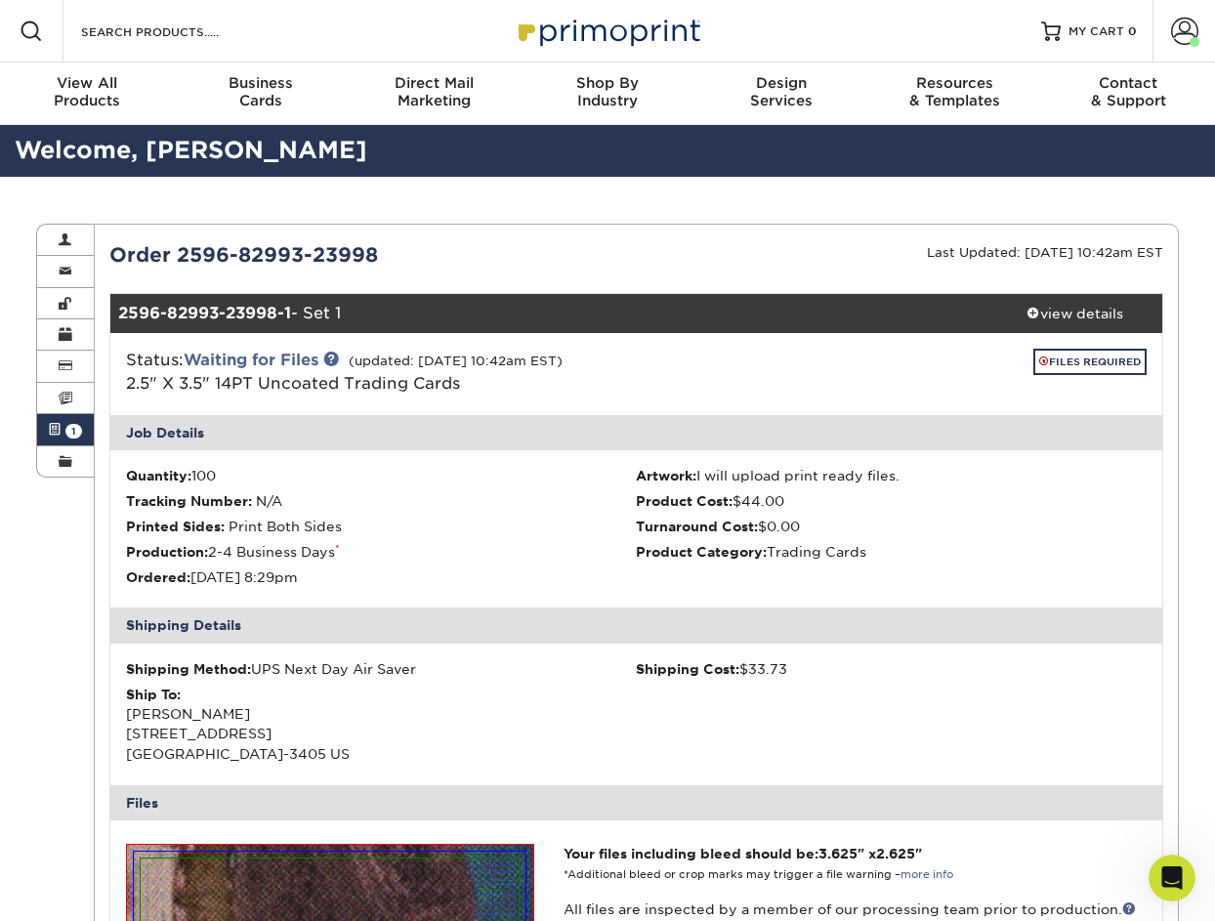
click at [72, 425] on link "Active Orders 1" at bounding box center [65, 429] width 57 height 31
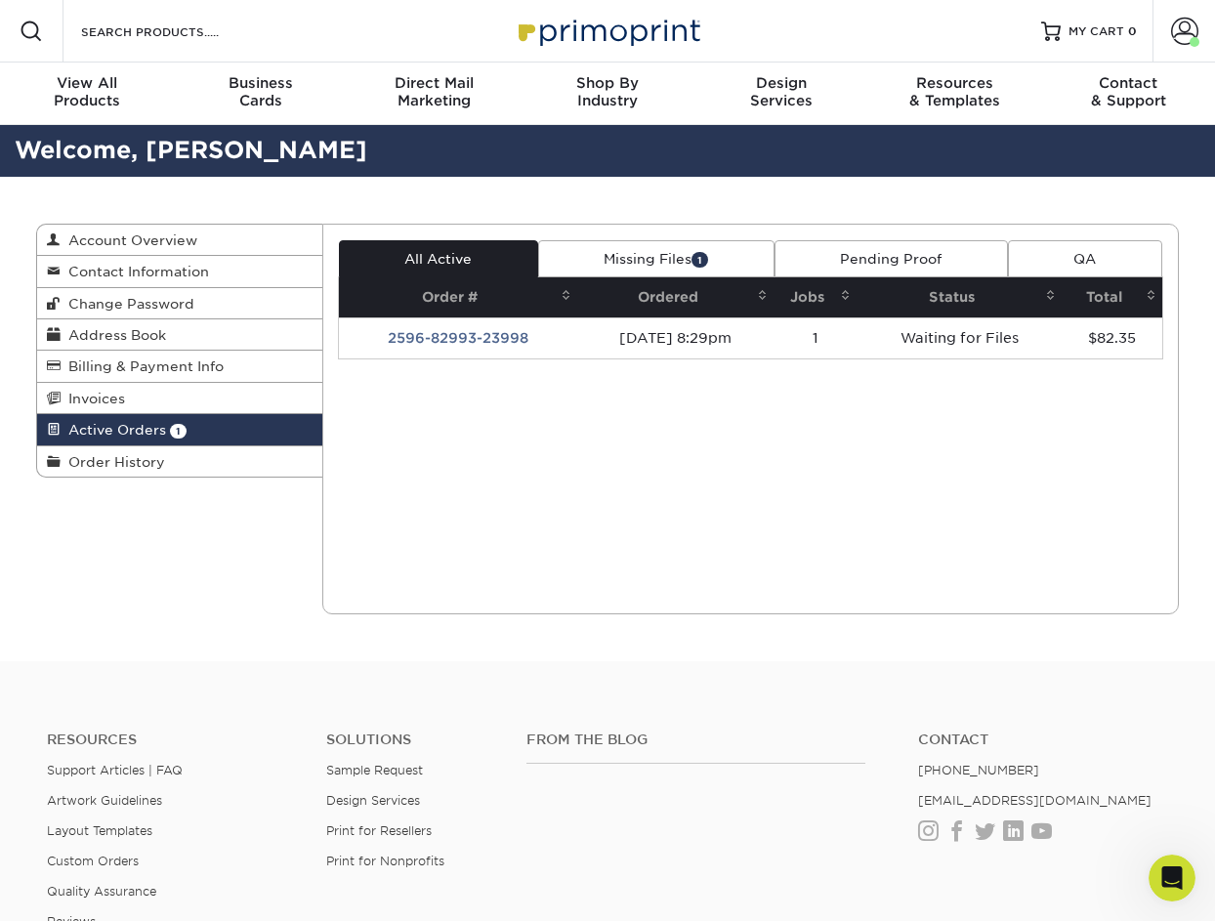
click at [597, 248] on link "Missing Files 1" at bounding box center [656, 258] width 236 height 37
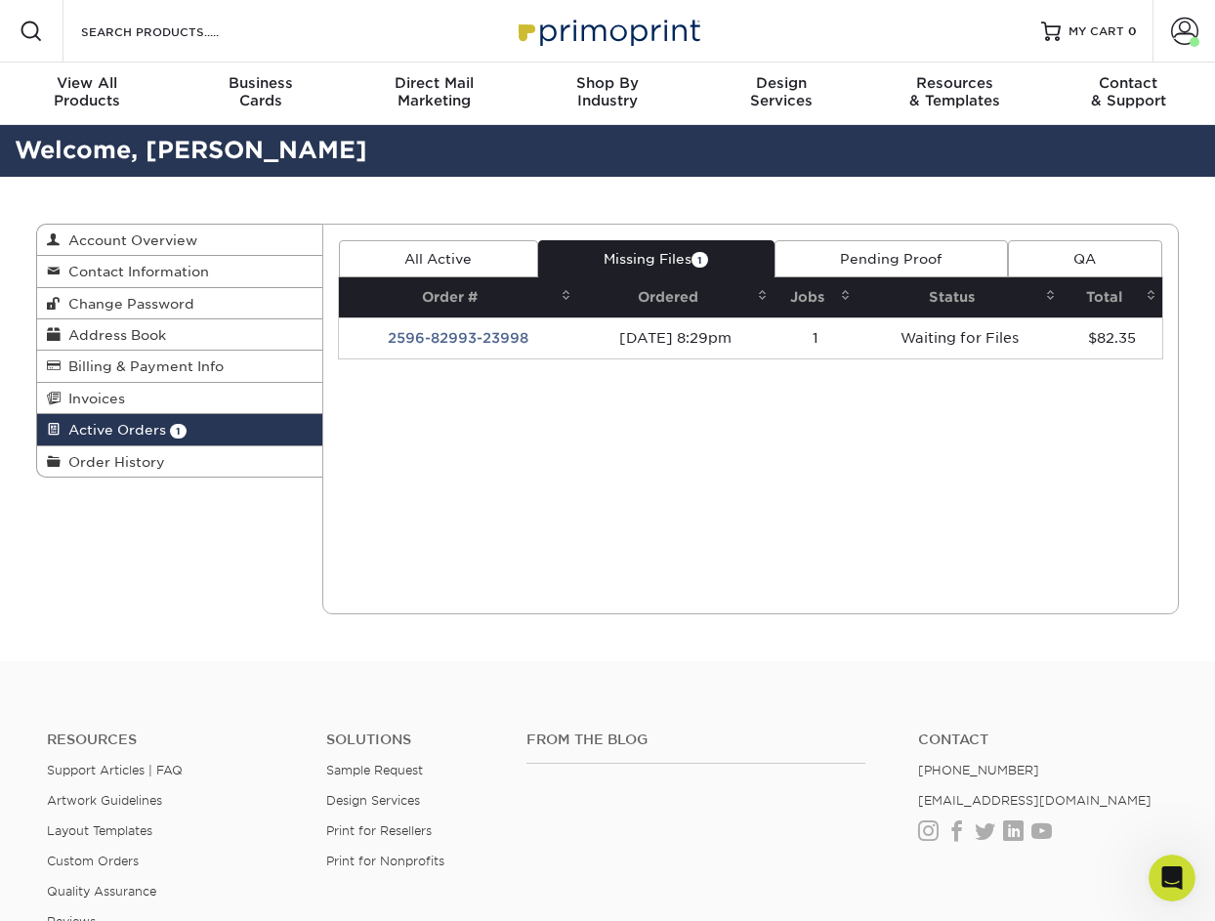
click at [625, 279] on th "Ordered" at bounding box center [675, 297] width 196 height 40
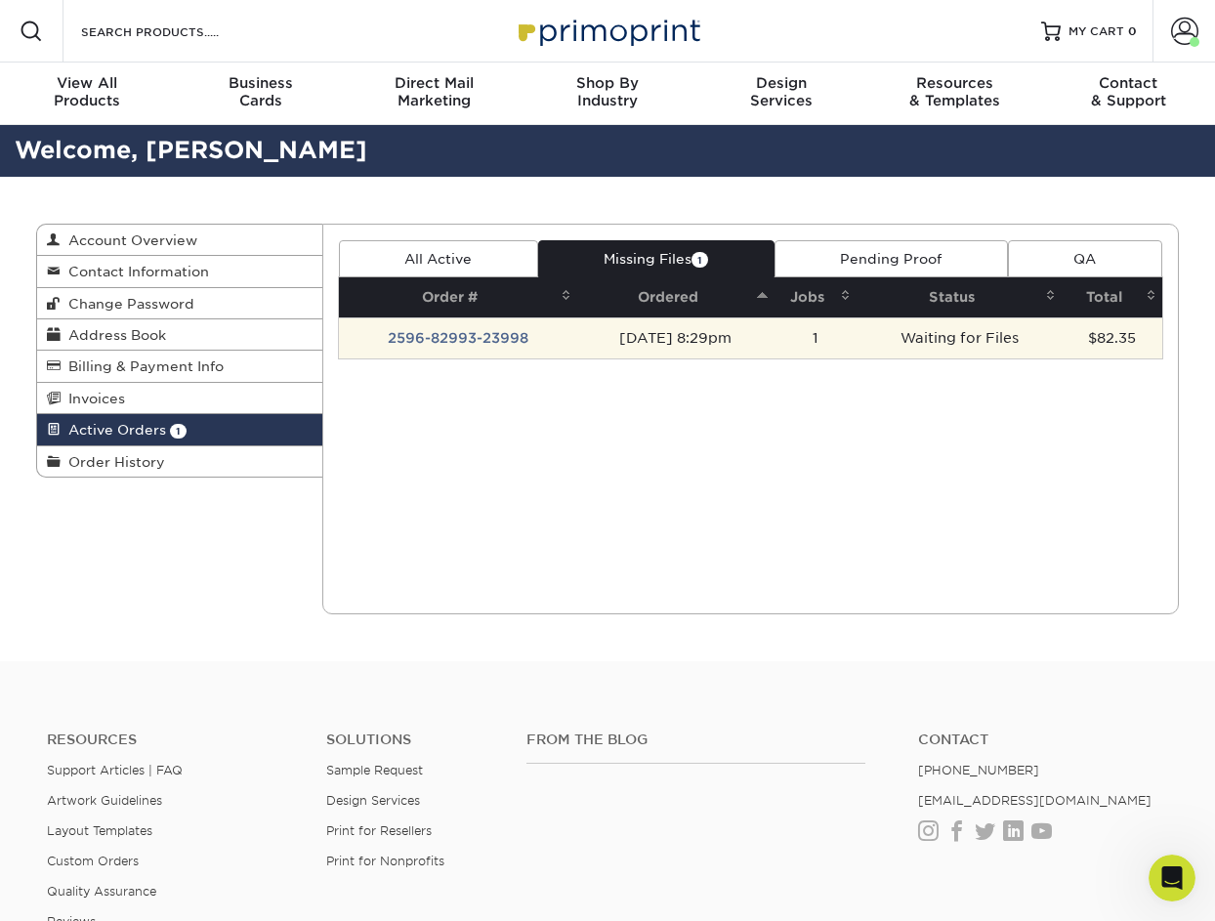
click at [800, 348] on td "1" at bounding box center [815, 337] width 83 height 41
